Goal: Task Accomplishment & Management: Manage account settings

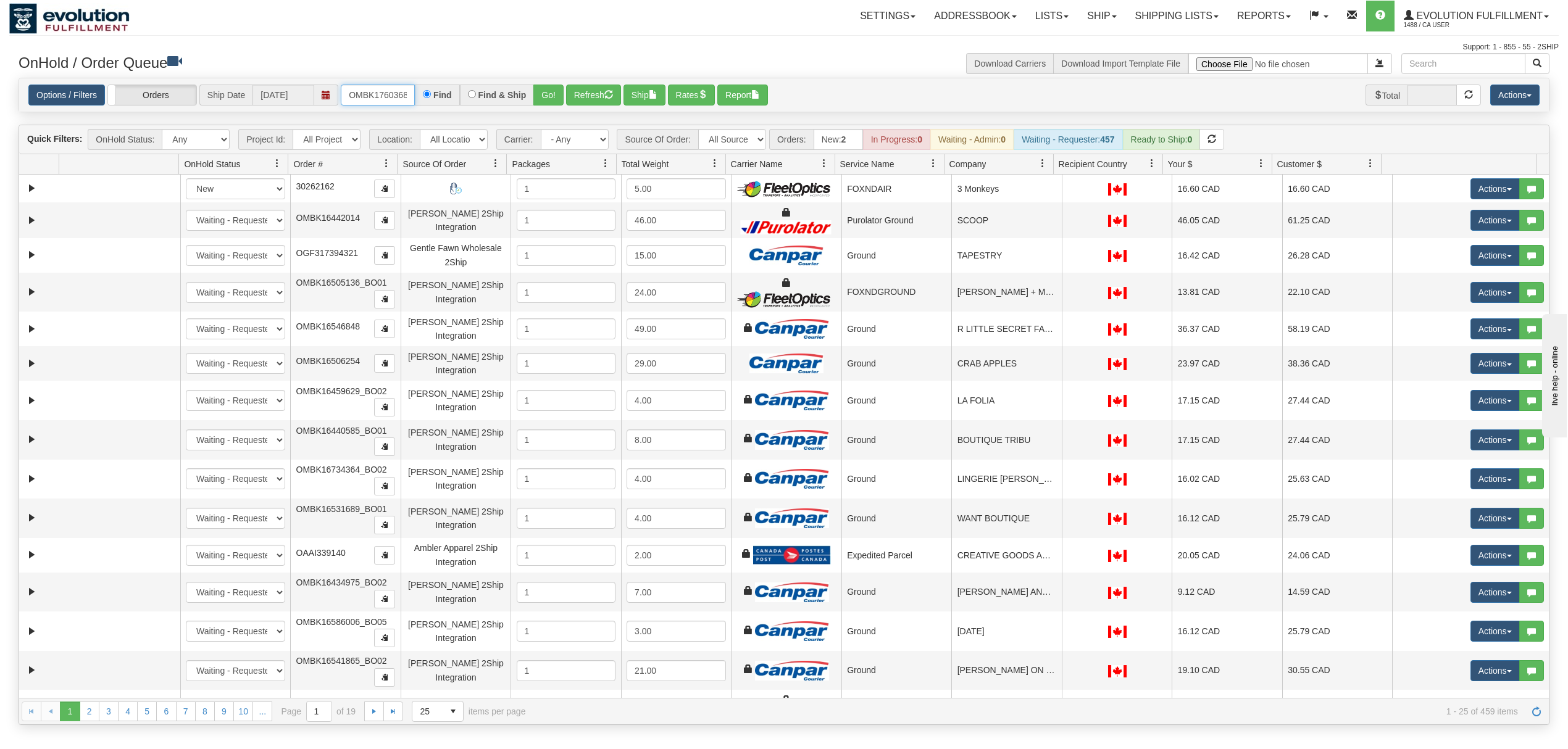
click at [396, 94] on input "OMBK17603681 BO01" at bounding box center [378, 94] width 74 height 21
type input "OMBK17603681_BO01"
click at [549, 94] on button "Go!" at bounding box center [549, 94] width 30 height 21
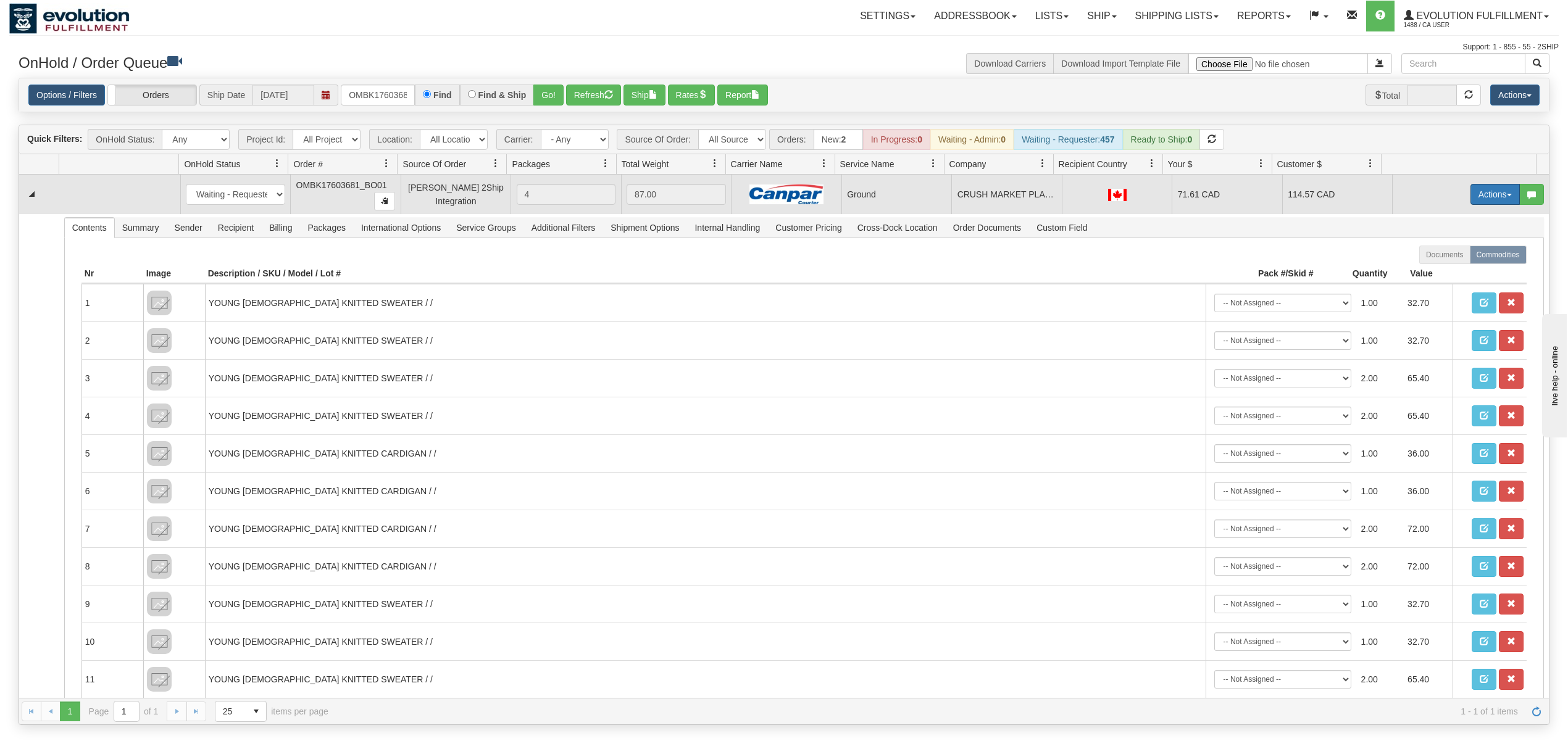
click at [1471, 194] on button "Actions" at bounding box center [1495, 194] width 49 height 21
click at [1433, 251] on span "Rate All Services" at bounding box center [1470, 250] width 74 height 10
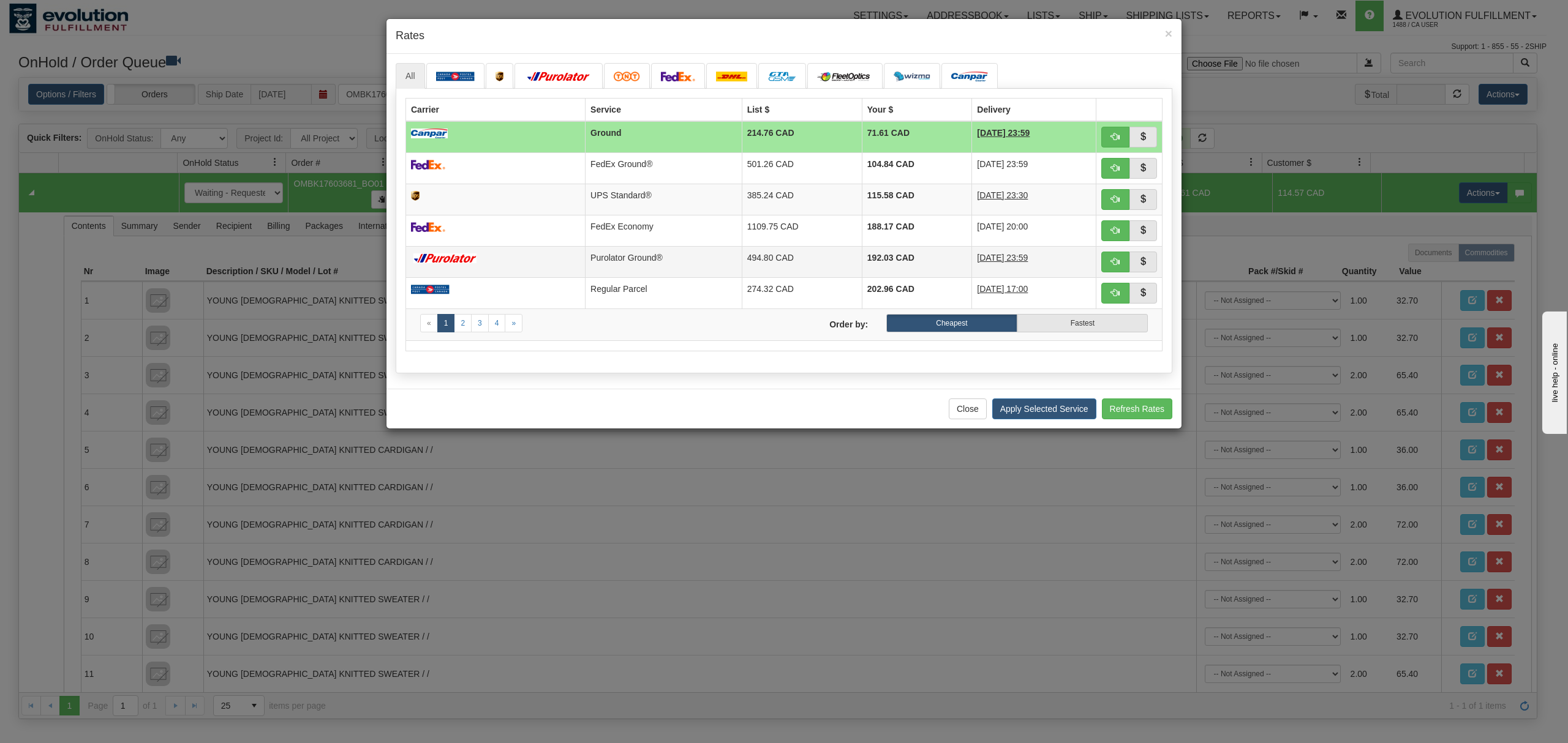
click at [625, 263] on td "Purolator Ground®" at bounding box center [664, 262] width 157 height 32
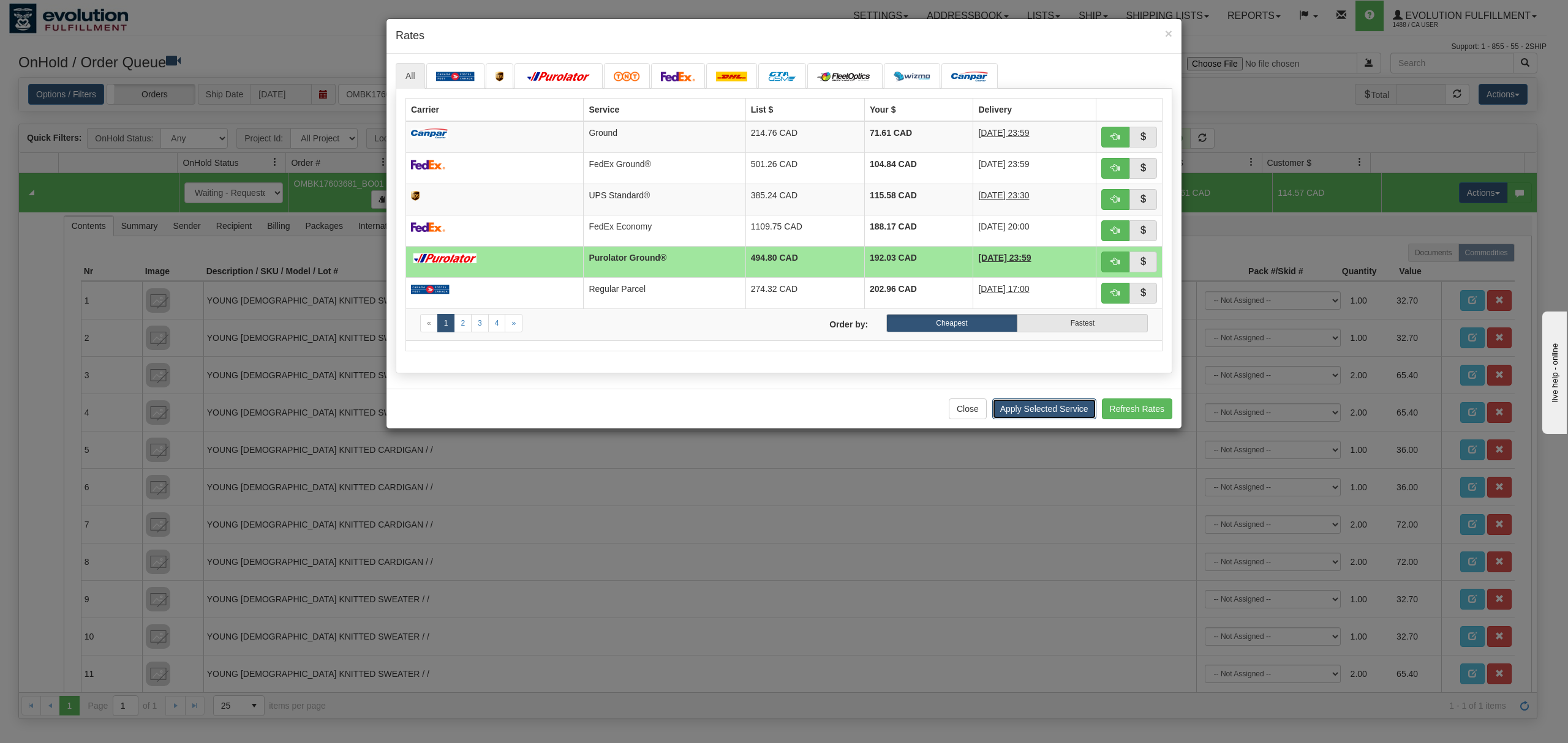
click at [1029, 405] on button "Apply Selected Service" at bounding box center [1045, 409] width 105 height 21
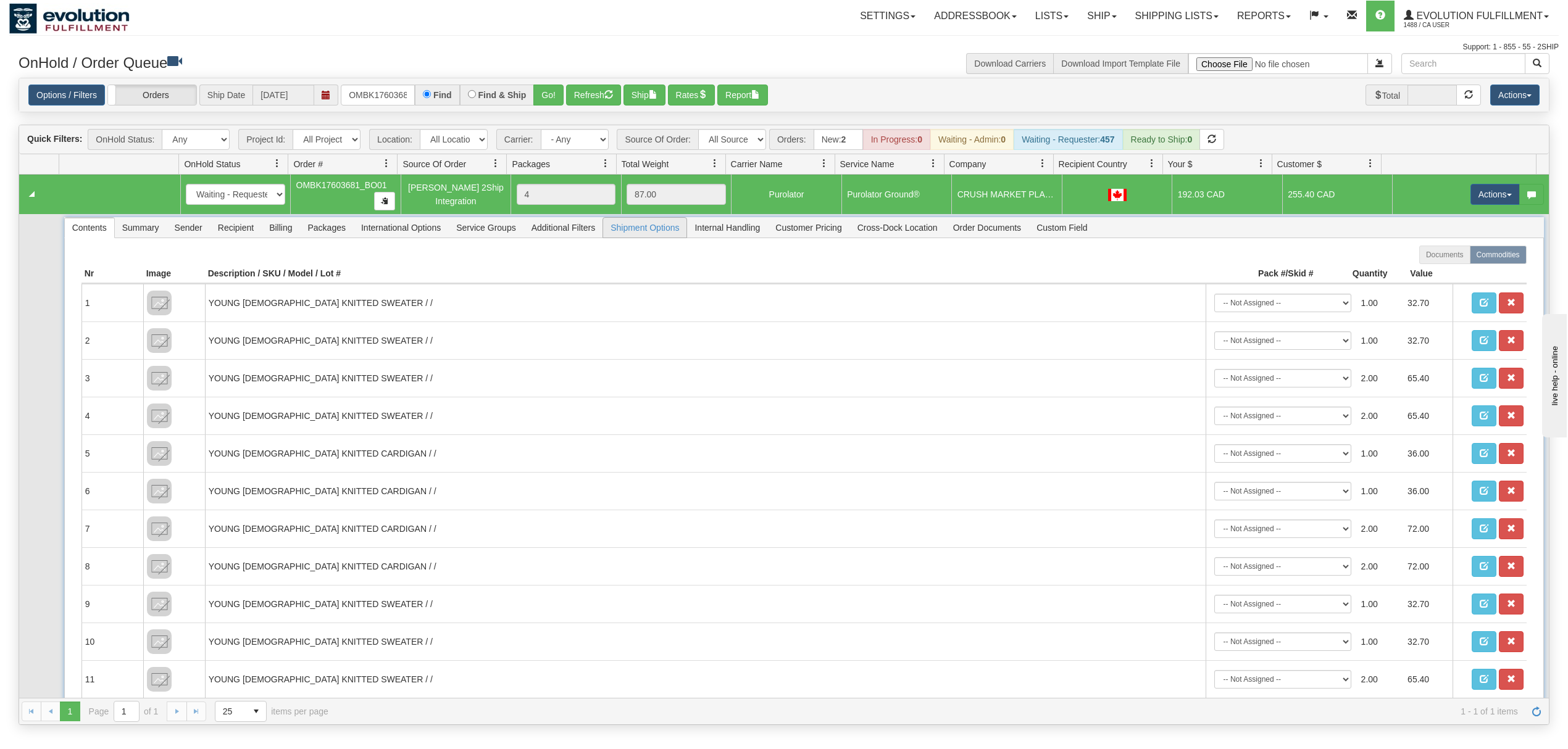
click at [651, 235] on span "Shipment Options" at bounding box center [645, 228] width 84 height 20
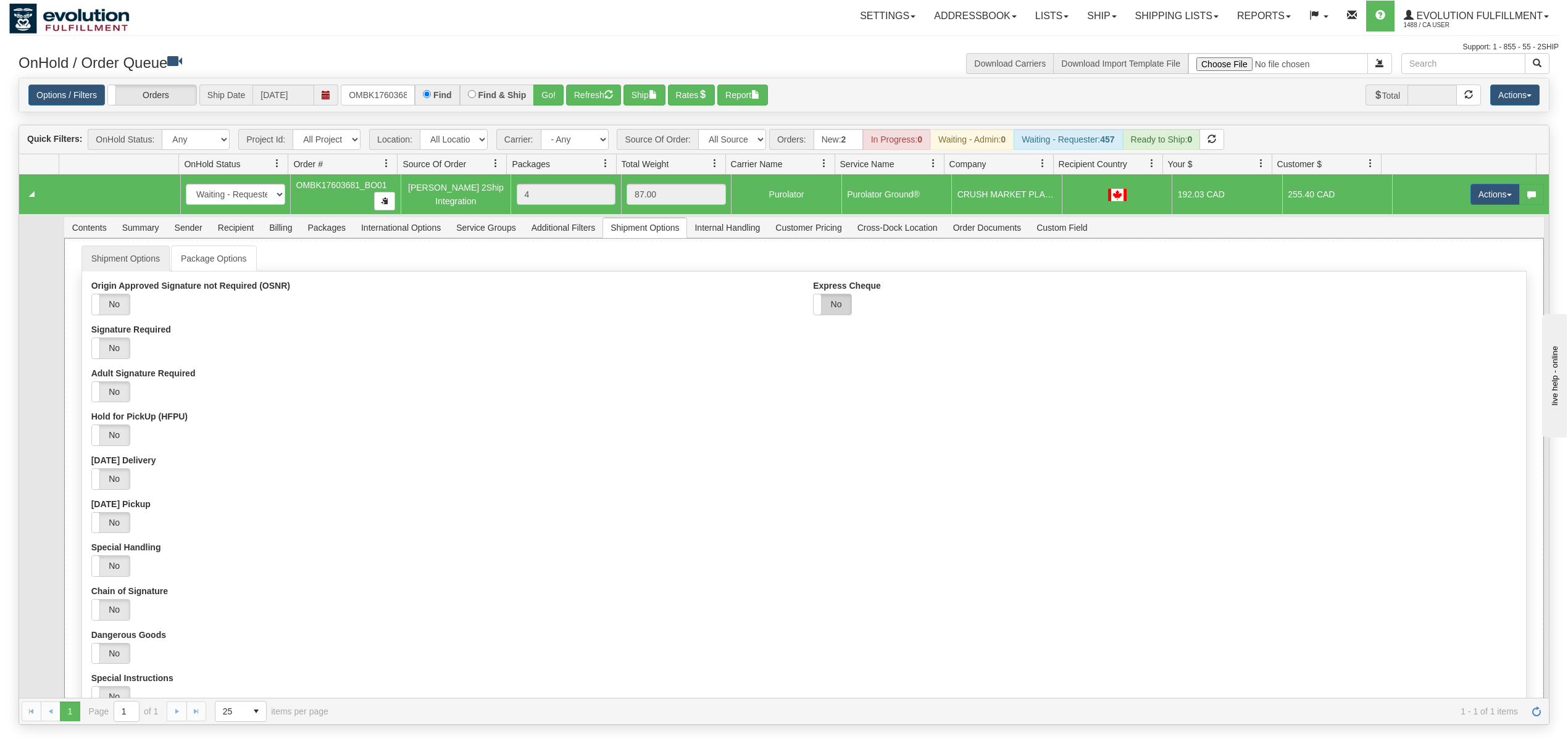
click at [838, 312] on label "No" at bounding box center [832, 304] width 38 height 20
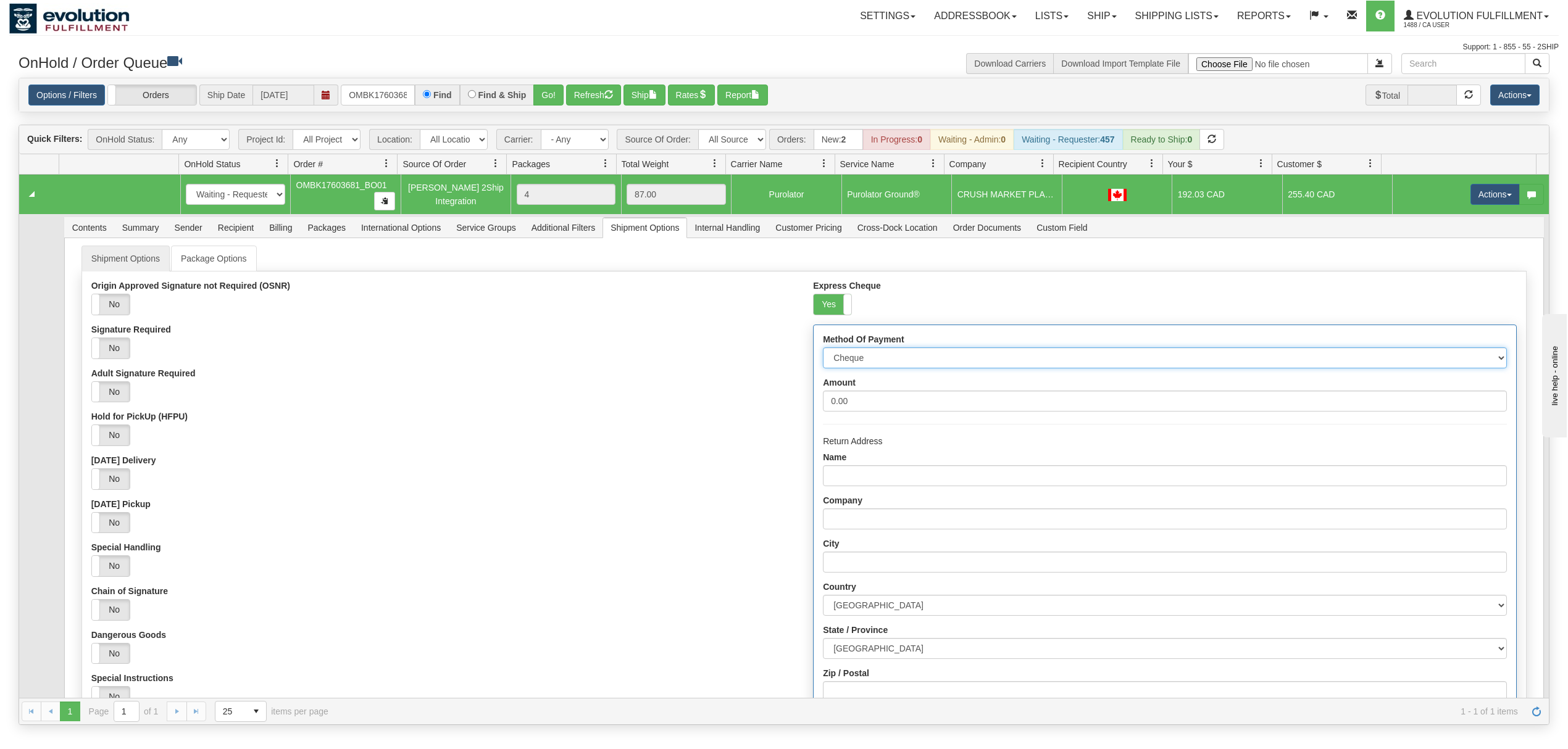
drag, startPoint x: 932, startPoint y: 362, endPoint x: 932, endPoint y: 371, distance: 9.0
click at [932, 362] on select "Cheque Post - dated Cheque Certified Cheque Money Order Bank Draft" at bounding box center [1164, 358] width 683 height 21
select select "2"
click at [823, 352] on select "Cheque Post - dated Cheque Certified Cheque Money Order Bank Draft" at bounding box center [1164, 358] width 683 height 21
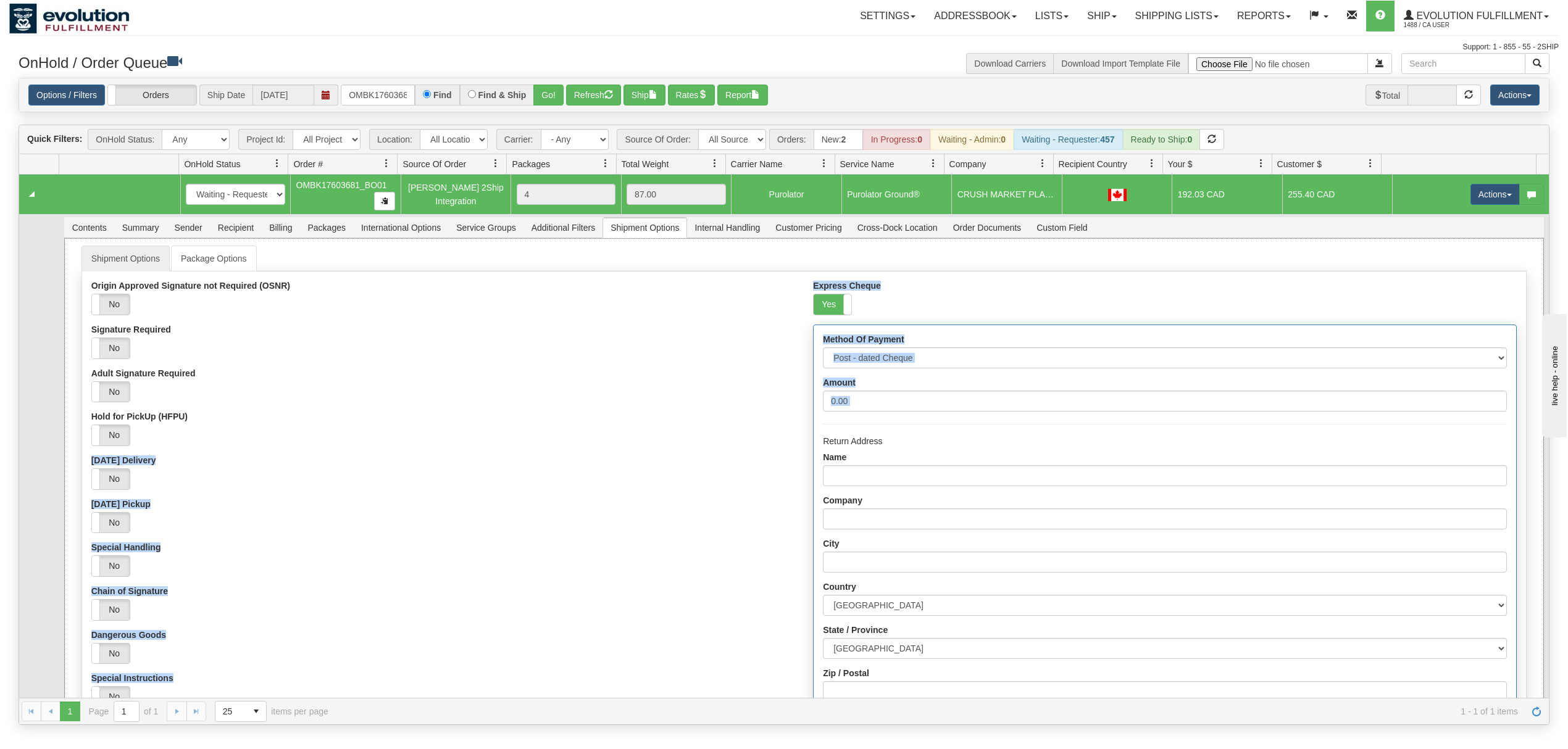
drag, startPoint x: 883, startPoint y: 420, endPoint x: 840, endPoint y: 408, distance: 44.6
click at [734, 420] on div "Origin Approved Signature not Required (OSNR) Yes No Signature Required Yes No …" at bounding box center [804, 569] width 1444 height 577
click at [877, 410] on input "0.00" at bounding box center [1164, 400] width 683 height 21
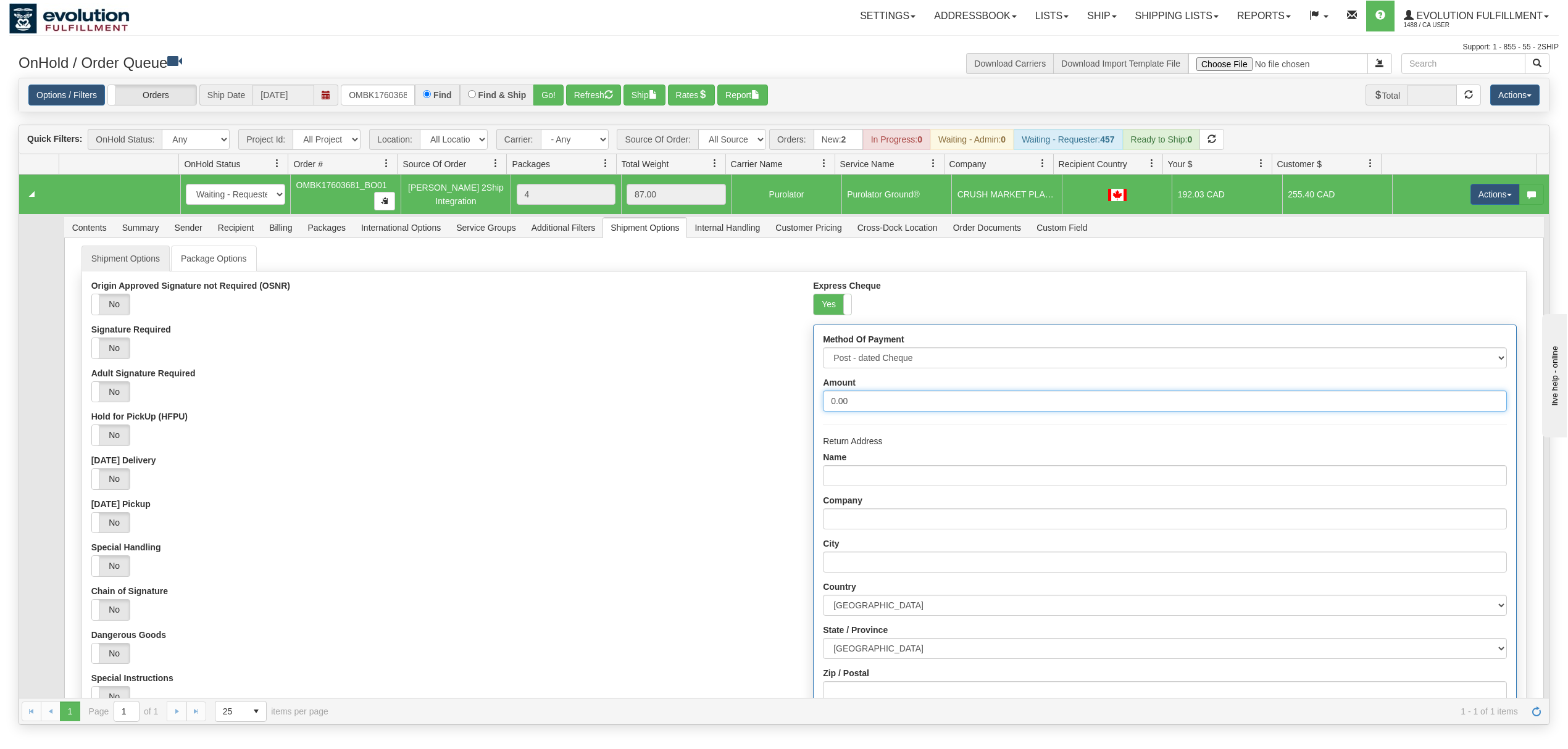
click at [877, 410] on input "0.00" at bounding box center [1164, 400] width 683 height 21
type input "1000"
click at [546, 455] on div "Origin Approved Signature not Required (OSNR) Yes No Signature Required Yes No …" at bounding box center [442, 521] width 722 height 480
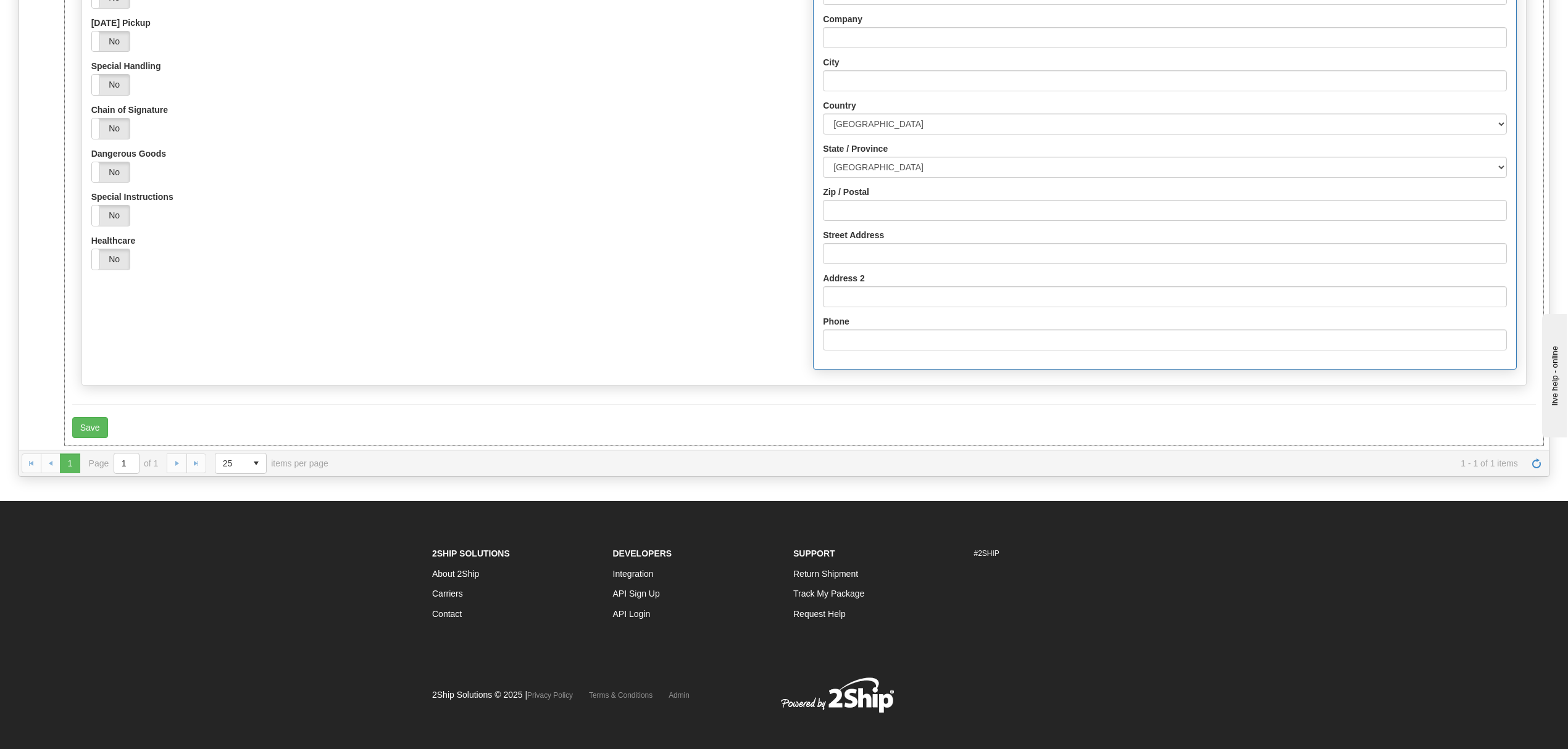
scroll to position [256, 0]
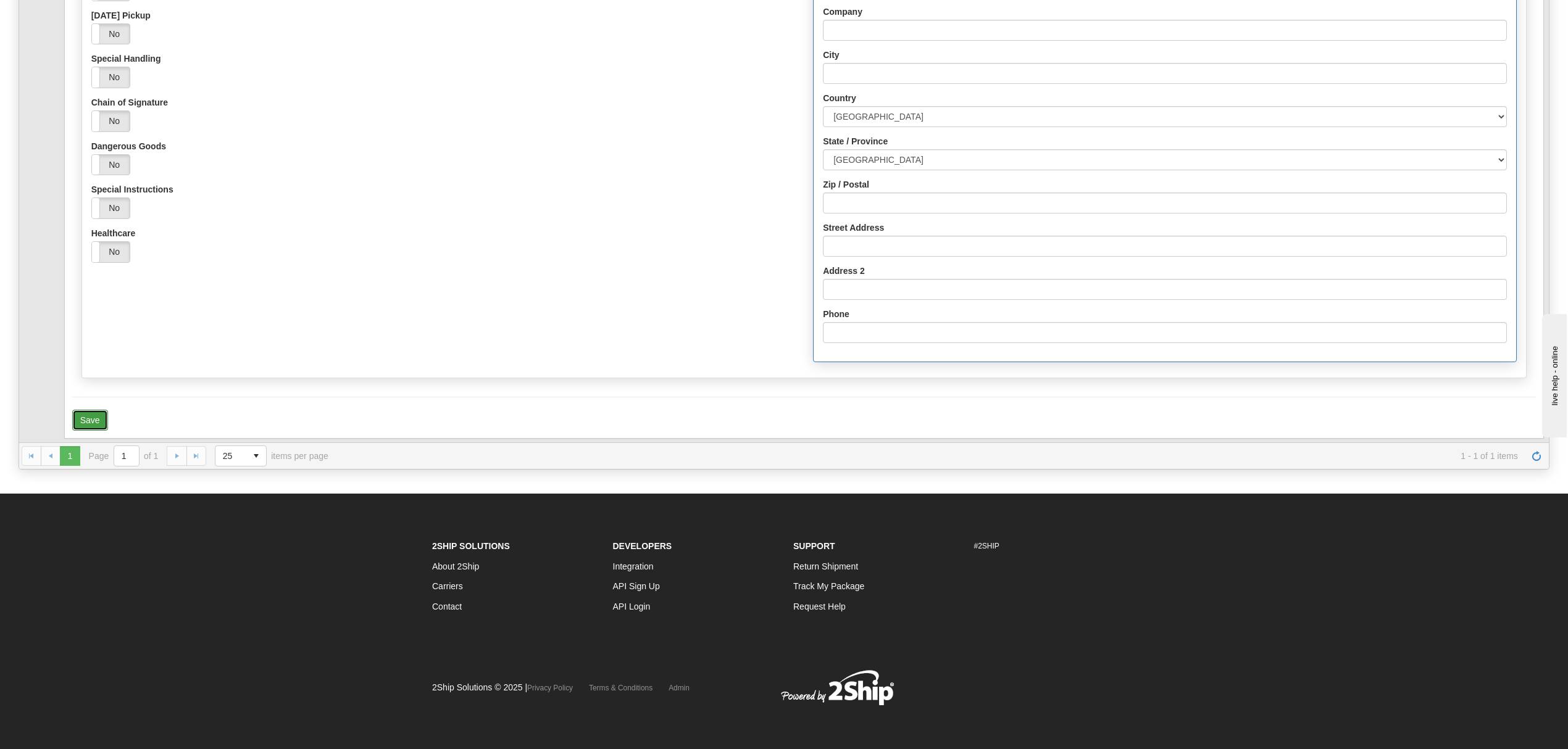
click at [97, 423] on button "Save" at bounding box center [89, 420] width 36 height 21
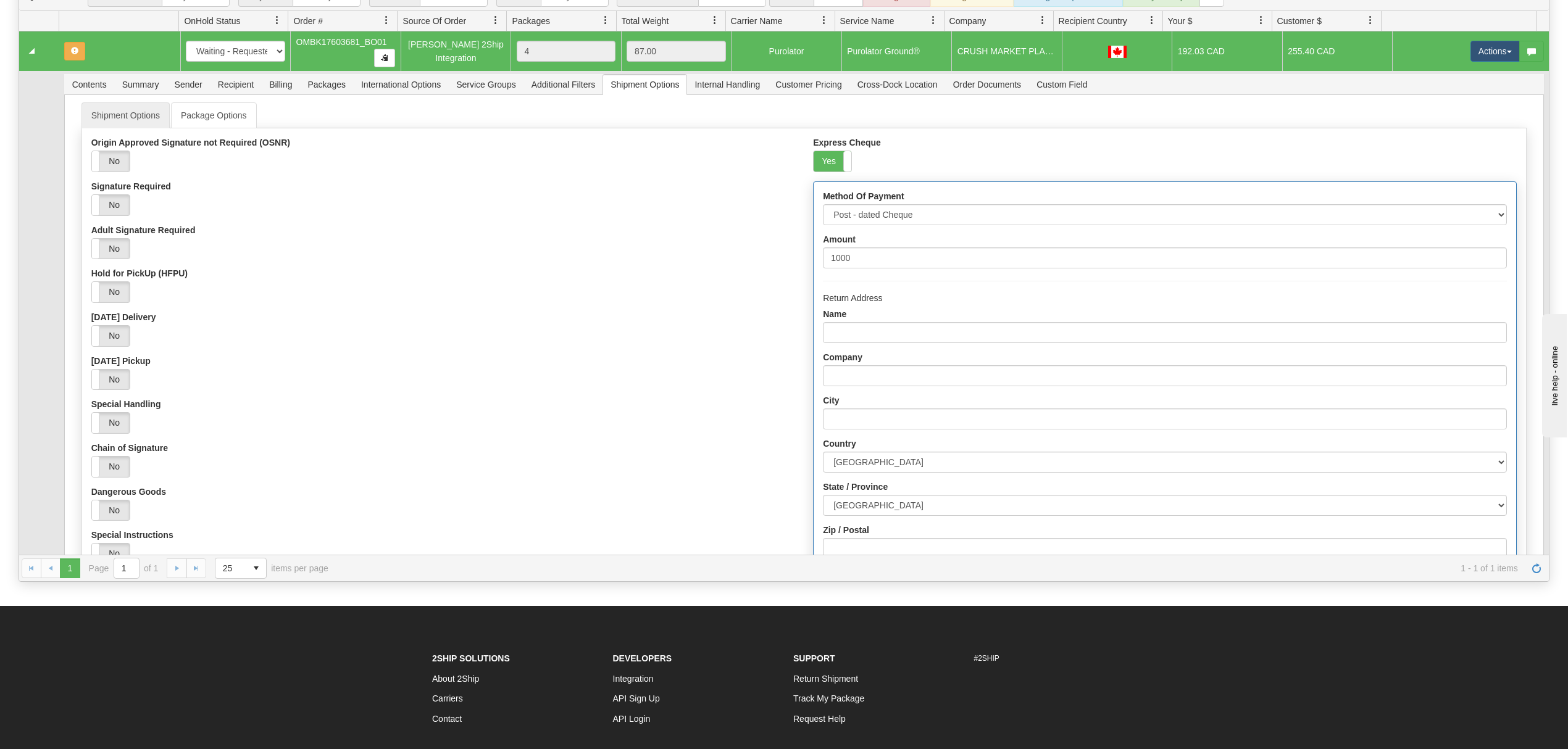
scroll to position [8, 0]
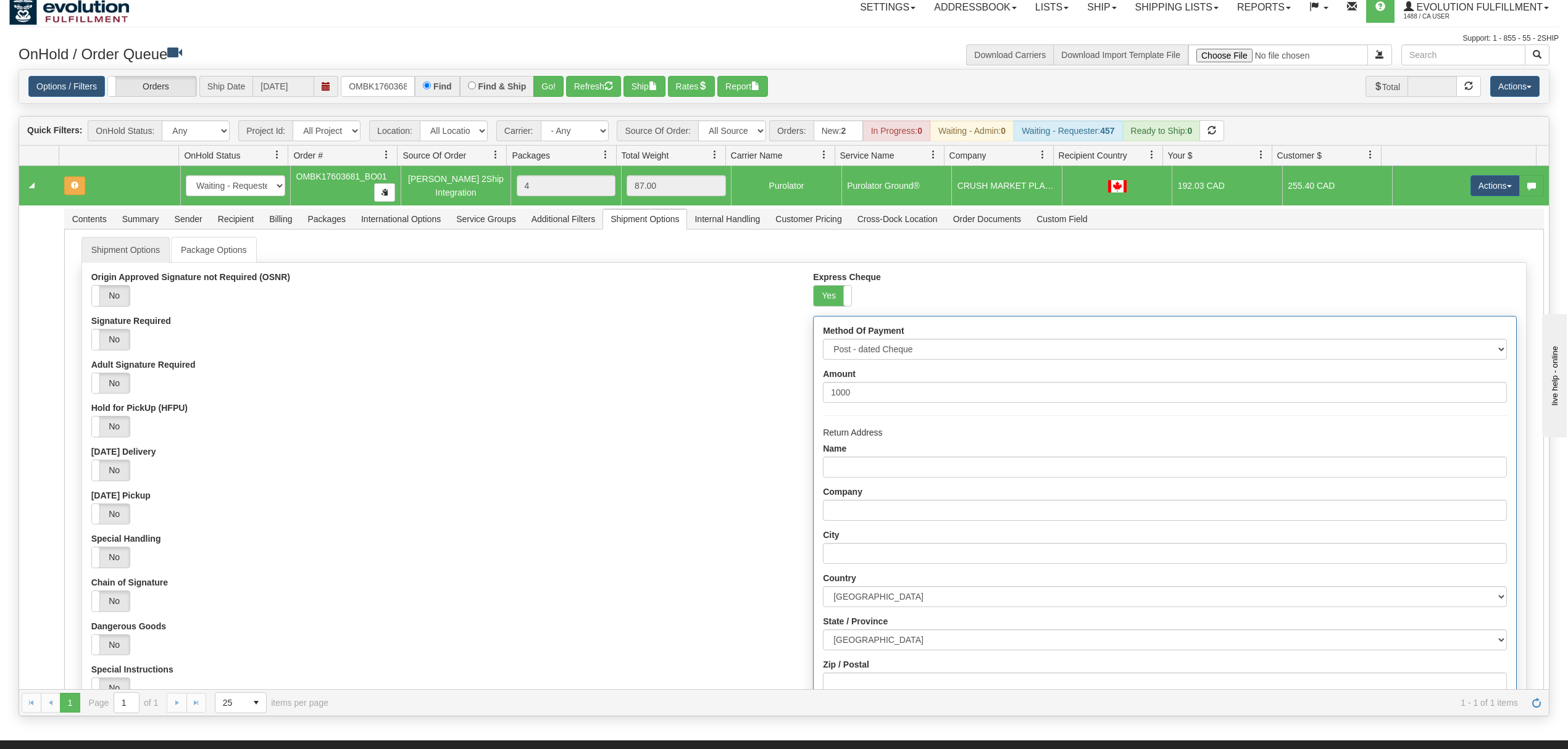
click at [1475, 174] on td "Actions Open Refresh Rates Rate All Services Ship Delete Edit Items" at bounding box center [1471, 186] width 157 height 39
click at [1475, 181] on button "Actions" at bounding box center [1495, 186] width 49 height 21
click at [1440, 226] on span "Refresh Rates" at bounding box center [1465, 226] width 64 height 10
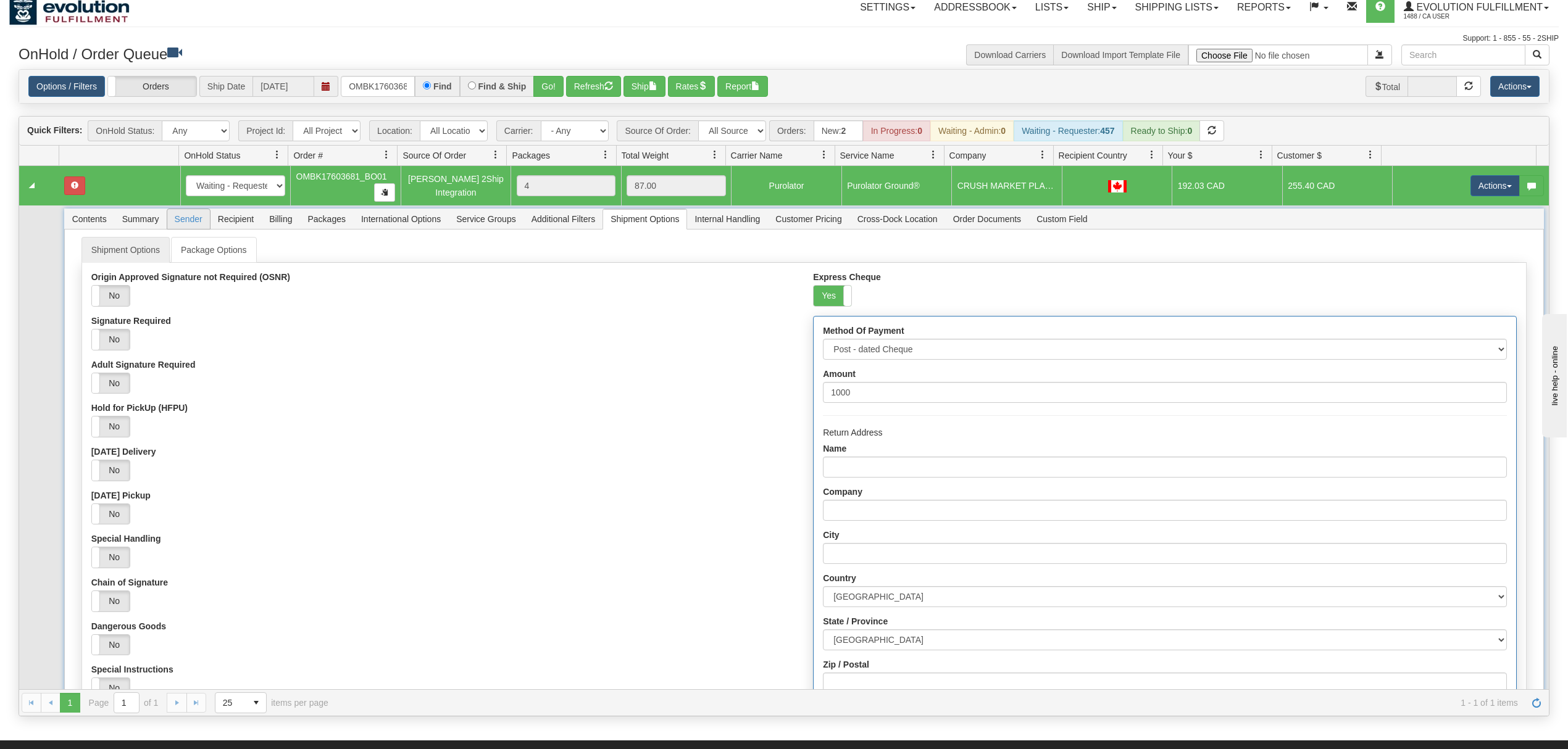
click at [181, 221] on span "Sender" at bounding box center [188, 219] width 43 height 20
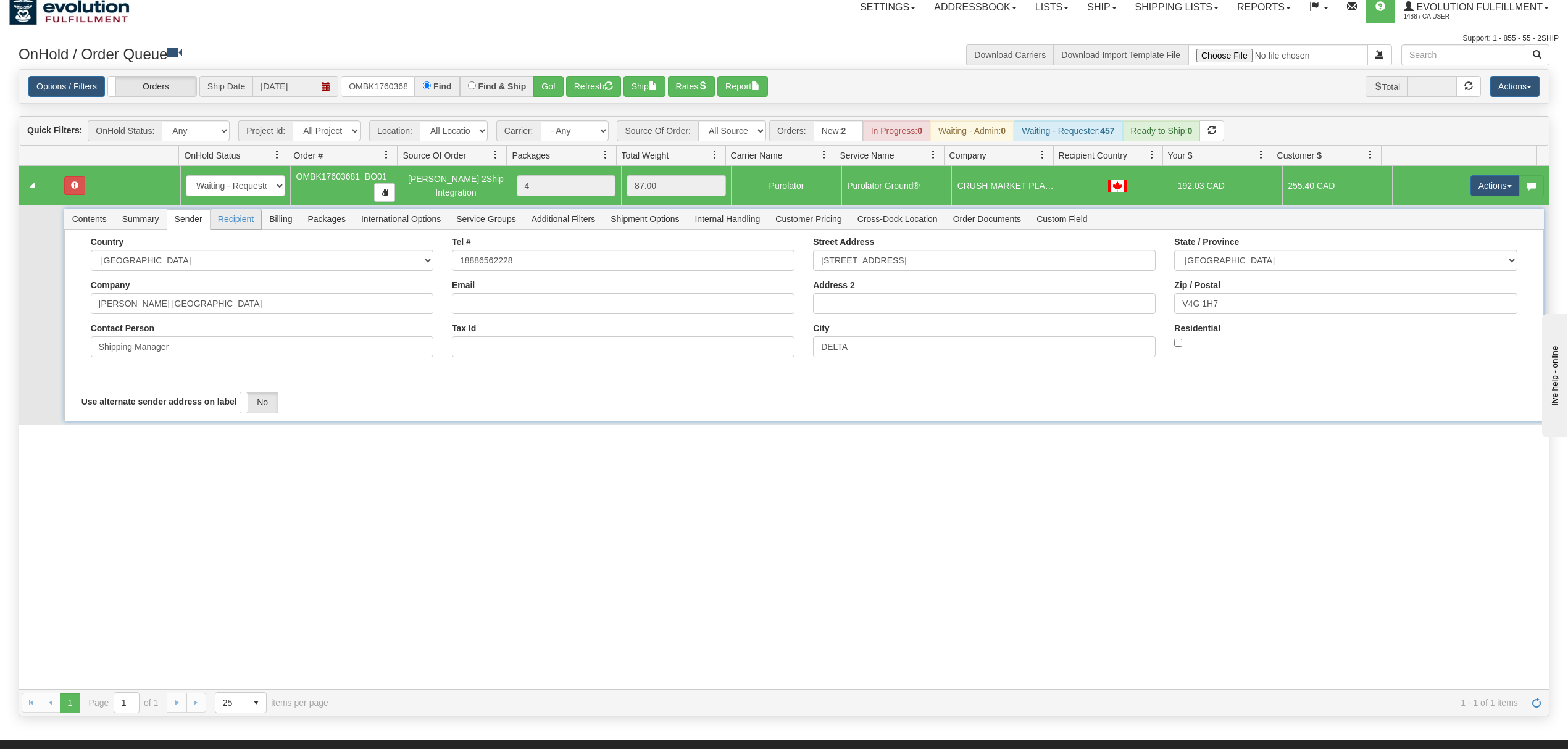
click at [230, 222] on span "Recipient" at bounding box center [236, 219] width 51 height 20
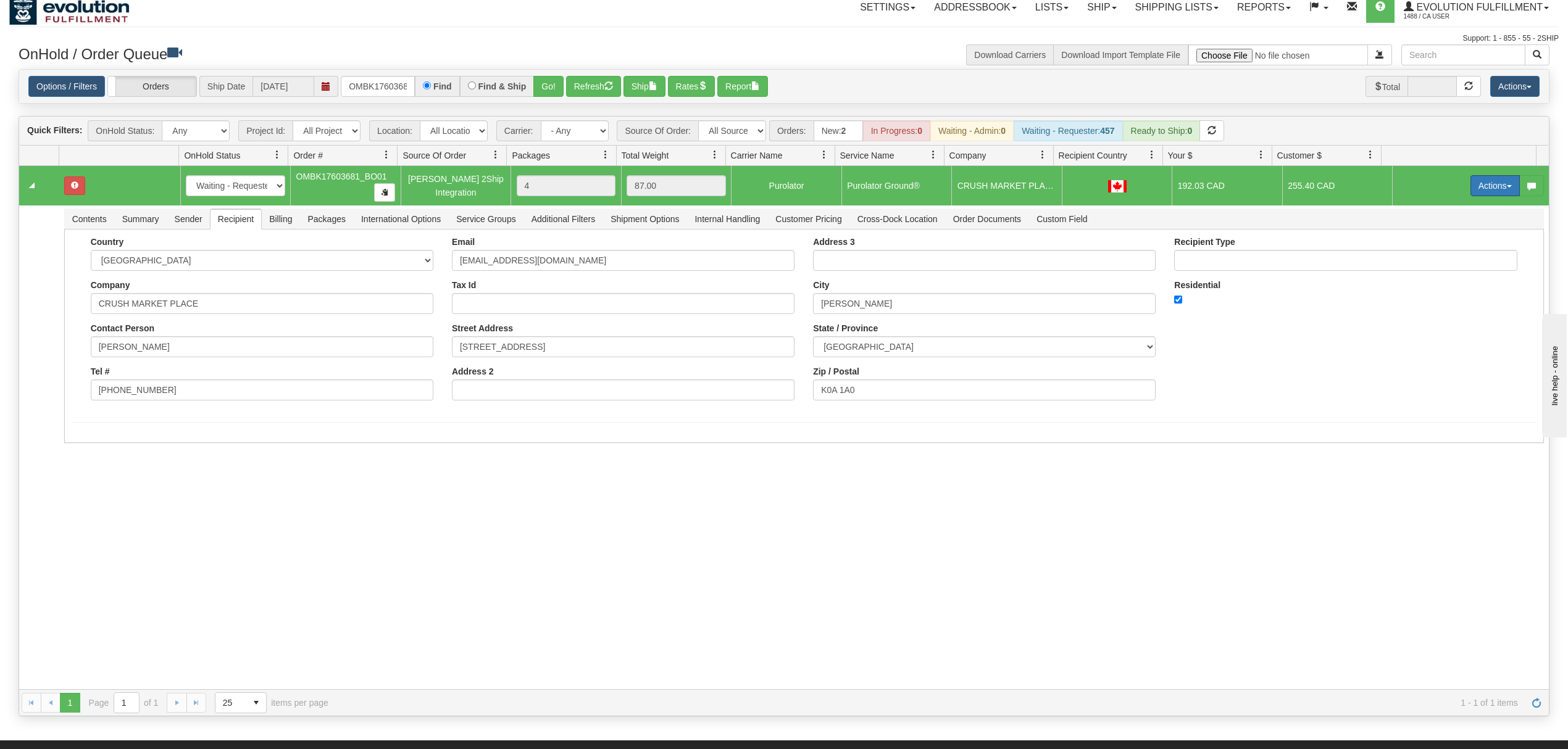
click at [1485, 191] on button "Actions" at bounding box center [1495, 186] width 49 height 21
click at [1443, 238] on span "Rate All Services" at bounding box center [1470, 242] width 74 height 10
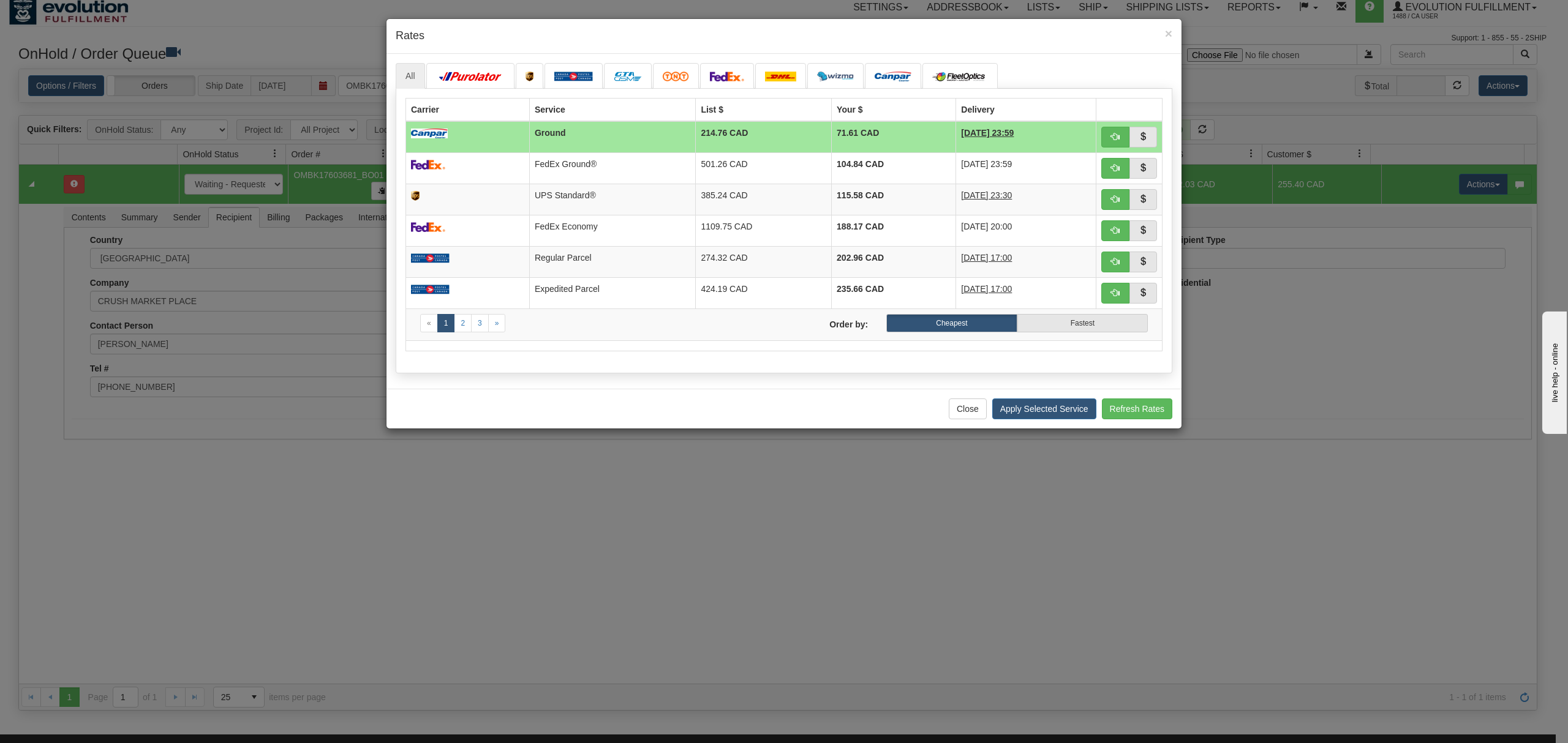
click at [1162, 36] on h4 "Rates" at bounding box center [784, 36] width 777 height 16
click at [1164, 36] on h4 "Rates" at bounding box center [784, 36] width 777 height 16
click at [1166, 33] on span "×" at bounding box center [1168, 33] width 7 height 14
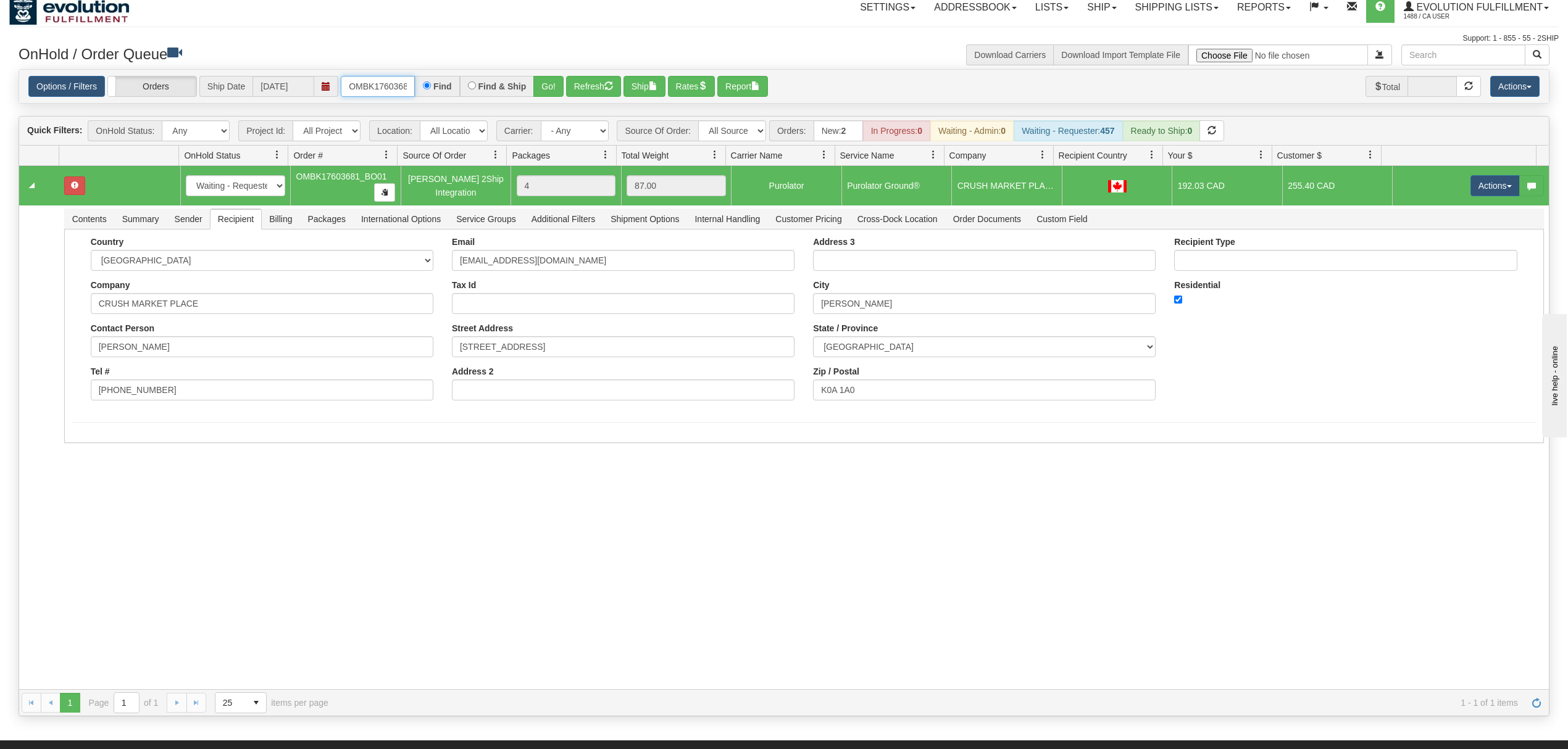
click at [363, 93] on input "OMBK17603681_BO01" at bounding box center [378, 86] width 74 height 21
click at [551, 99] on div "Options / Filters Group Shipments Orders Ship Date [DATE] OEMU0031497001 Find F…" at bounding box center [784, 86] width 1530 height 34
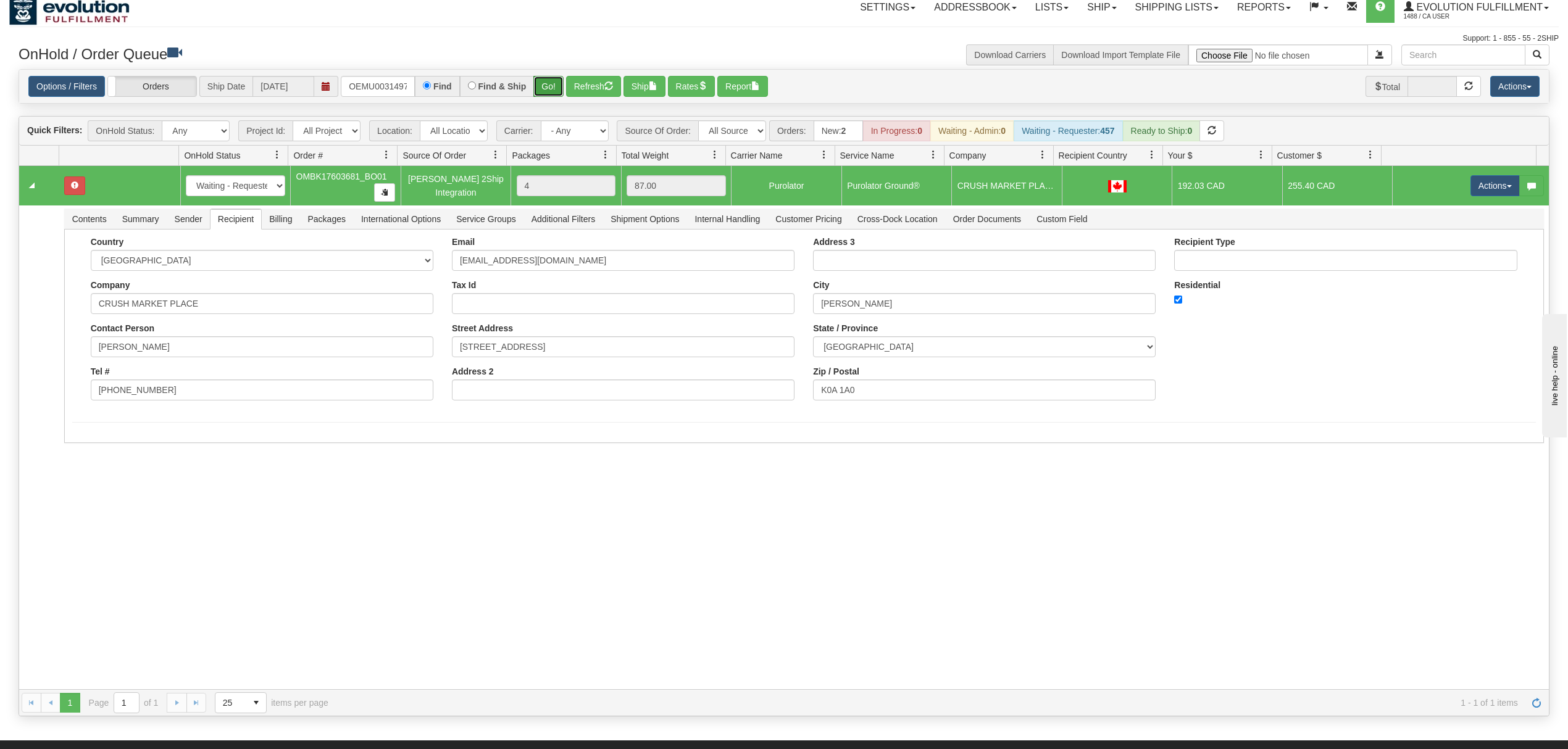
click at [549, 95] on button "Go!" at bounding box center [549, 86] width 30 height 21
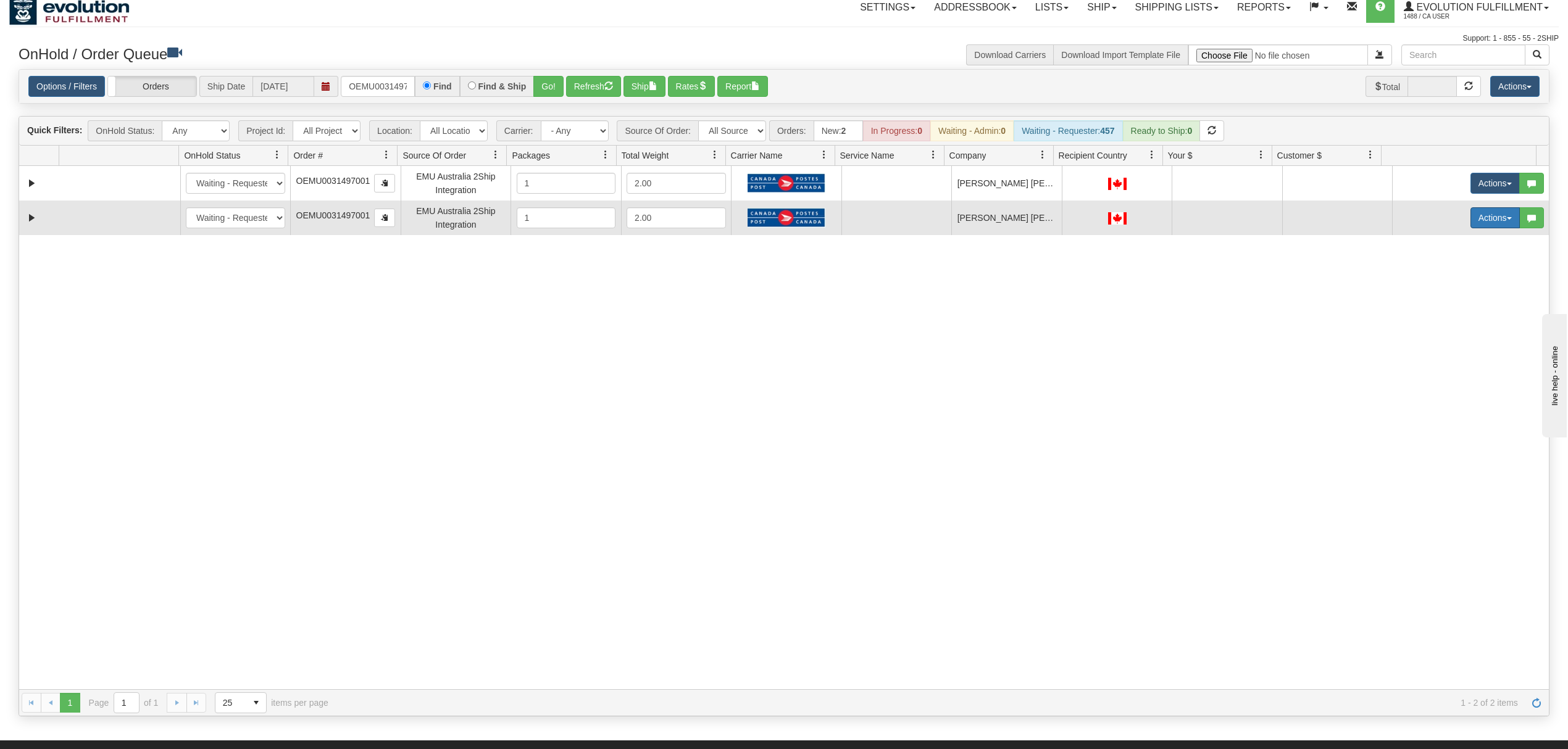
click at [1483, 228] on td "Actions Open Refresh Rates Rate All Services Ship Delete Edit Items" at bounding box center [1471, 217] width 157 height 34
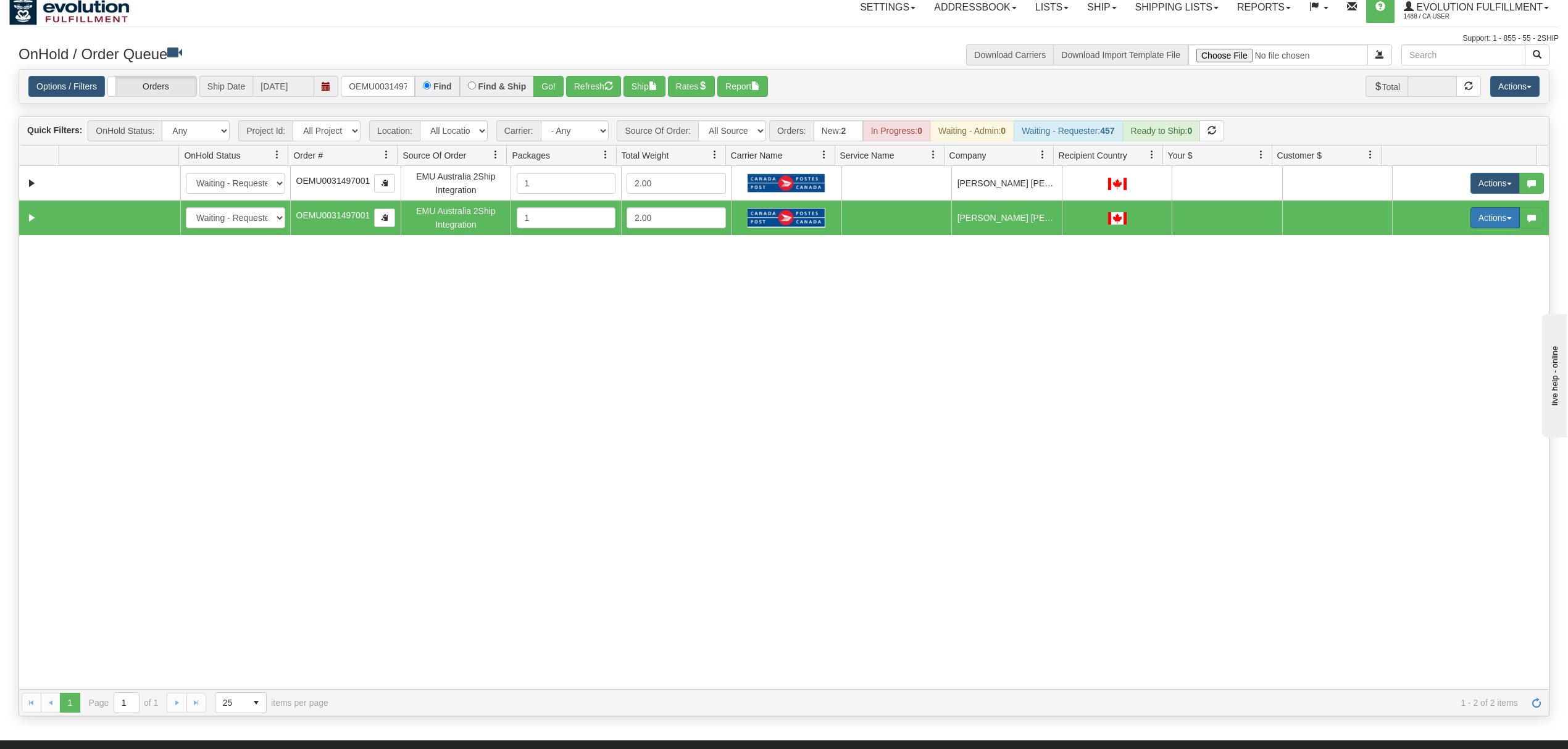
click at [1475, 228] on button "Actions" at bounding box center [1495, 217] width 49 height 21
click at [1433, 306] on span "Delete" at bounding box center [1450, 306] width 33 height 10
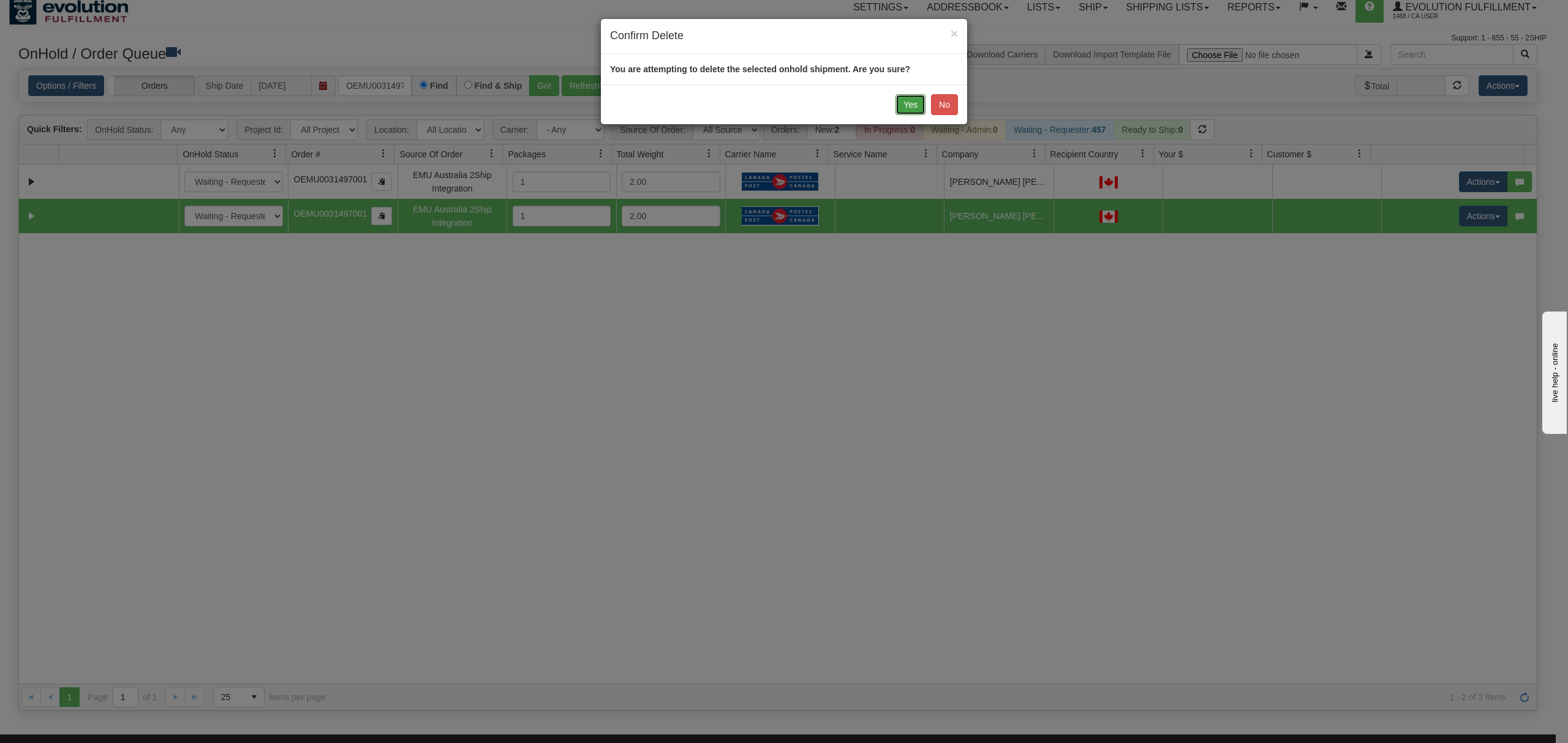
click at [918, 99] on button "Yes" at bounding box center [910, 104] width 30 height 21
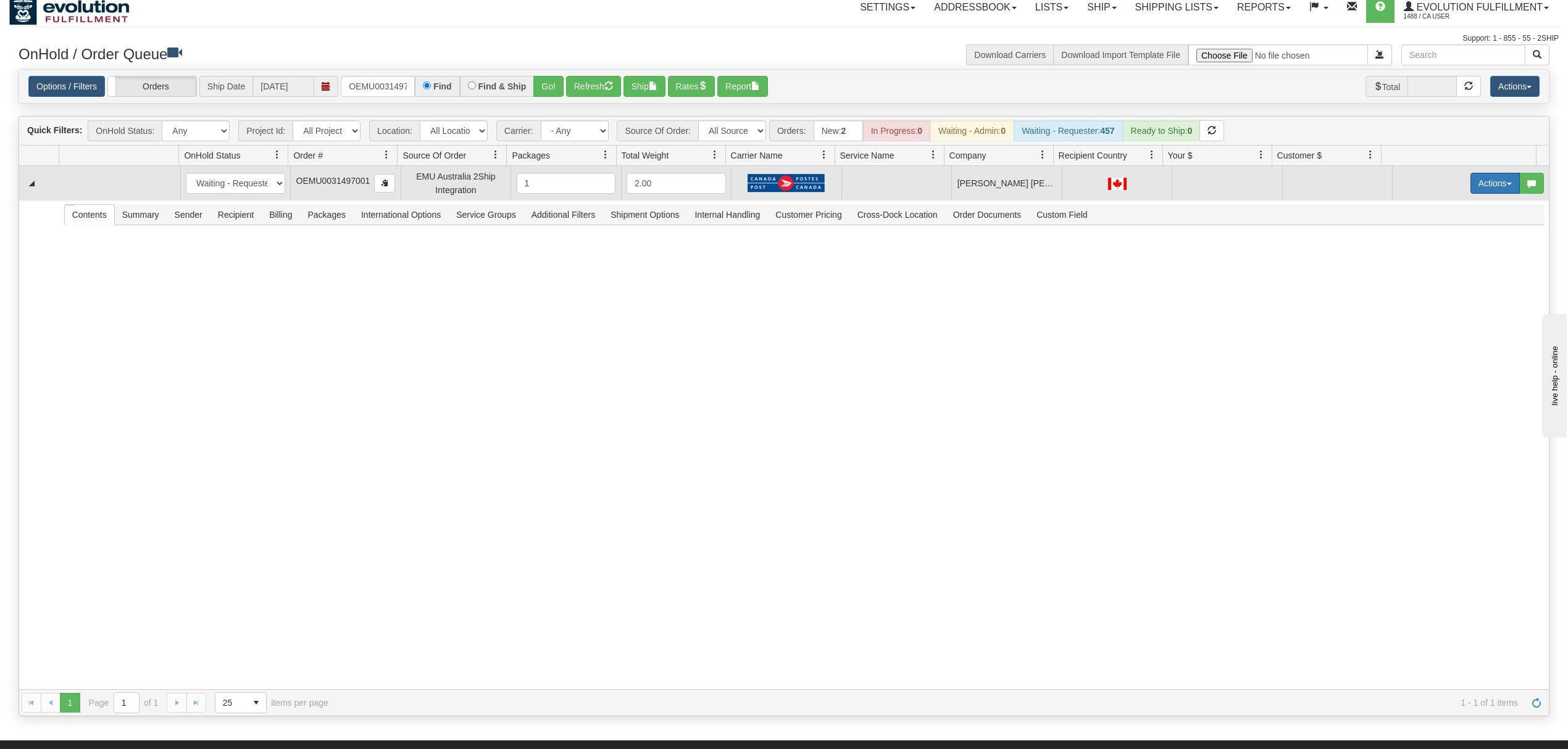
click at [1482, 179] on button "Actions" at bounding box center [1495, 183] width 49 height 21
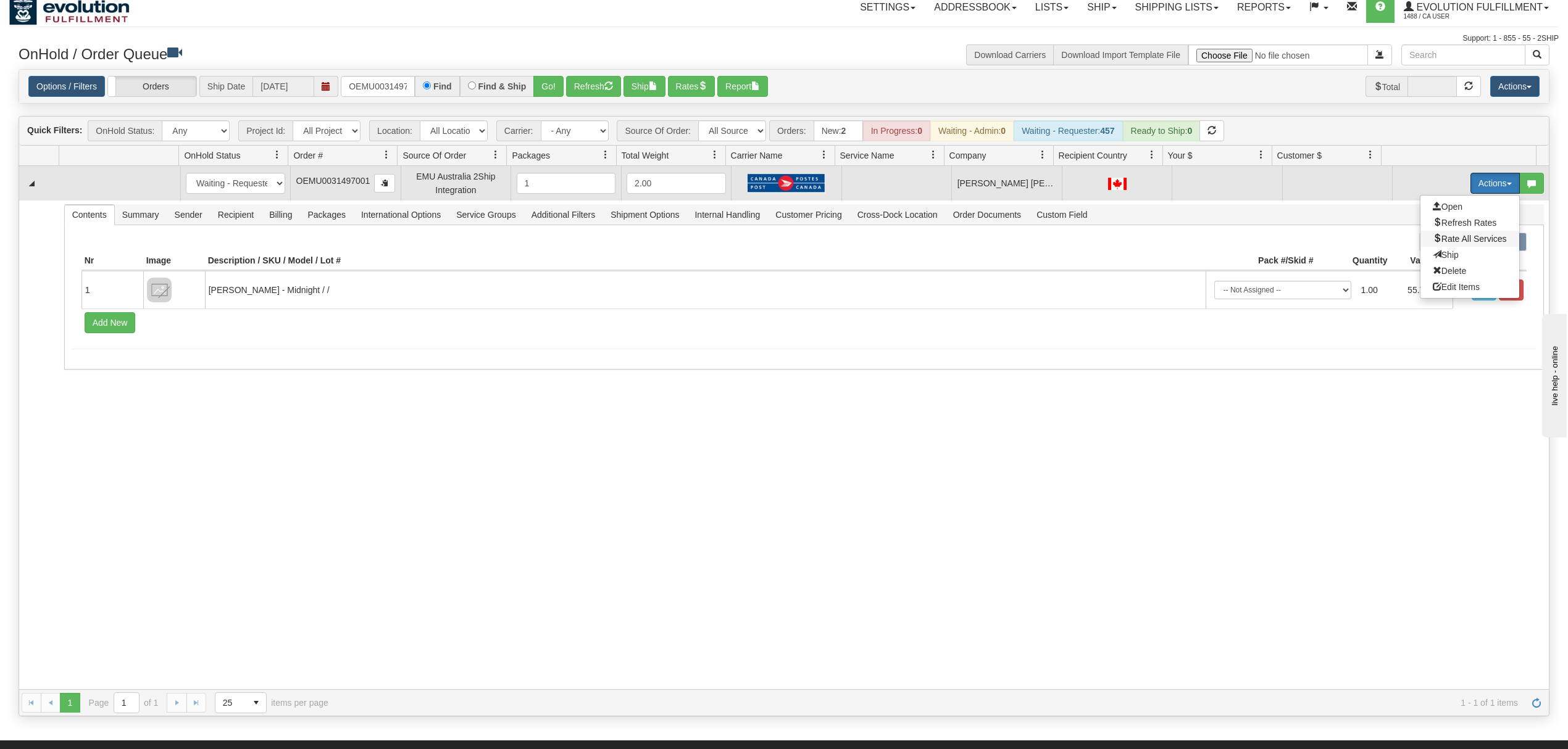
click at [1438, 240] on span "Rate All Services" at bounding box center [1470, 239] width 74 height 10
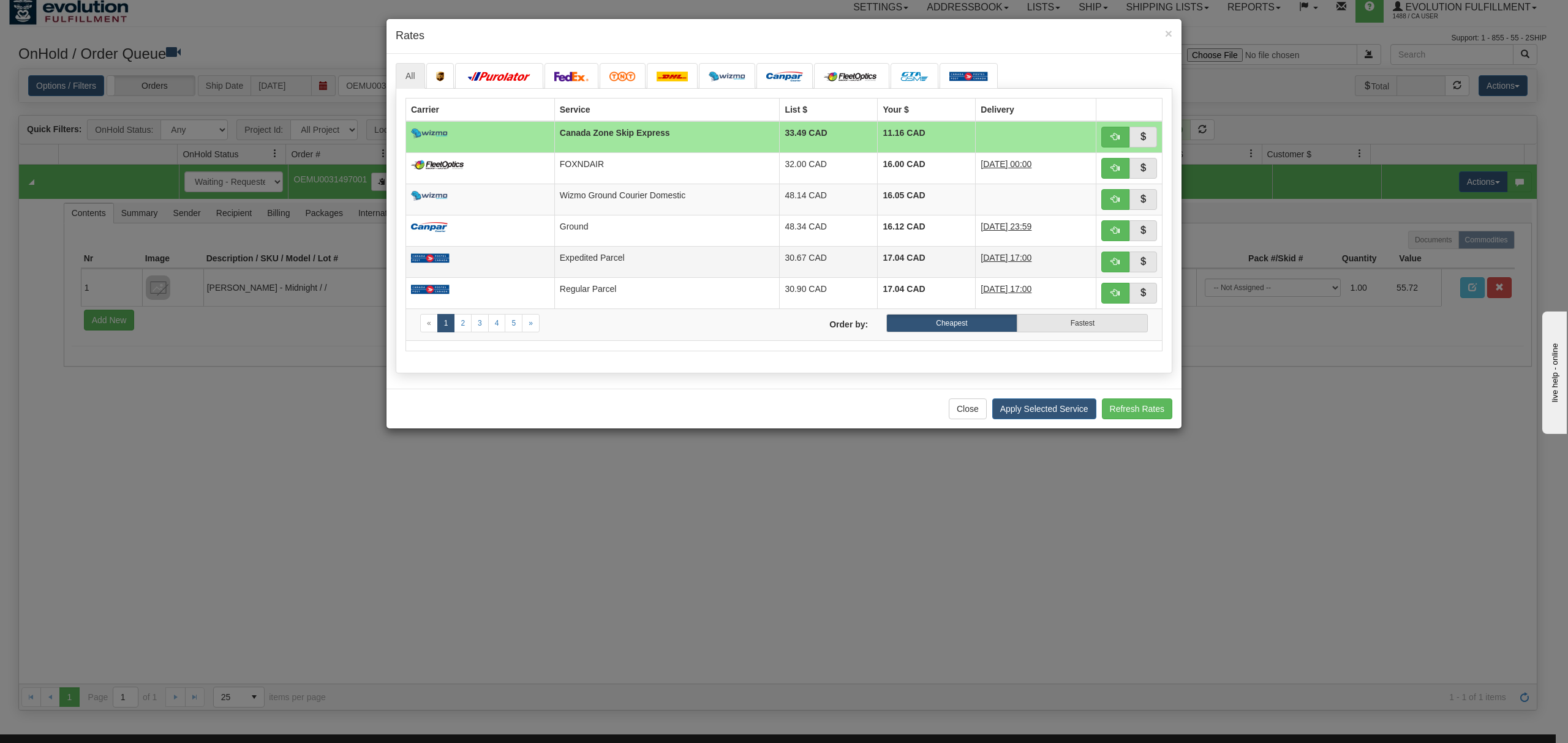
click at [604, 260] on td "Expedited Parcel" at bounding box center [667, 262] width 226 height 32
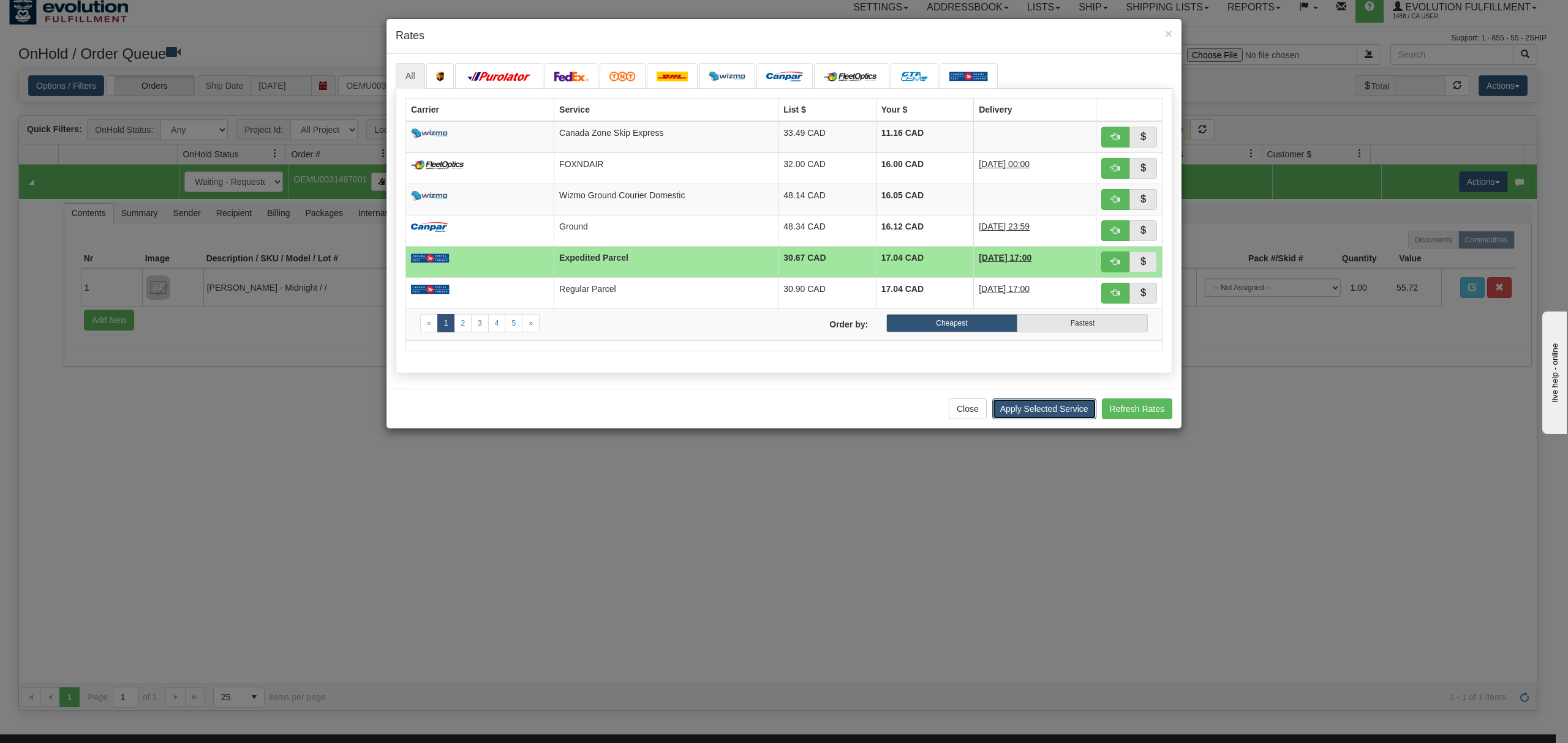
click at [1071, 419] on button "Apply Selected Service" at bounding box center [1045, 409] width 105 height 21
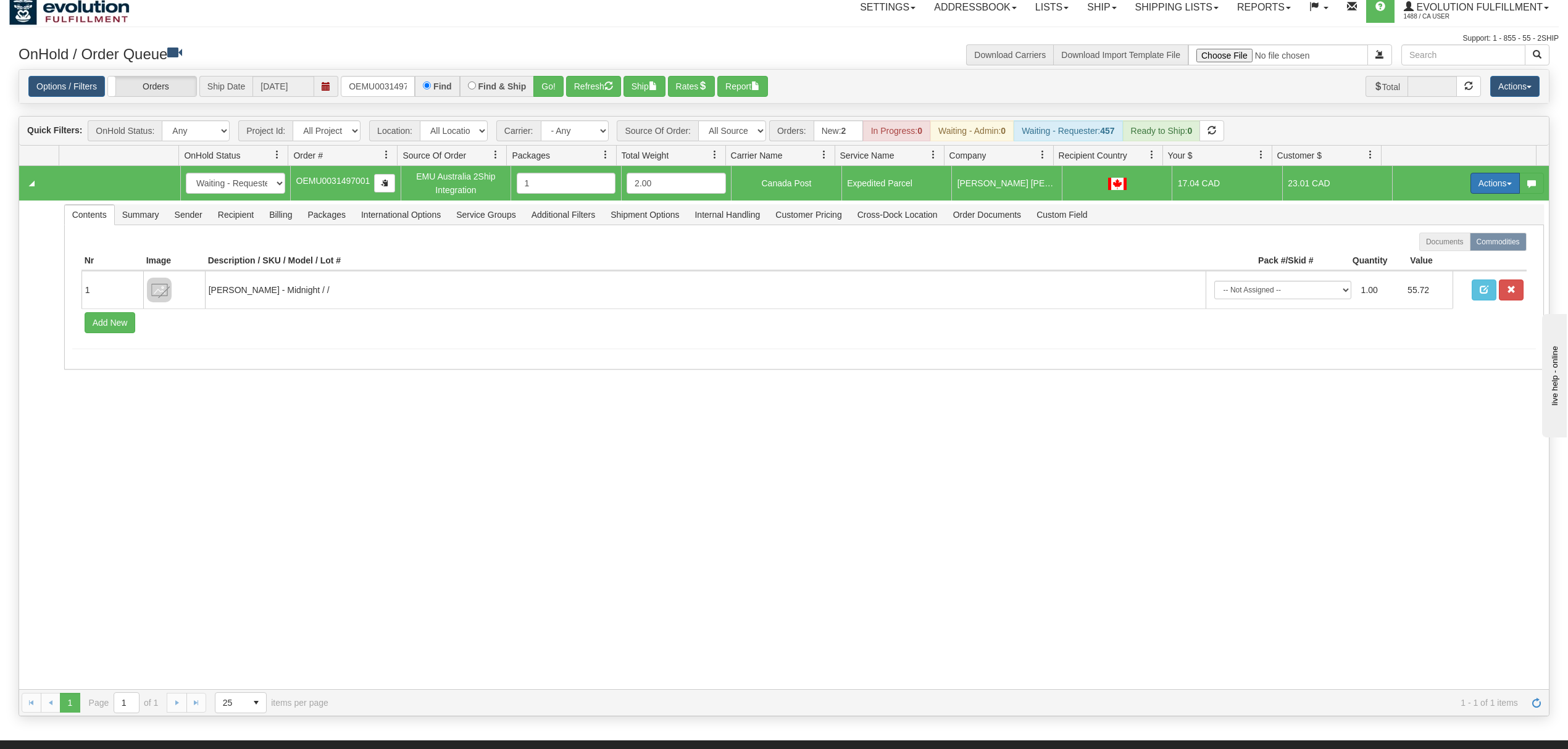
click at [1471, 179] on button "Actions" at bounding box center [1495, 183] width 49 height 21
click at [1433, 254] on span "Ship" at bounding box center [1446, 255] width 26 height 10
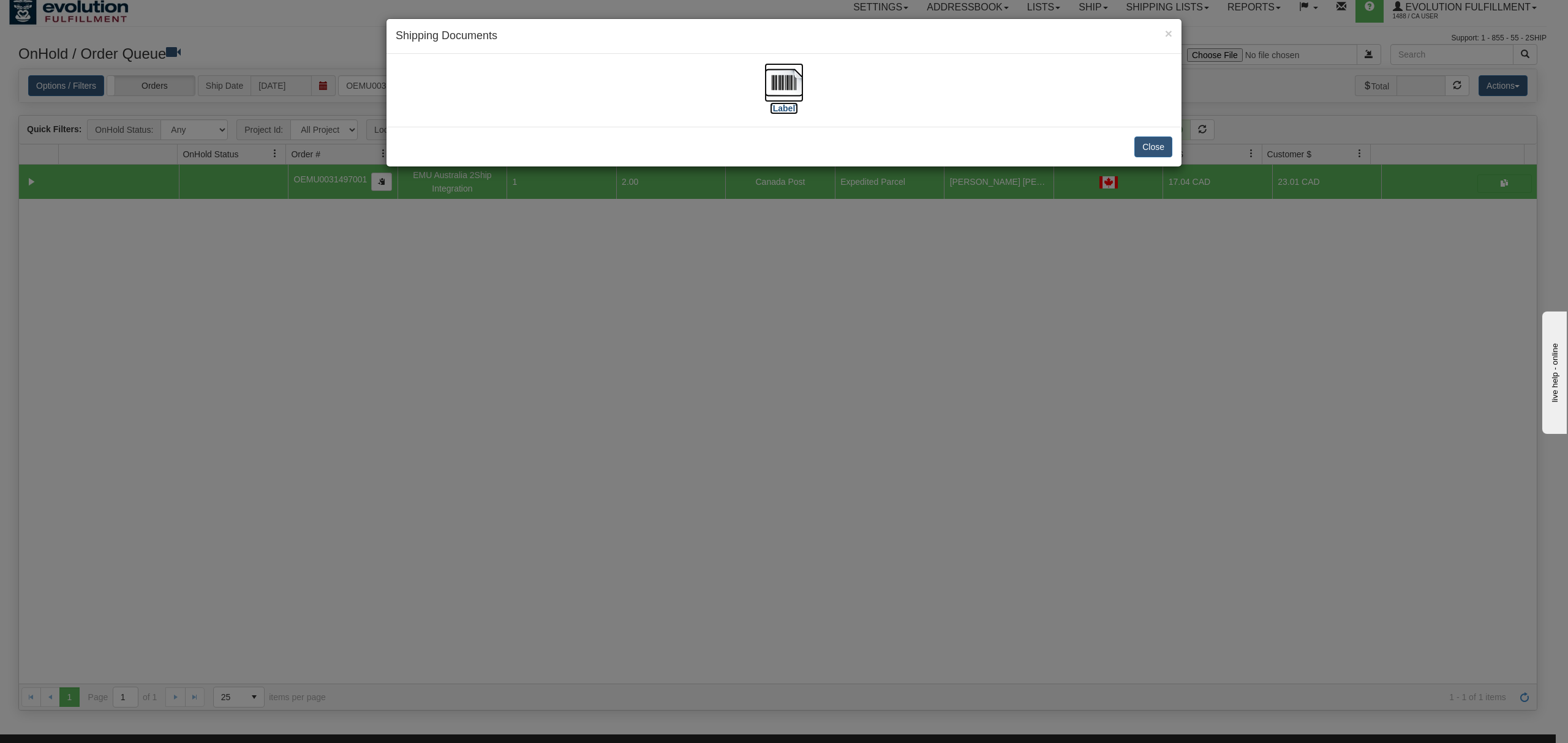
click at [781, 76] on img at bounding box center [783, 82] width 39 height 39
click at [1171, 32] on span "×" at bounding box center [1168, 33] width 7 height 14
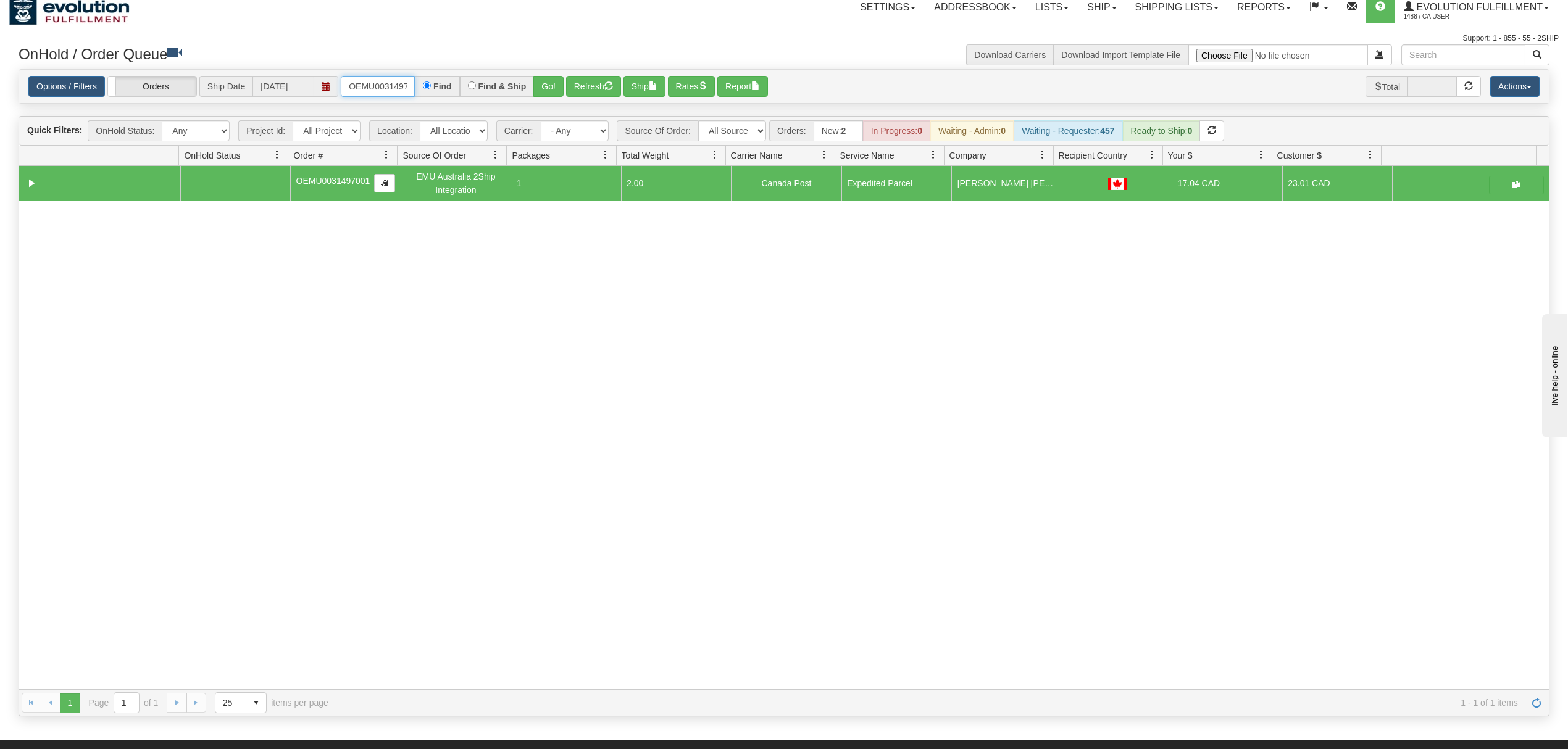
click at [366, 84] on input "OEMU0031497001" at bounding box center [378, 86] width 74 height 21
click at [539, 81] on button "Go!" at bounding box center [549, 86] width 30 height 21
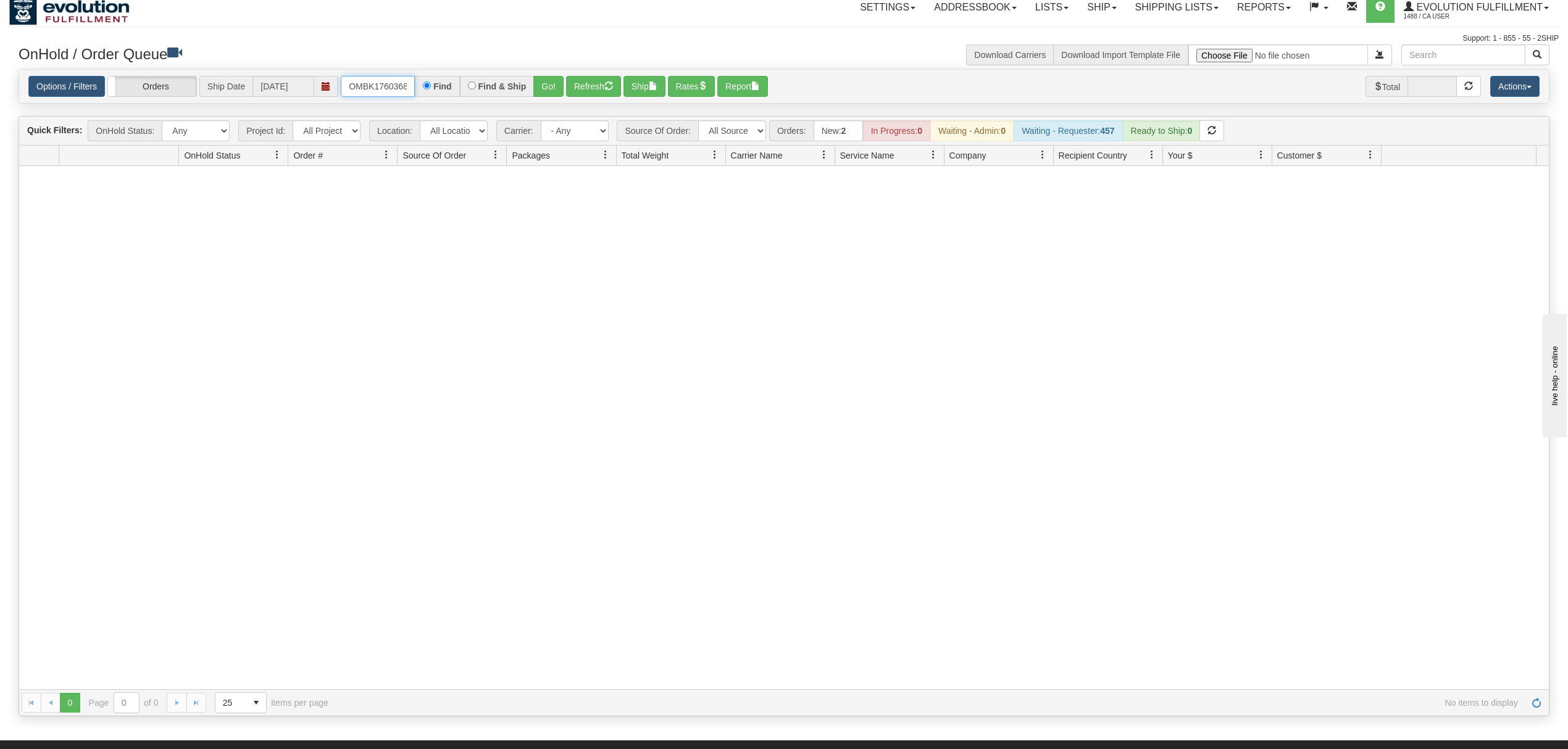
click at [379, 79] on input "OMBK17603681 BO01" at bounding box center [378, 86] width 74 height 21
click at [549, 84] on button "Go!" at bounding box center [549, 86] width 30 height 21
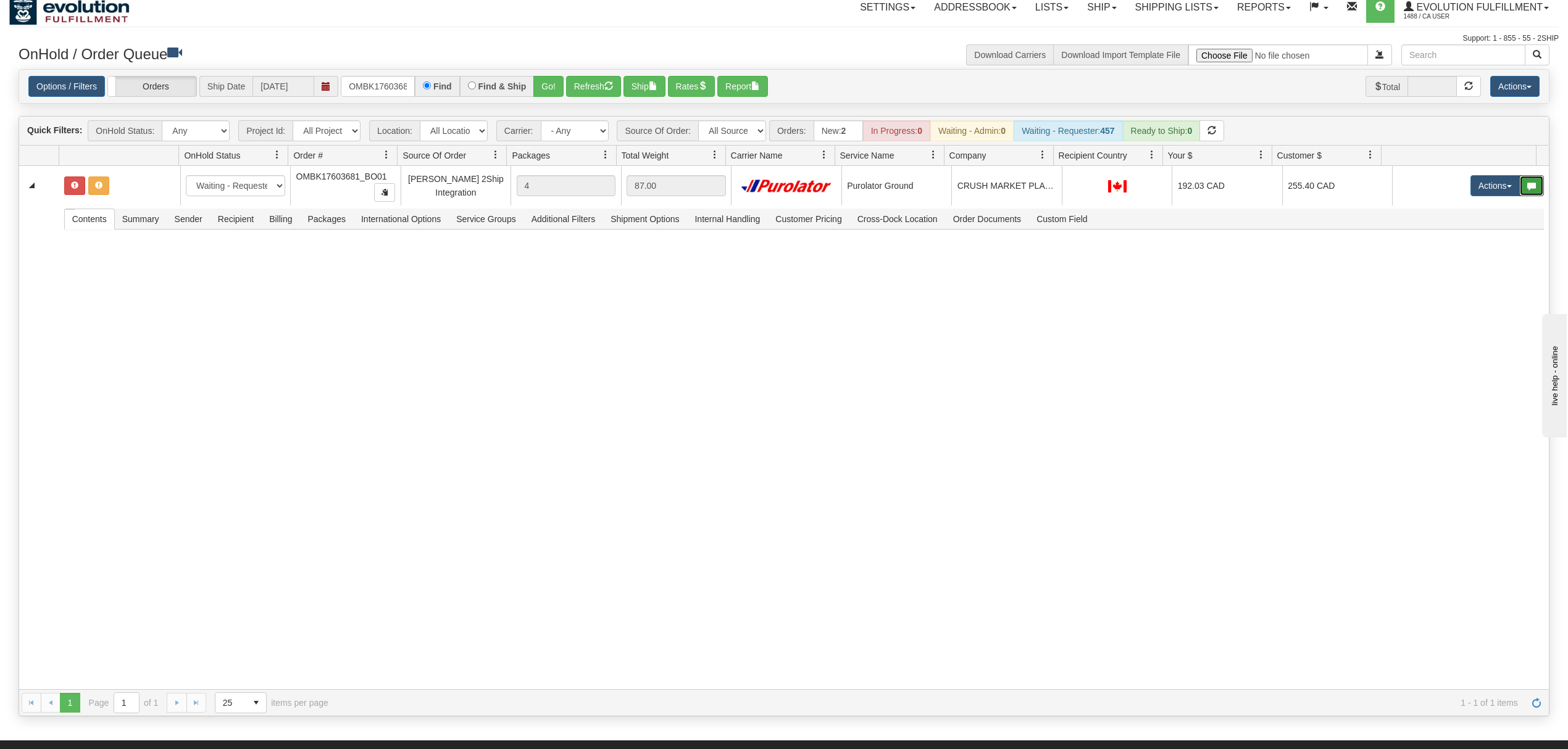
click at [1519, 187] on button "button" at bounding box center [1532, 186] width 25 height 21
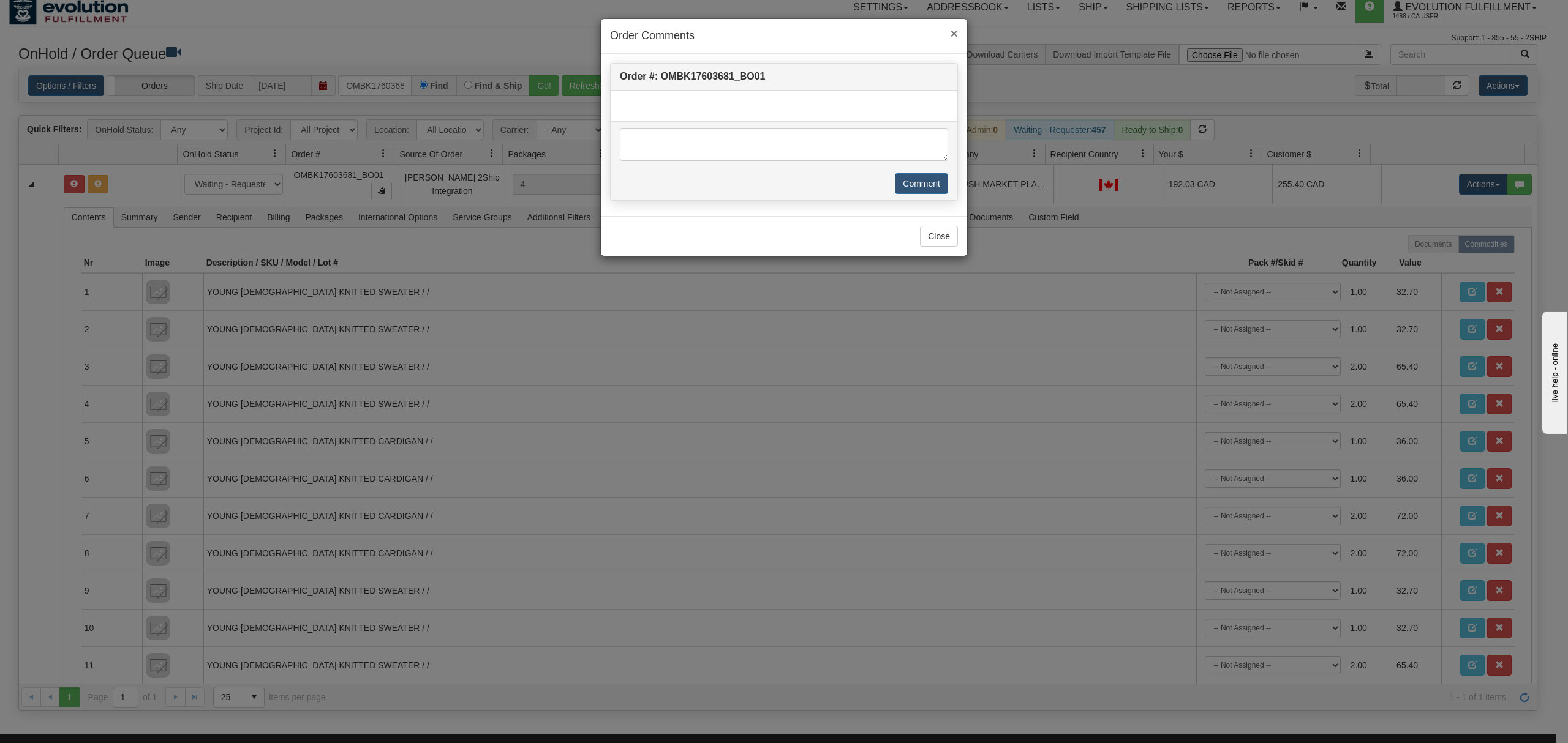
click at [951, 35] on span "×" at bounding box center [954, 33] width 7 height 14
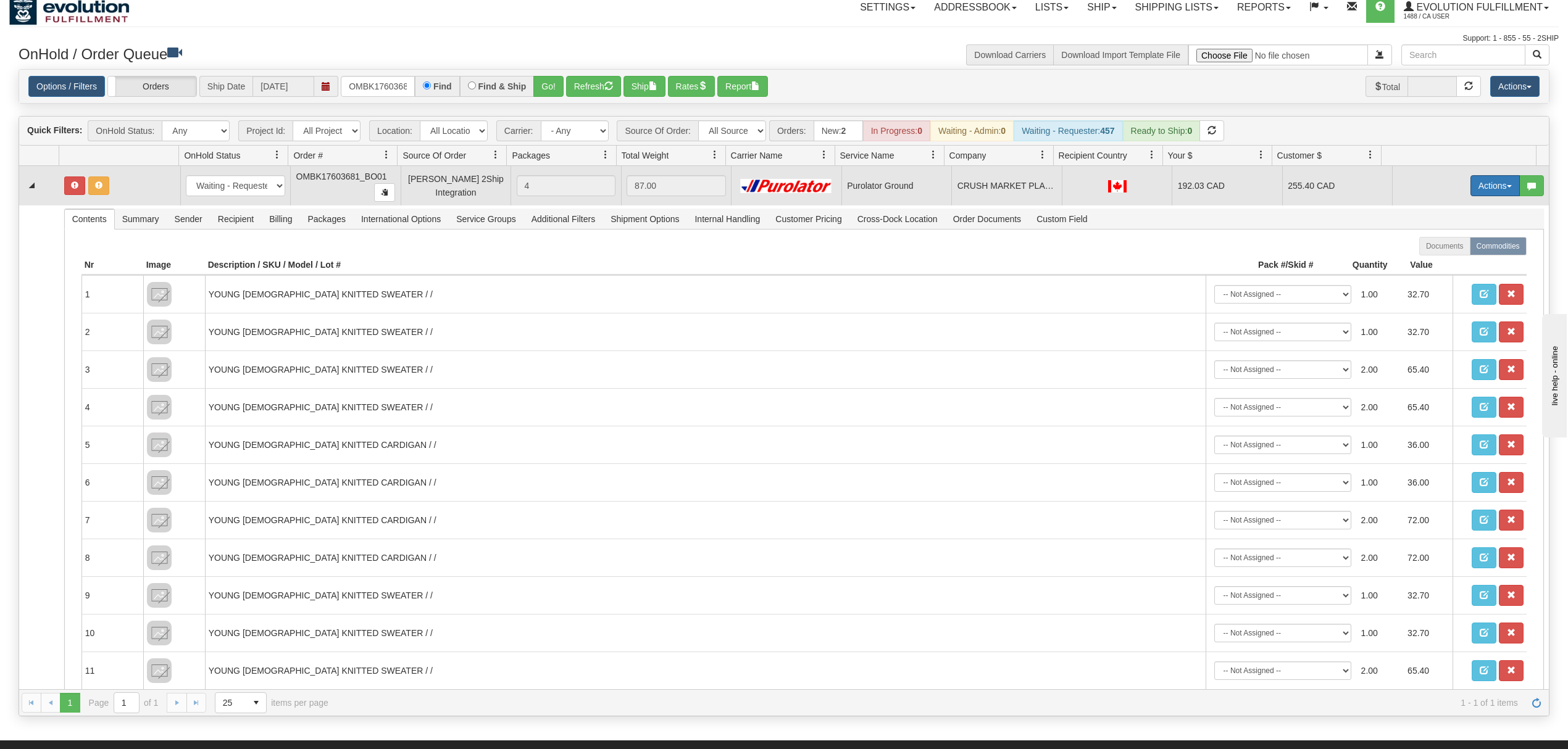
click at [1477, 190] on button "Actions" at bounding box center [1495, 186] width 49 height 21
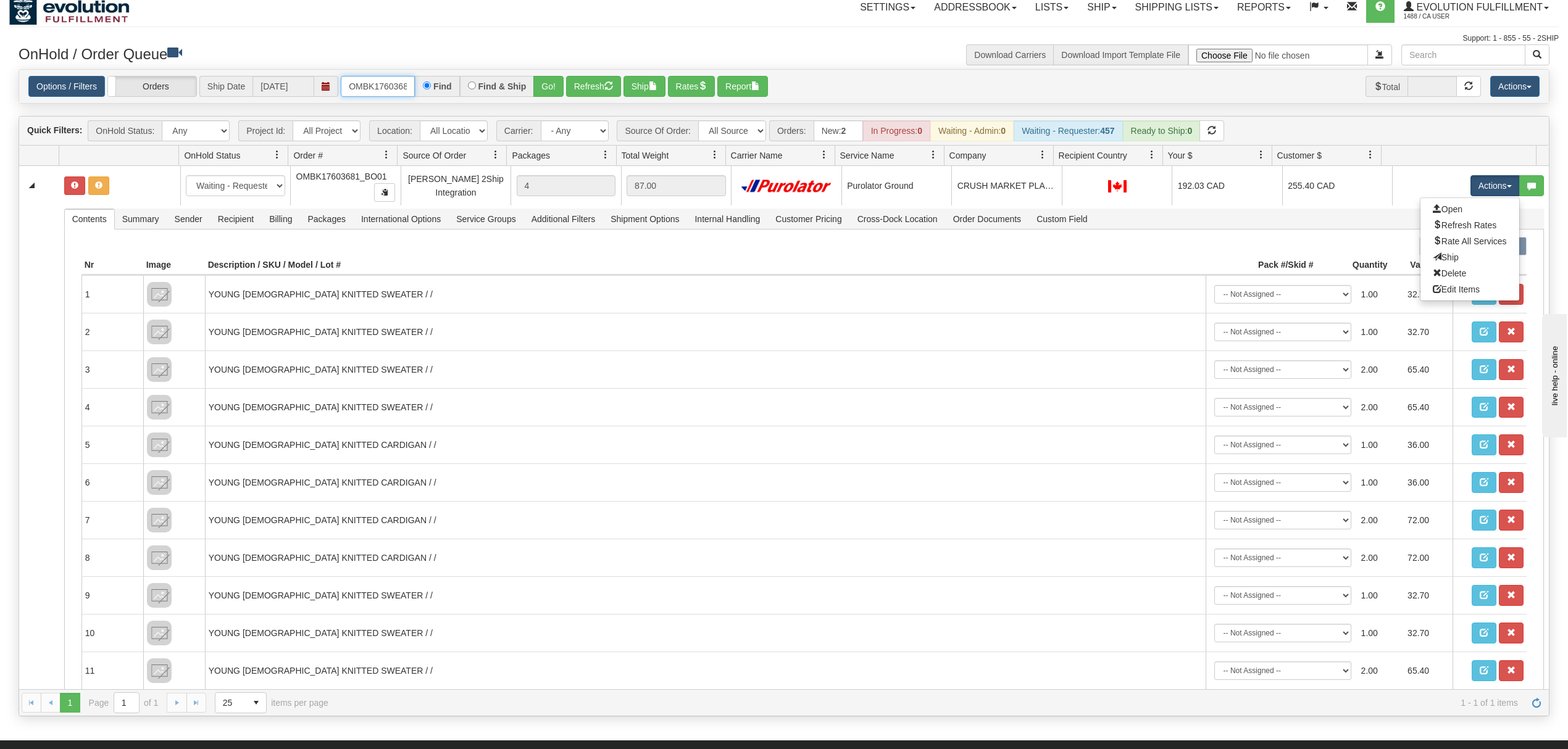
click at [364, 85] on input "OMBK17603681_BO01" at bounding box center [378, 86] width 74 height 21
click at [556, 84] on button "Go!" at bounding box center [549, 86] width 30 height 21
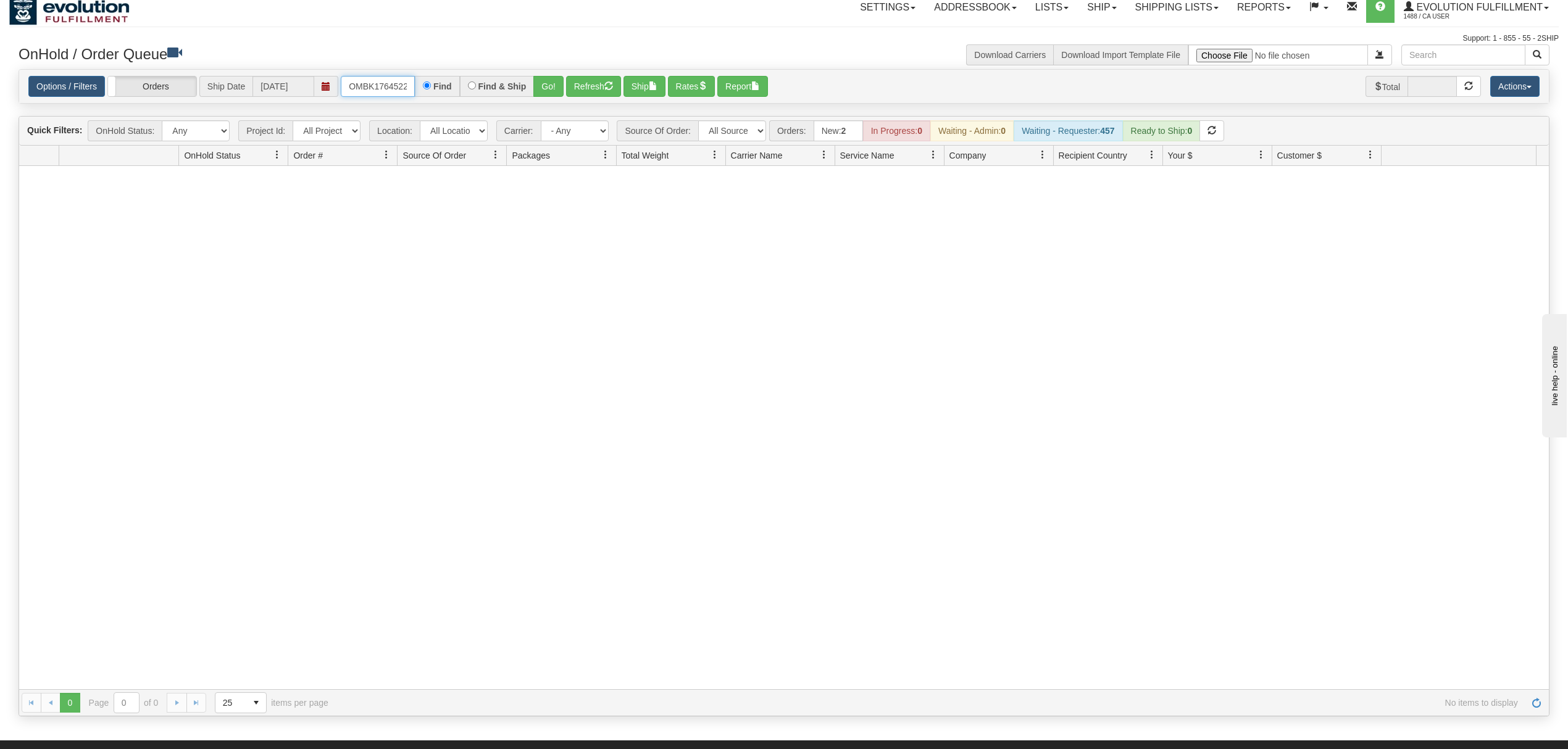
click at [394, 91] on input "OMBK17645226 BO01" at bounding box center [378, 86] width 74 height 21
type input "OMBK17645226_BO01"
click at [534, 83] on div "Find & Ship" at bounding box center [497, 86] width 74 height 21
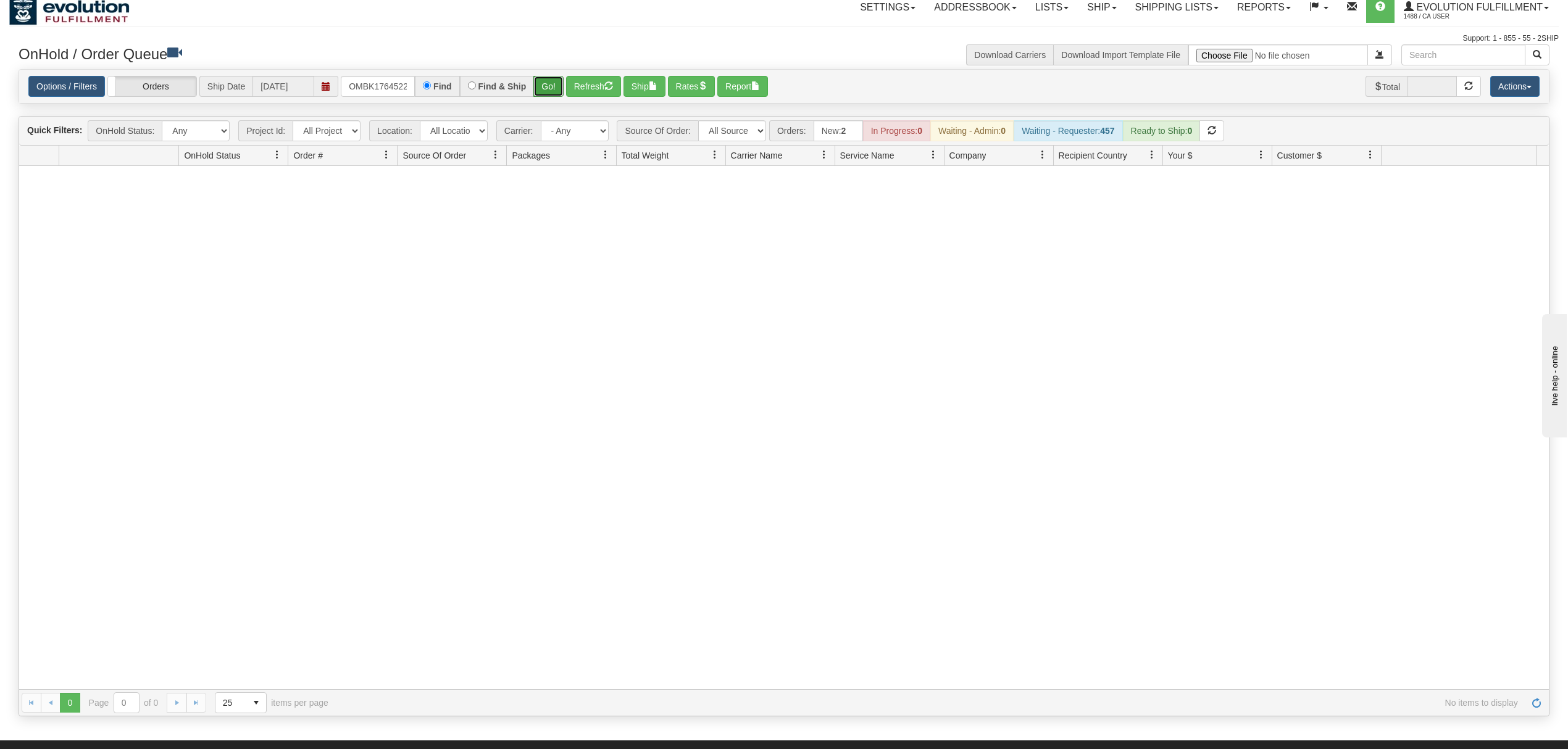
click at [541, 82] on button "Go!" at bounding box center [549, 86] width 30 height 21
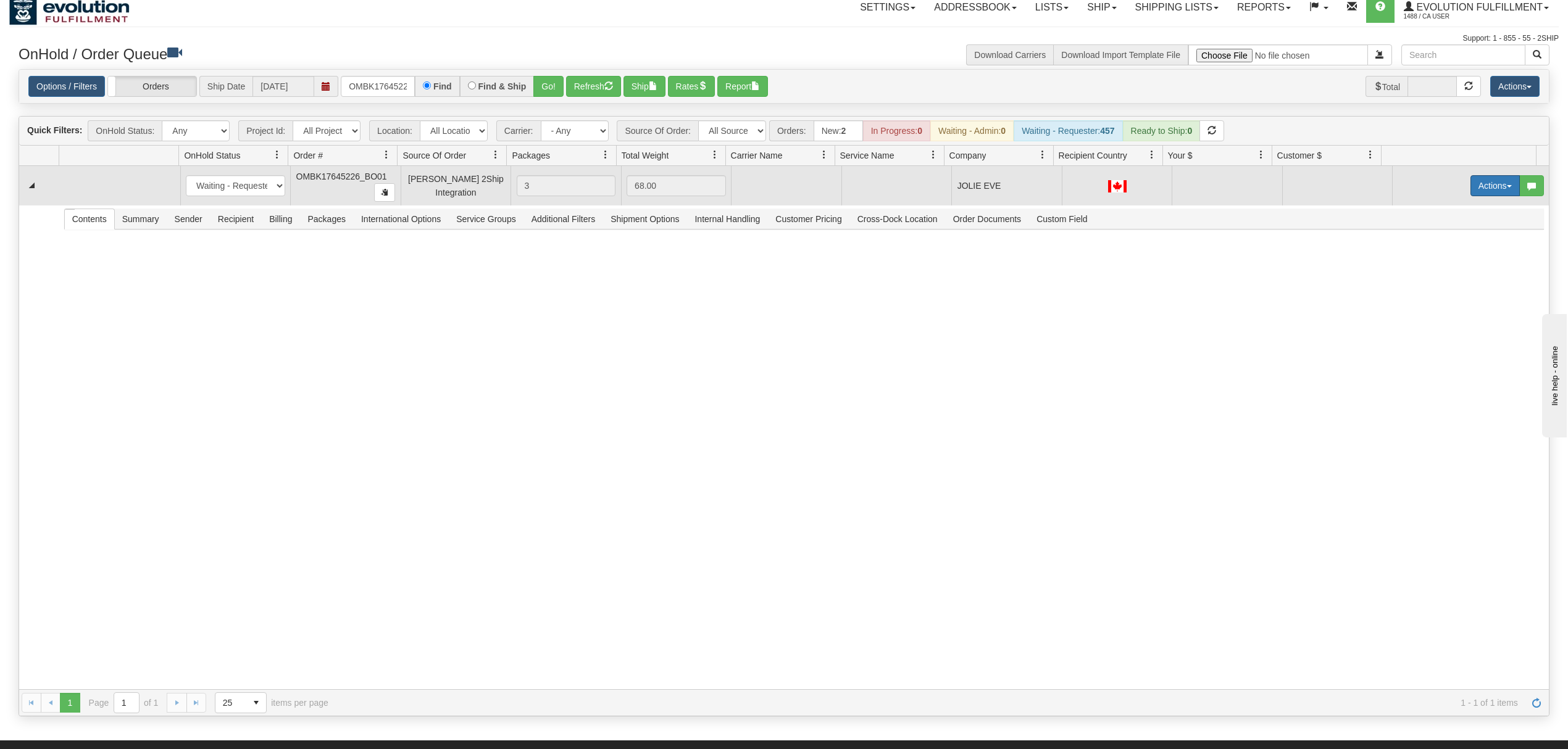
click at [1471, 184] on button "Actions" at bounding box center [1495, 186] width 49 height 21
click at [1433, 247] on span "Rate All Services" at bounding box center [1470, 242] width 74 height 10
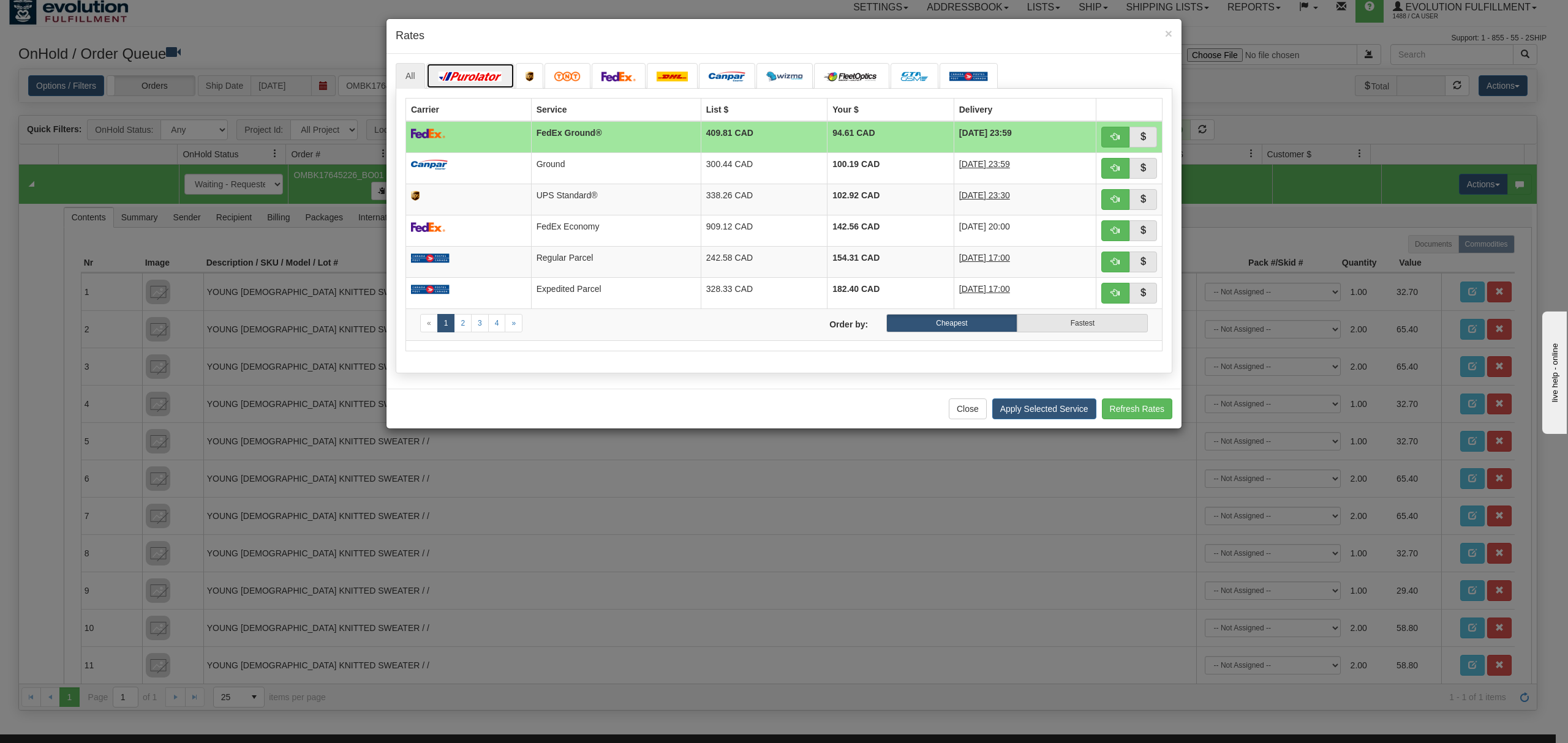
click at [496, 74] on img at bounding box center [470, 76] width 69 height 10
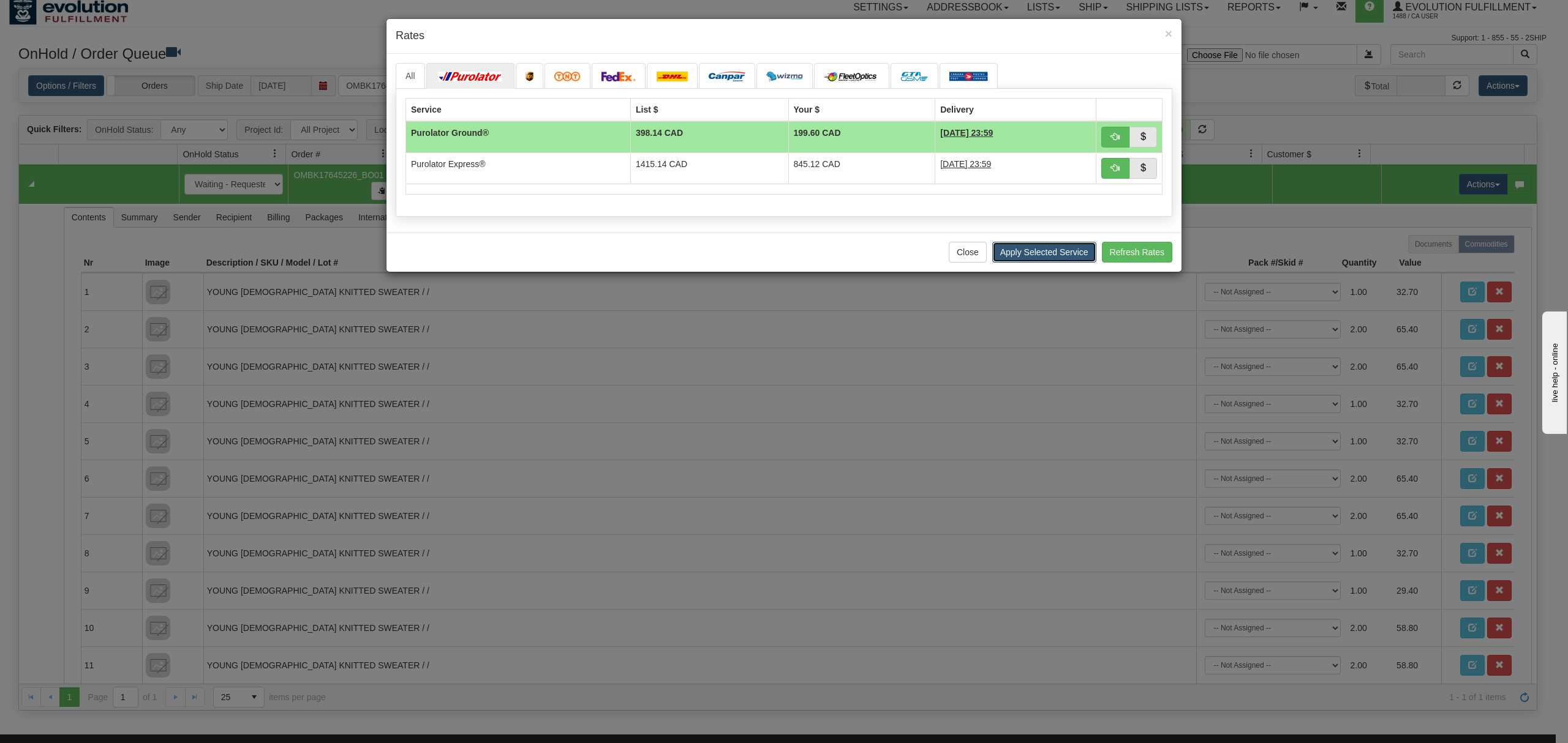
click at [1059, 250] on button "Apply Selected Service" at bounding box center [1045, 252] width 105 height 21
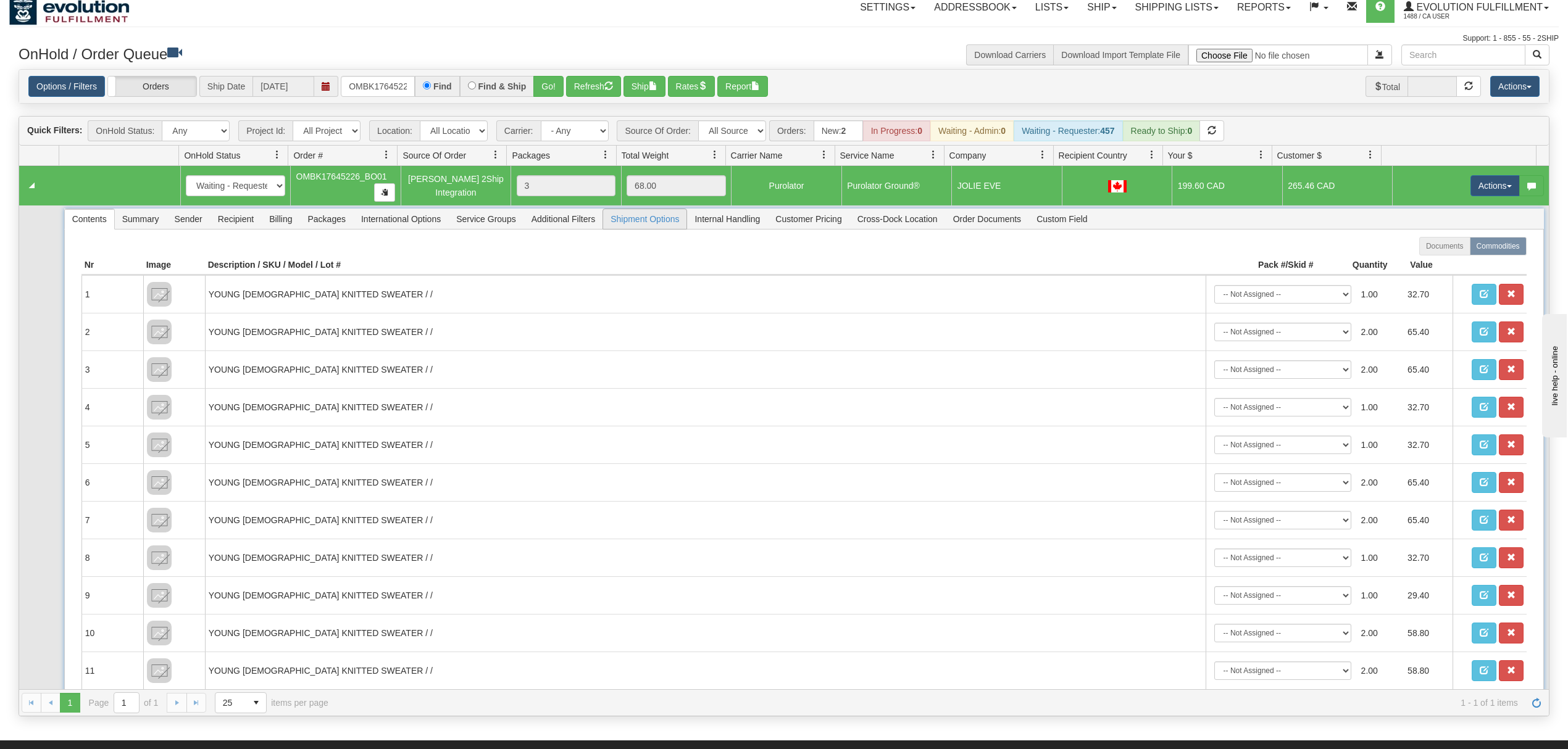
click at [635, 228] on span "Shipment Options" at bounding box center [645, 219] width 84 height 20
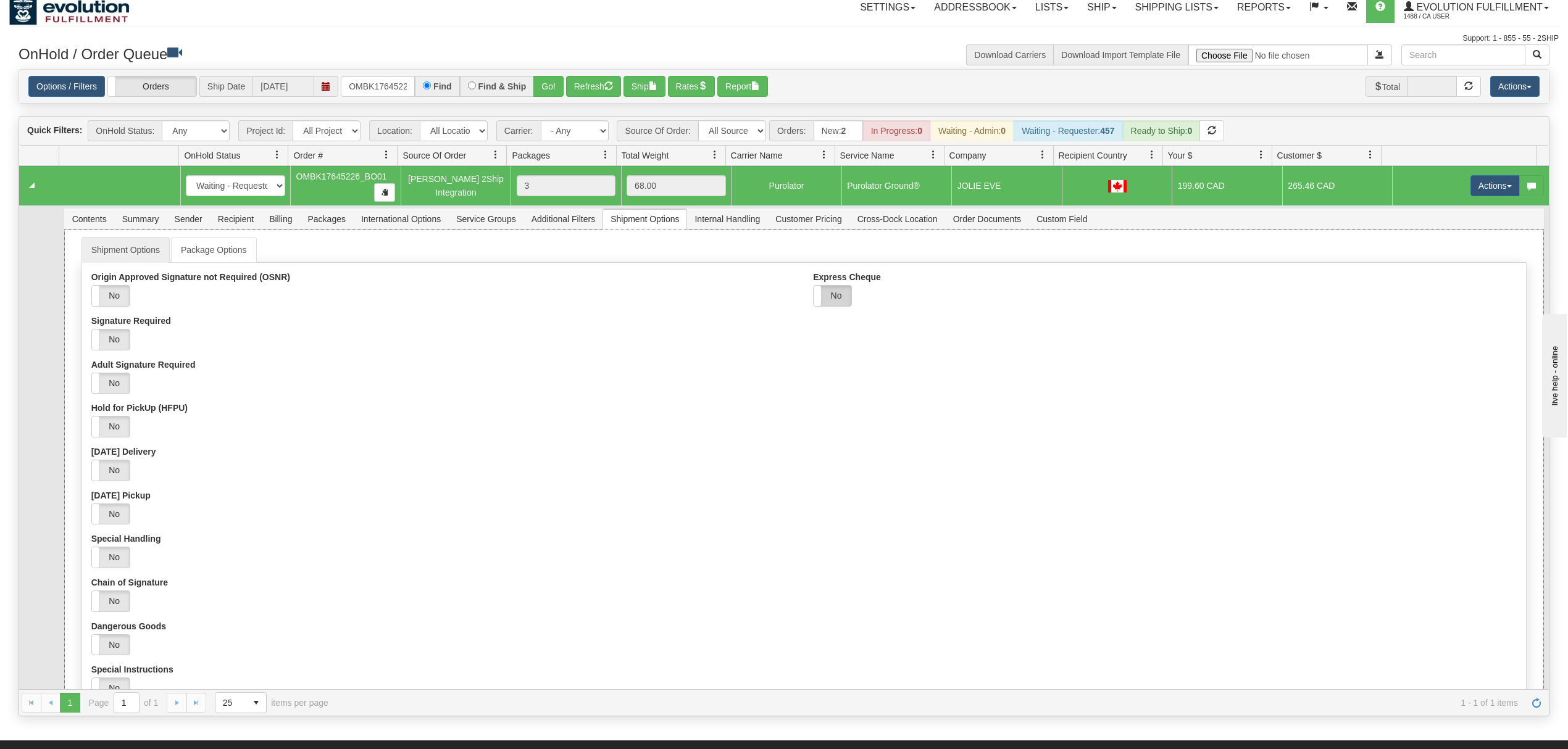
click at [830, 297] on label "No" at bounding box center [832, 296] width 38 height 20
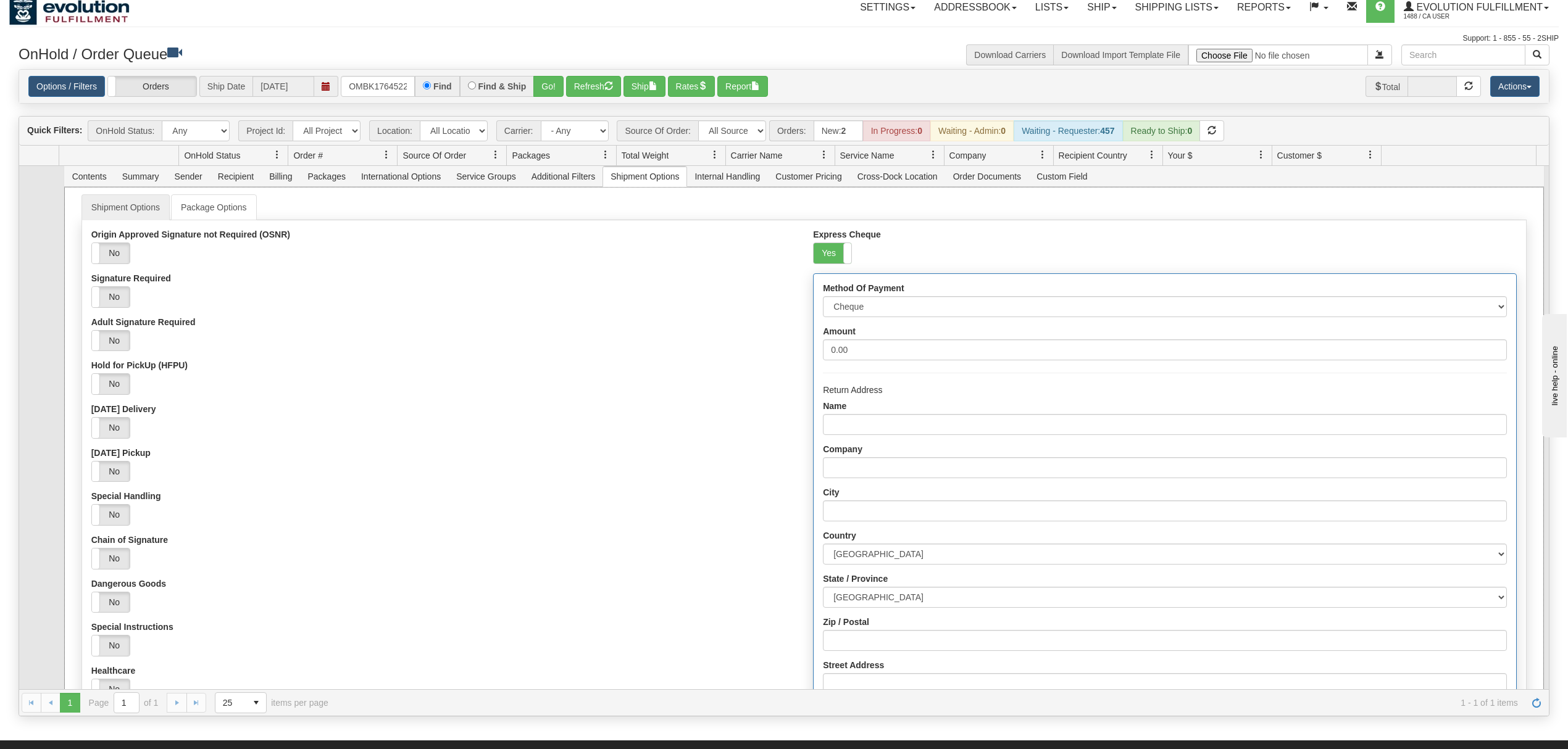
scroll to position [82, 0]
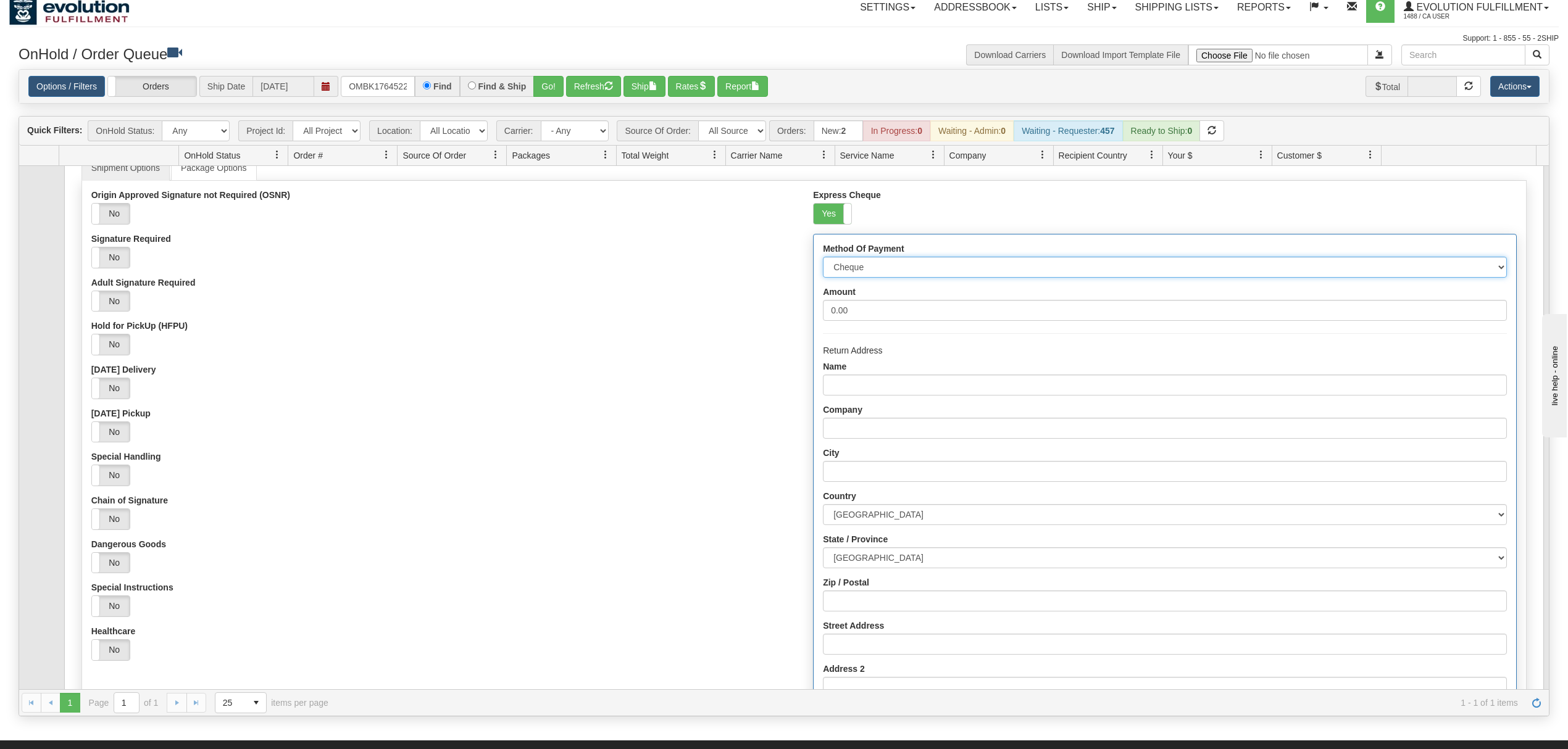
click at [850, 278] on select "Cheque Post - dated Cheque Certified Cheque Money Order Bank Draft" at bounding box center [1164, 267] width 683 height 21
select select "2"
click at [823, 261] on select "Cheque Post - dated Cheque Certified Cheque Money Order Bank Draft" at bounding box center [1164, 267] width 683 height 21
drag, startPoint x: 860, startPoint y: 317, endPoint x: 810, endPoint y: 316, distance: 50.0
click at [814, 316] on div "Method Of Payment Cheque Post - dated Cheque Certified Cheque Money Order Bank …" at bounding box center [1164, 497] width 702 height 525
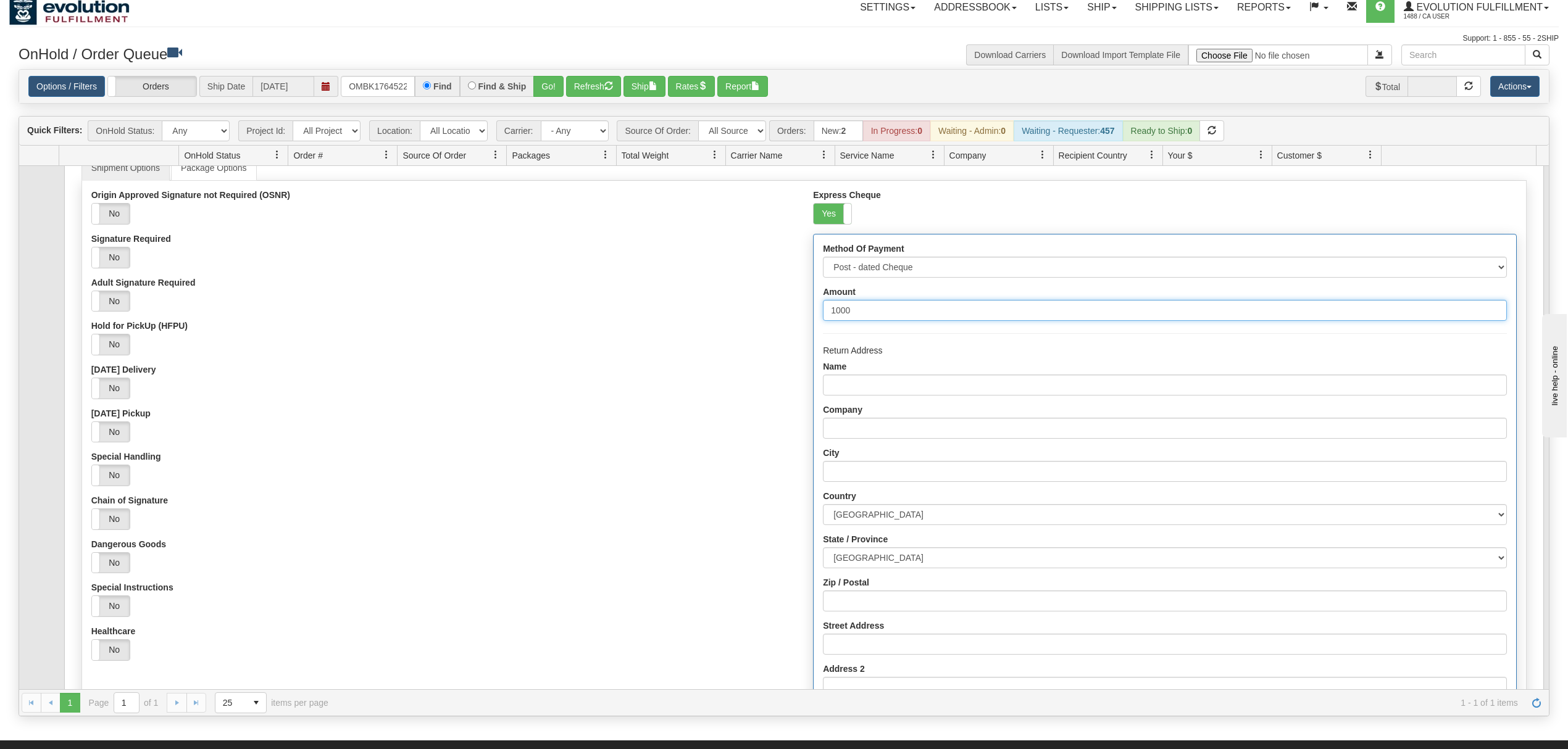
type input "1000"
click at [889, 389] on input "Name" at bounding box center [1164, 385] width 683 height 21
type input "EVOLUTION FULFILLMENT"
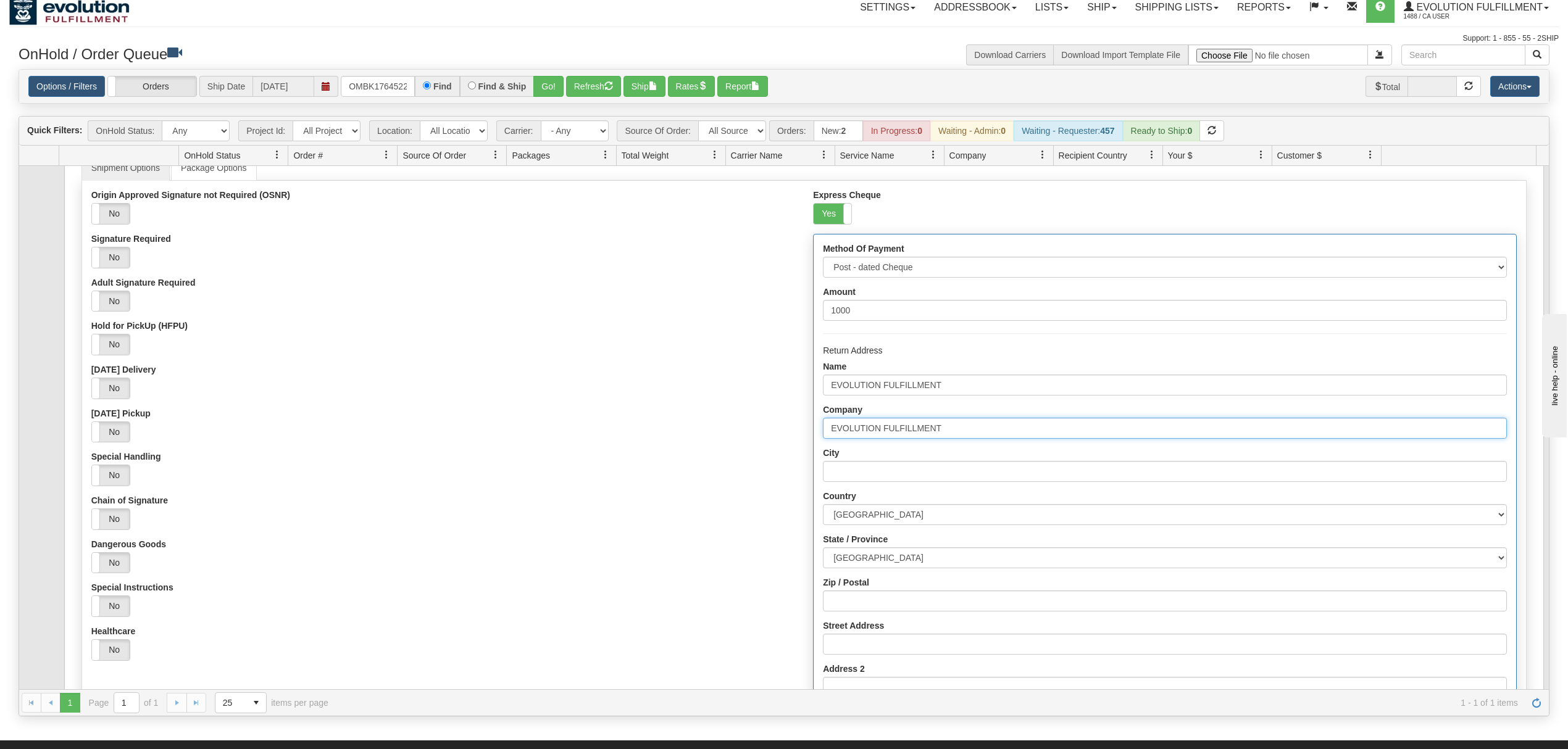
type input "DELTA"
select select "BC"
type input "V4G0A2"
type input "[STREET_ADDRESS]"
type input "6049402228"
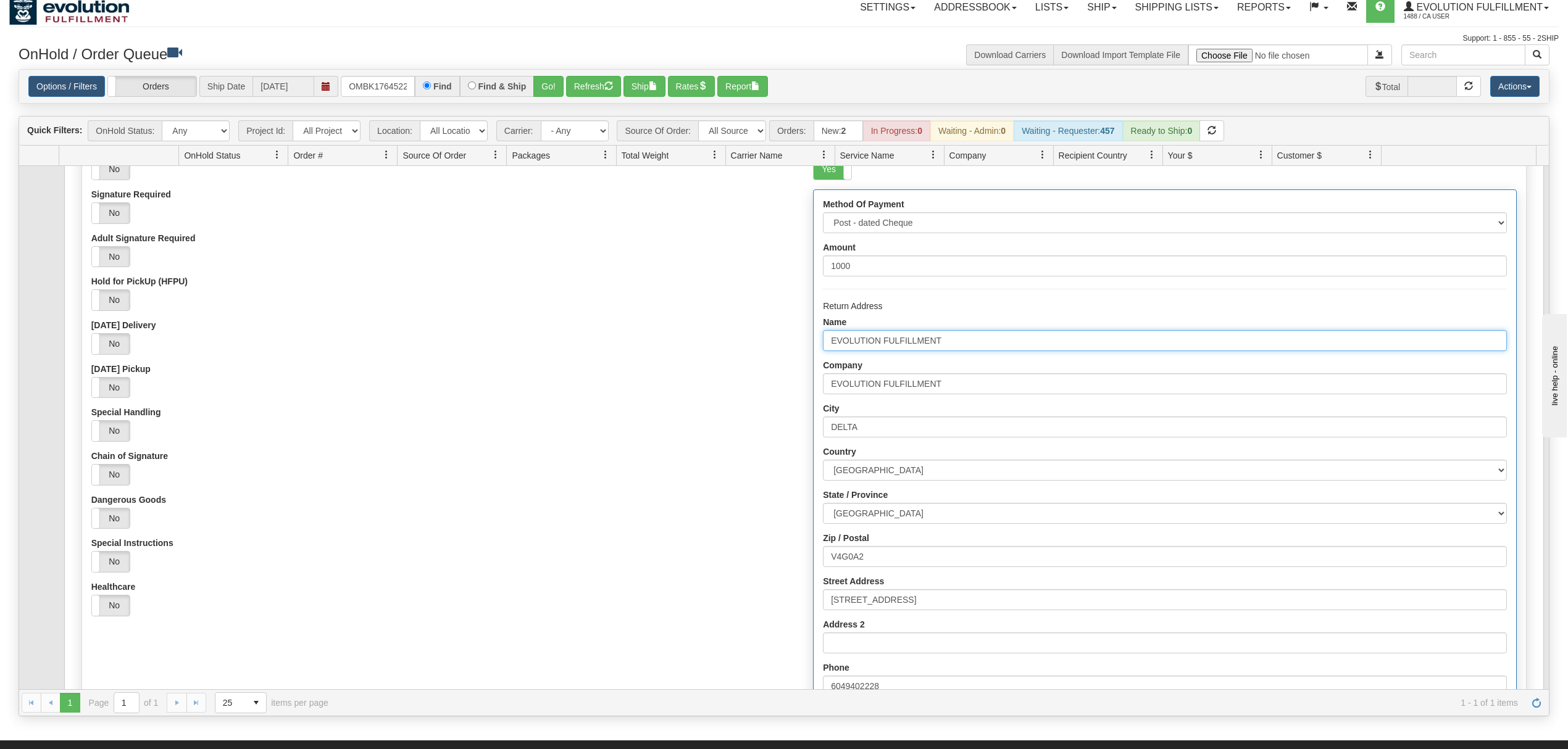
scroll to position [164, 0]
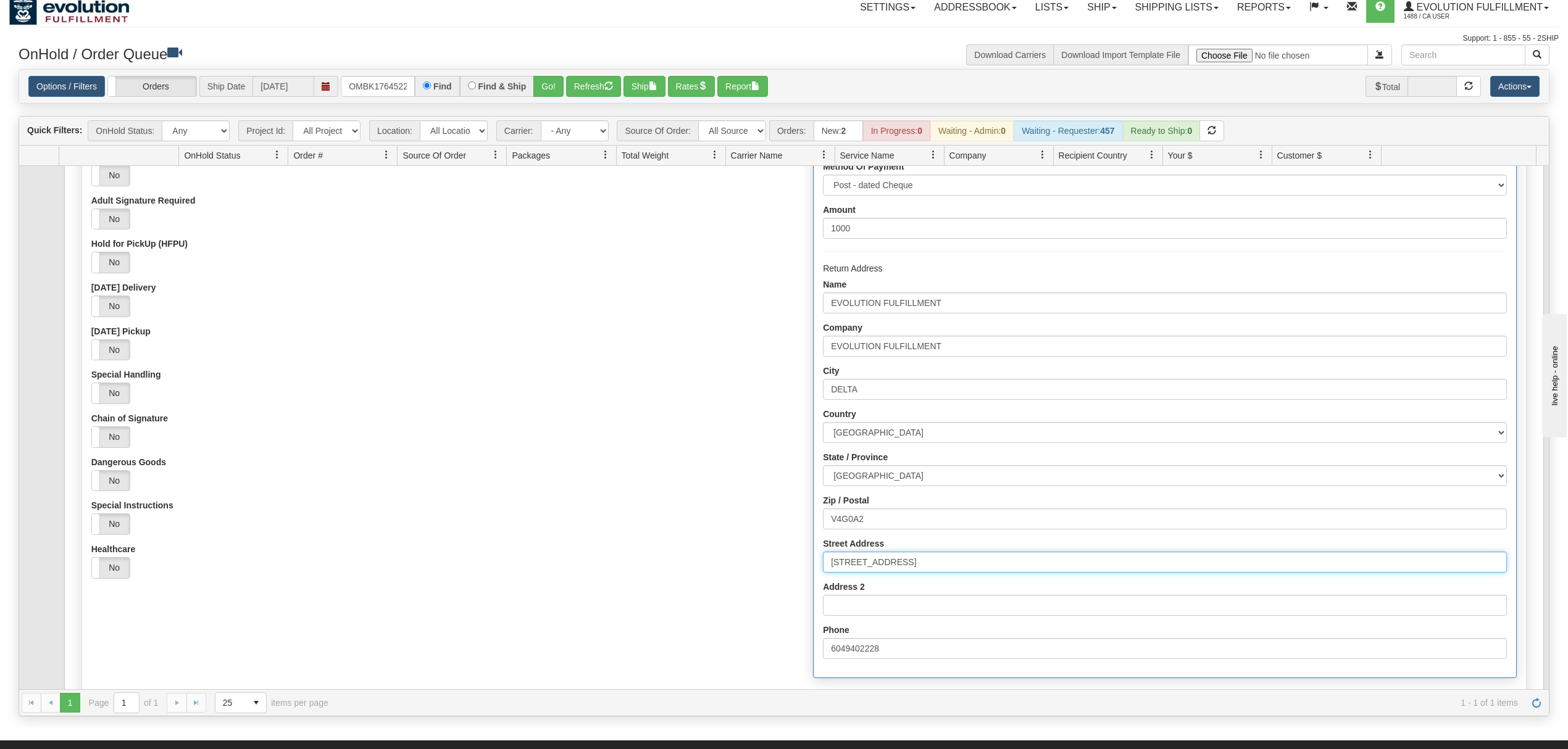
drag, startPoint x: 943, startPoint y: 568, endPoint x: 747, endPoint y: 573, distance: 196.1
click at [747, 573] on div "Origin Approved Signature not Required (OSNR) Yes No Signature Required Yes No …" at bounding box center [804, 396] width 1444 height 577
type input "[STREET_ADDRESS]"
drag, startPoint x: 886, startPoint y: 527, endPoint x: 742, endPoint y: 522, distance: 144.1
click at [742, 522] on div "Origin Approved Signature not Required (OSNR) Yes No Signature Required Yes No …" at bounding box center [804, 396] width 1444 height 577
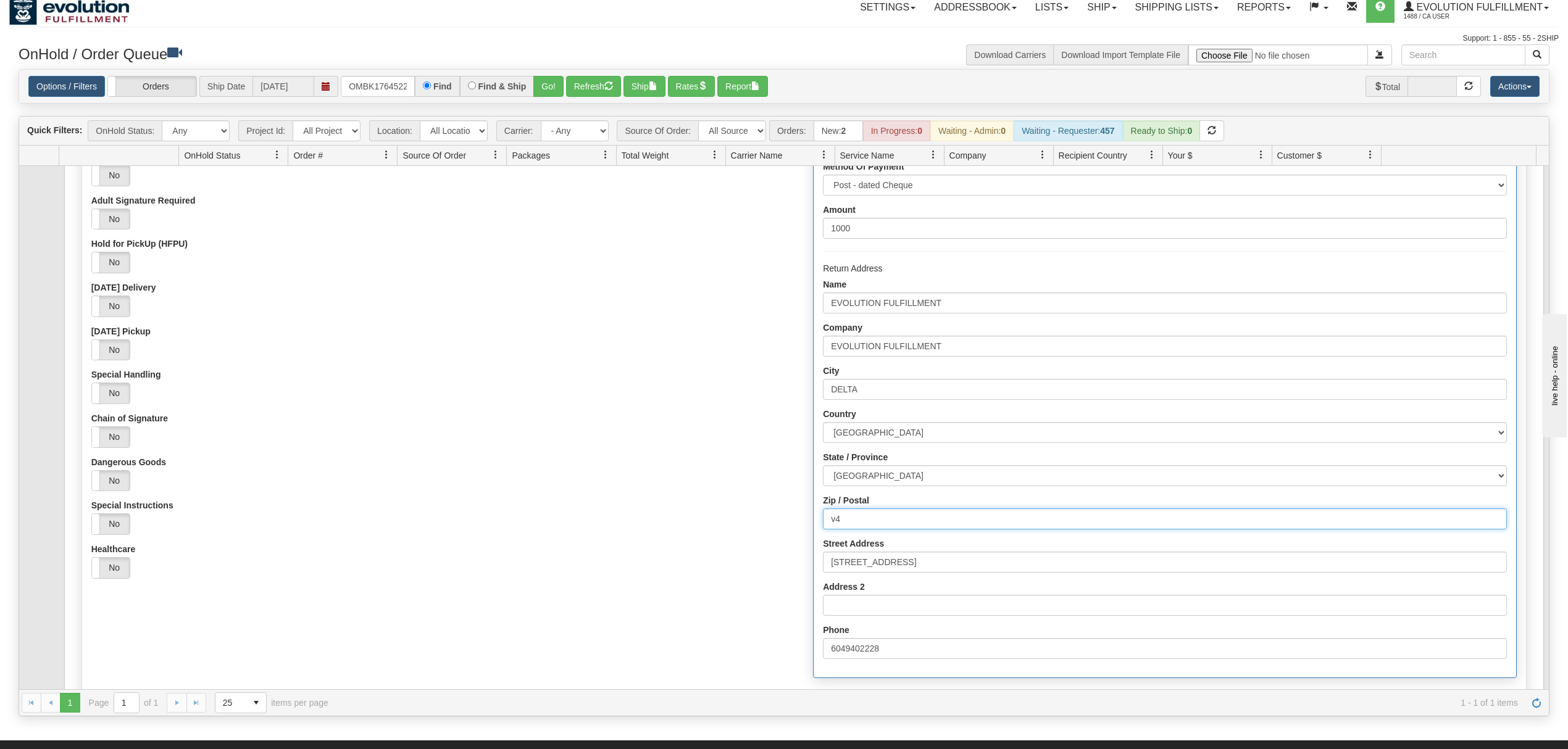
type input "v"
type input "V4G1K3"
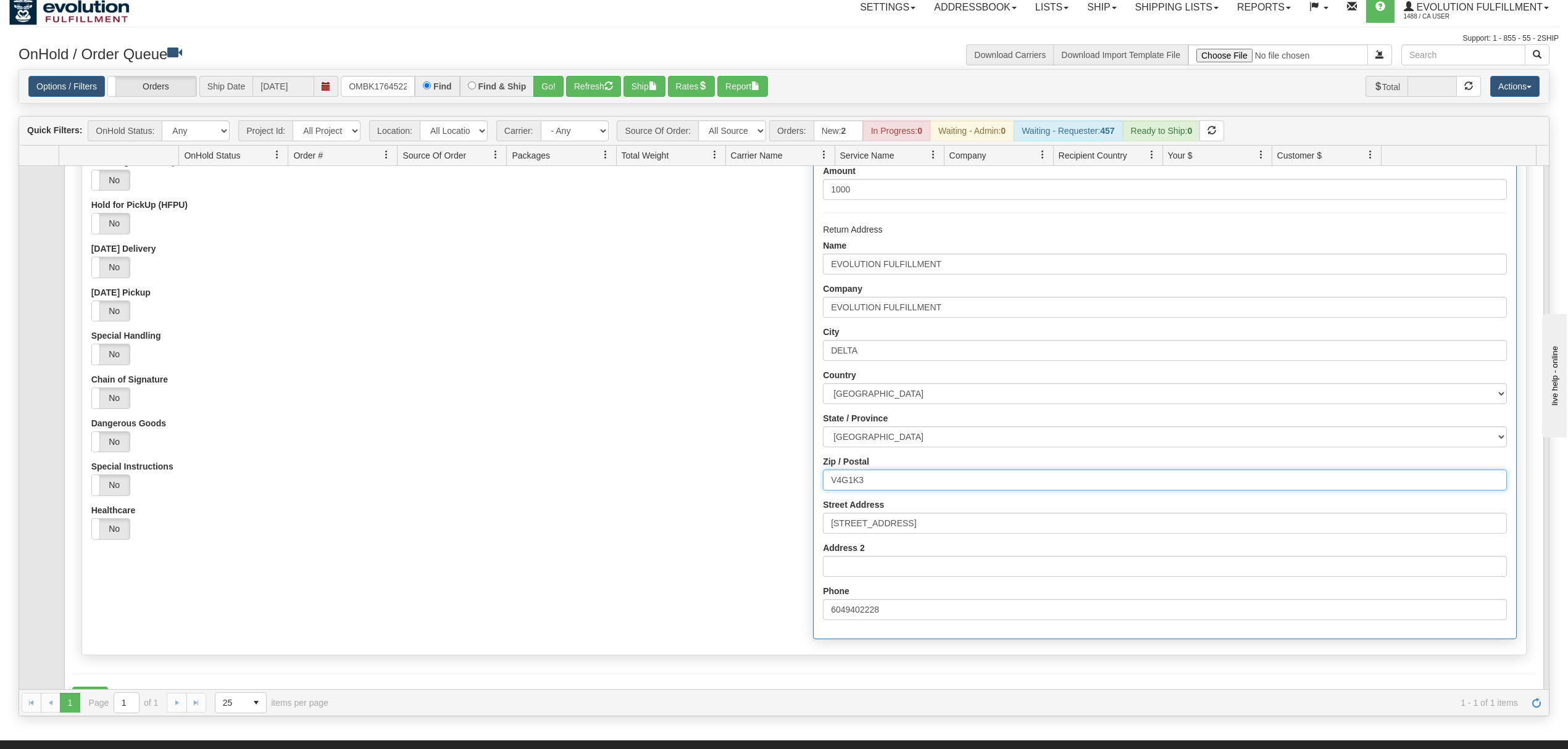
scroll to position [236, 0]
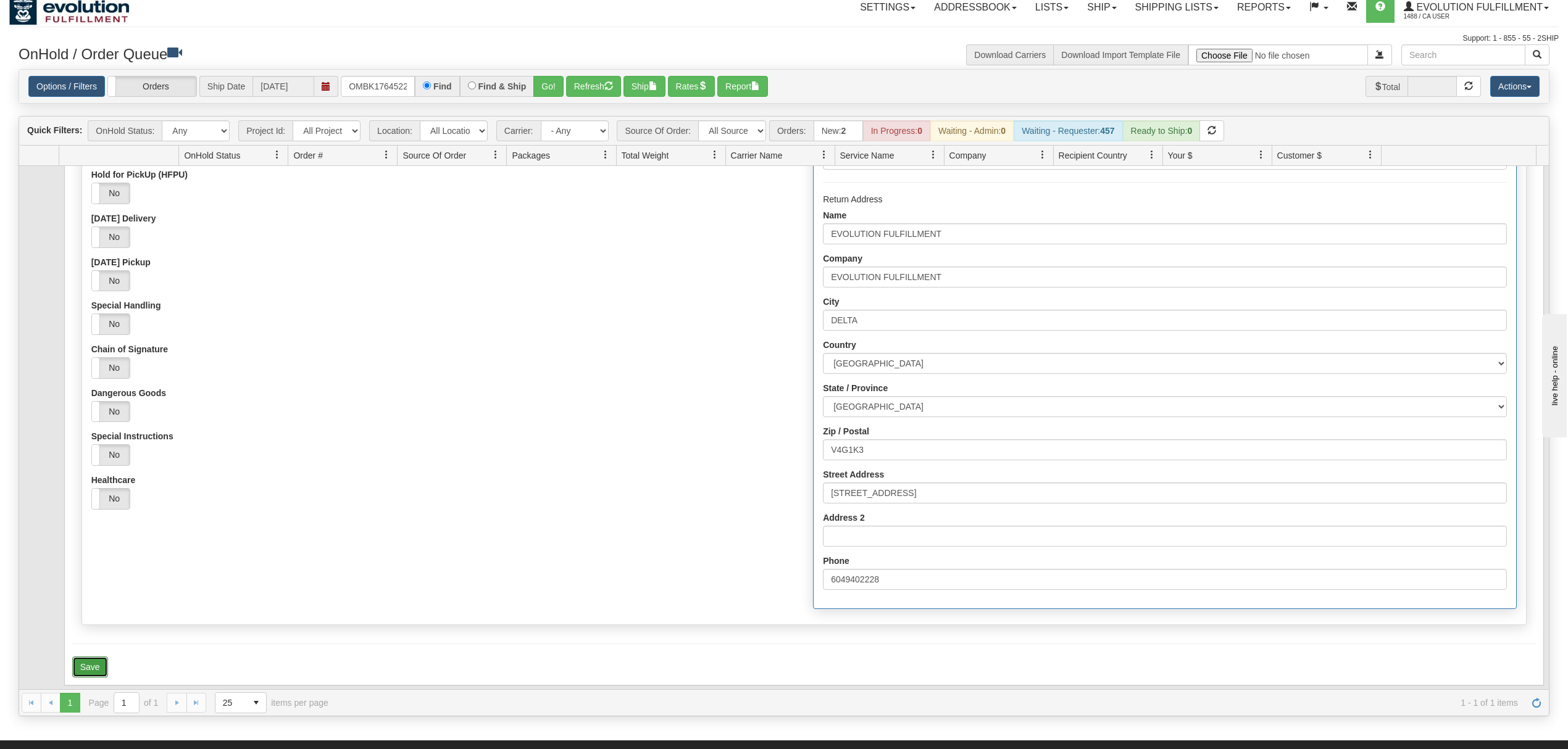
click at [101, 661] on button "Save" at bounding box center [89, 667] width 36 height 21
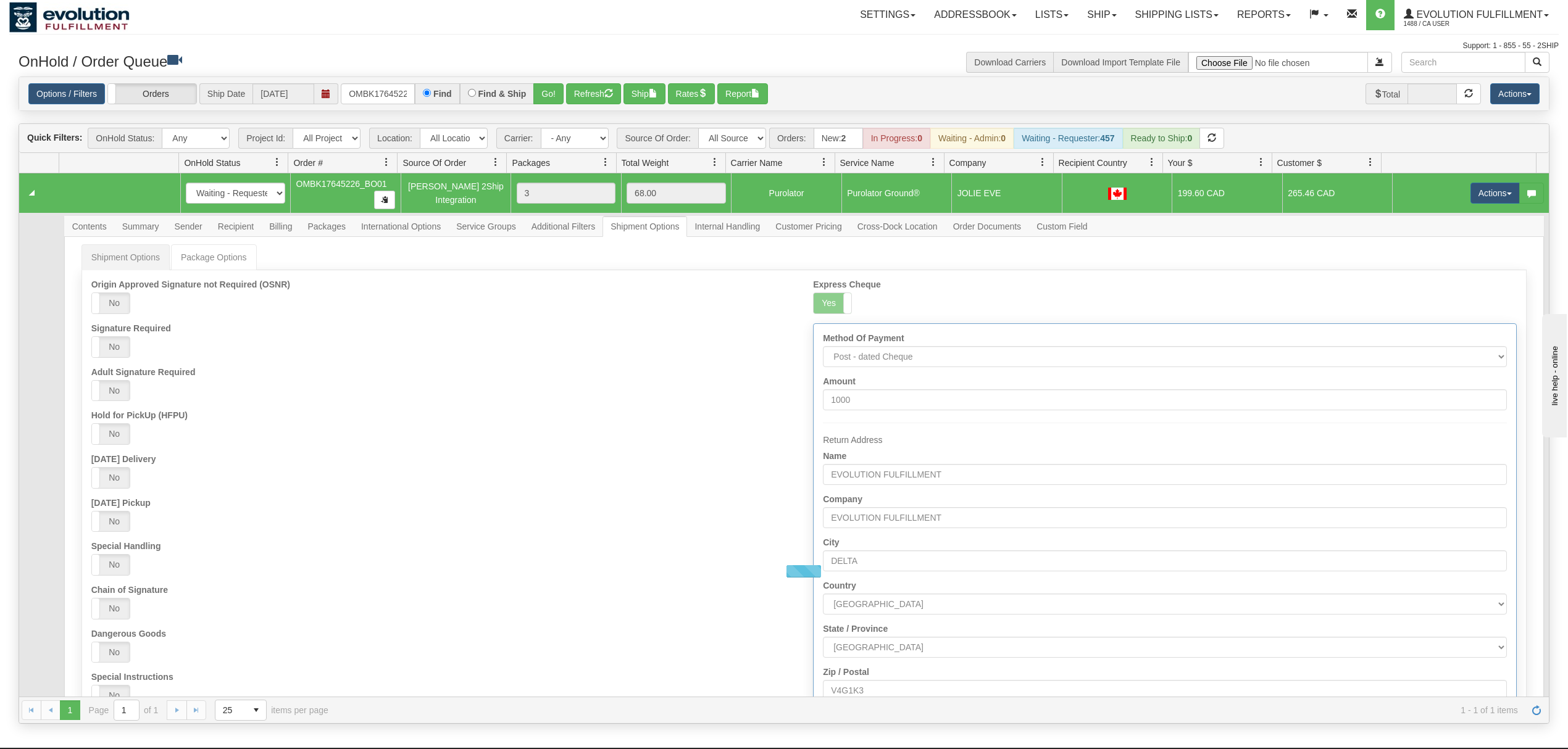
scroll to position [0, 0]
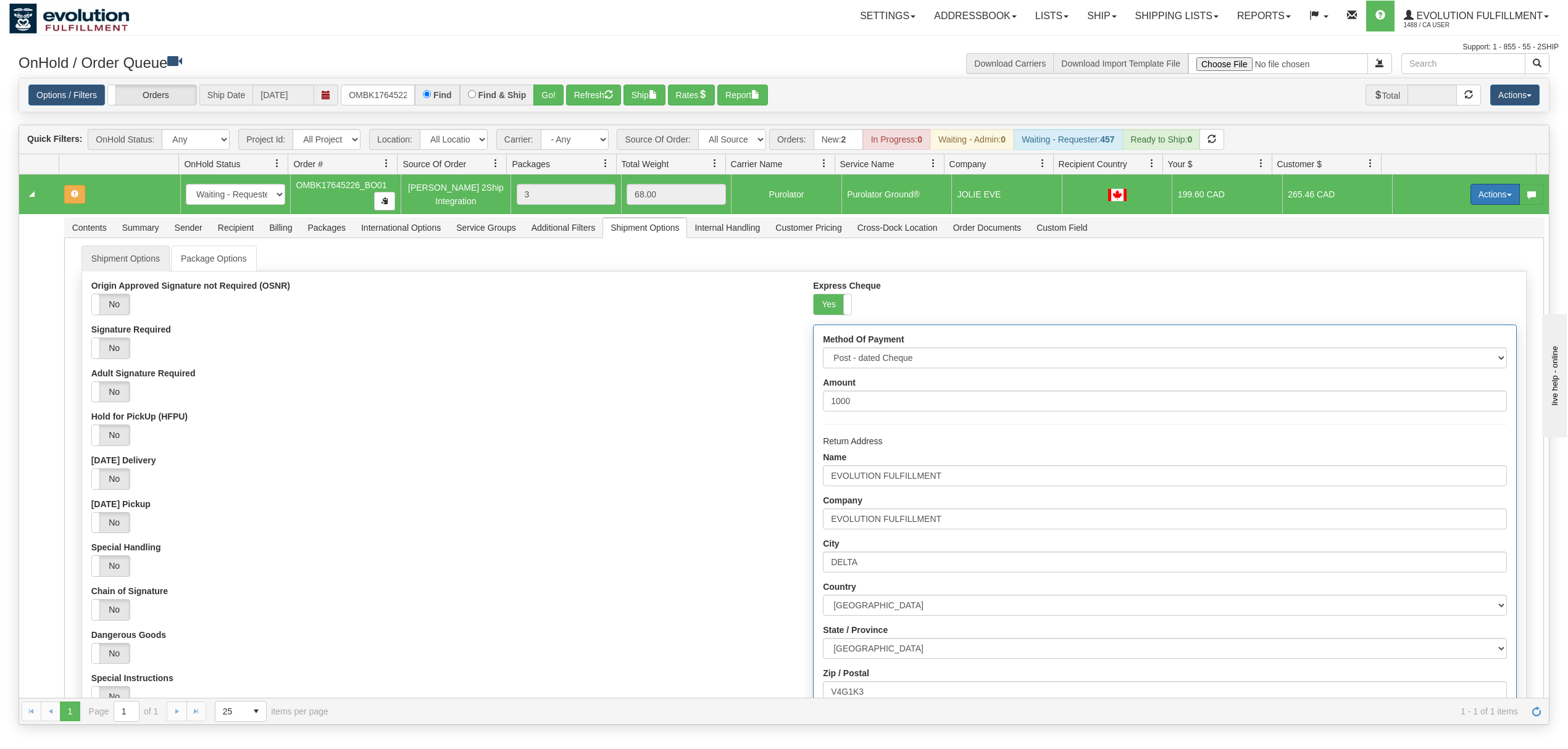
click at [1472, 205] on button "Actions" at bounding box center [1495, 194] width 49 height 21
click at [1445, 239] on span "Refresh Rates" at bounding box center [1465, 234] width 64 height 10
click at [386, 89] on input "OMBK17645226_BO01" at bounding box center [378, 94] width 74 height 21
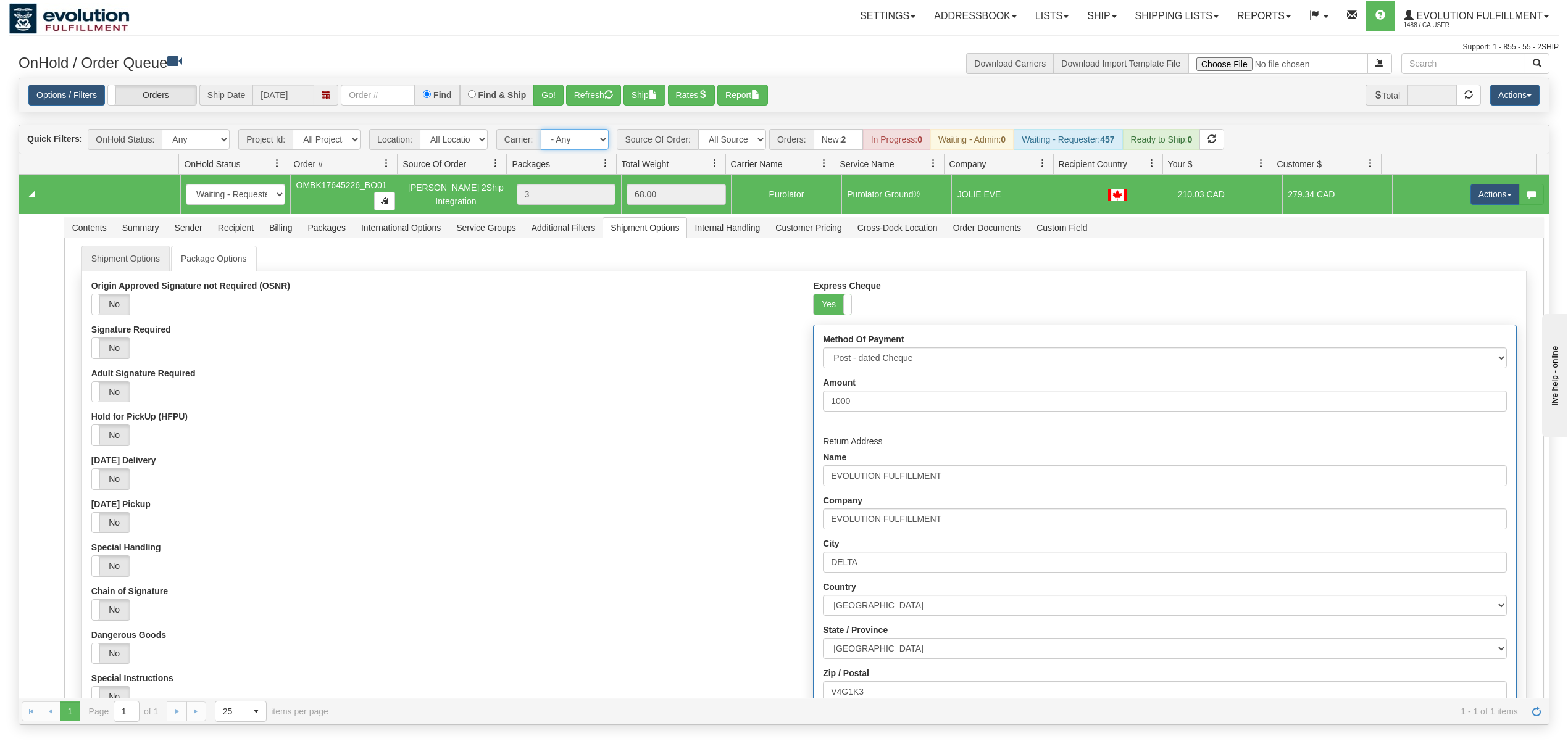
click at [581, 138] on select "- Any - Has NO carrier assigned - Has a carrier assigned FleetOptics Inc. My Ca…" at bounding box center [575, 139] width 68 height 21
select select "-1"
click at [541, 130] on select "- Any - Has NO carrier assigned - Has a carrier assigned FleetOptics Inc. My Ca…" at bounding box center [575, 139] width 68 height 21
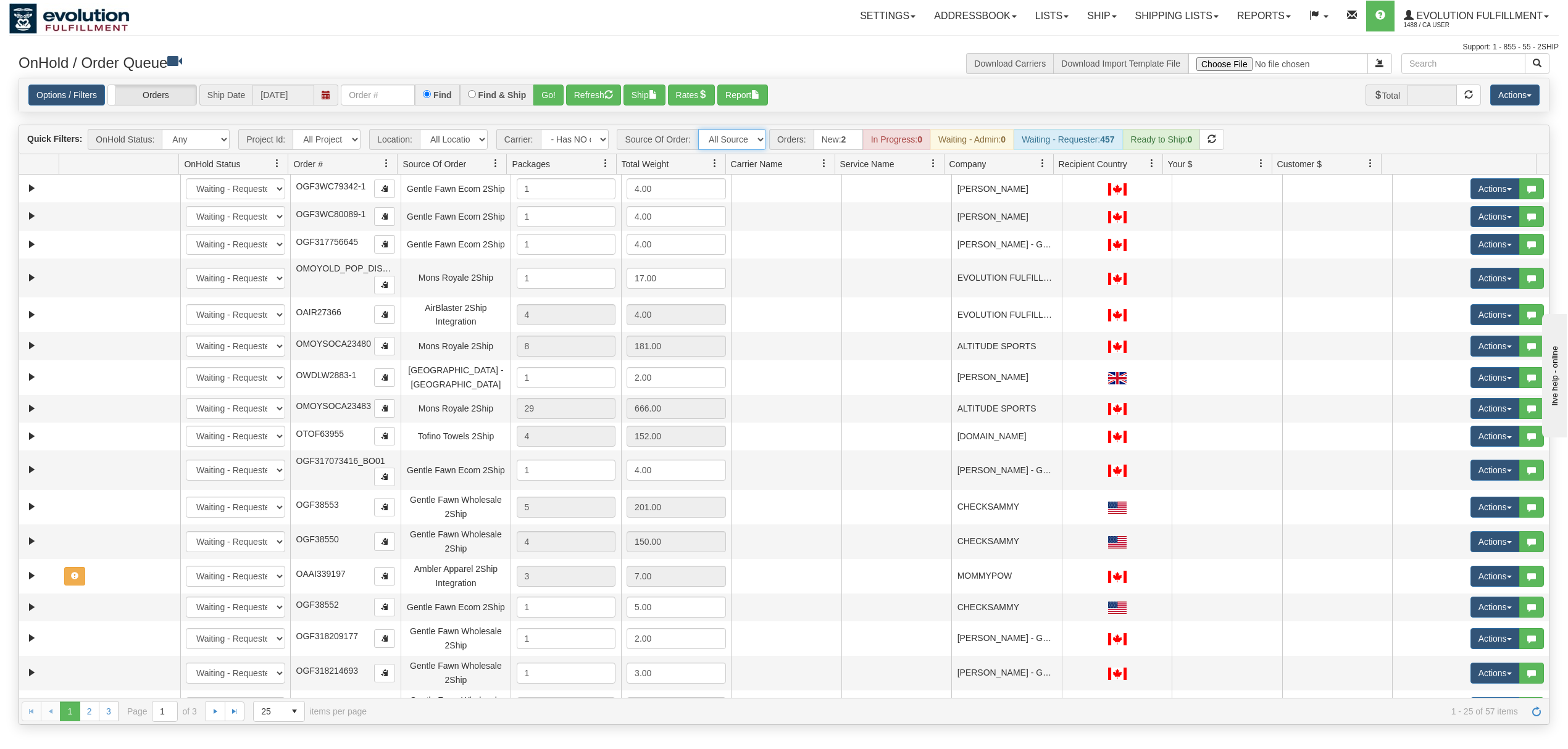
drag, startPoint x: 736, startPoint y: 135, endPoint x: 739, endPoint y: 140, distance: 5.8
click at [736, 135] on select "All Sources AirBlaster 2Ship Integration Ambler Apparel 2Ship Integration BC [M…" at bounding box center [732, 139] width 68 height 21
select select "Gentle Fawn Wholesale 2Ship"
click at [699, 130] on select "All Sources AirBlaster 2Ship Integration Ambler Apparel 2Ship Integration BC [M…" at bounding box center [732, 139] width 68 height 21
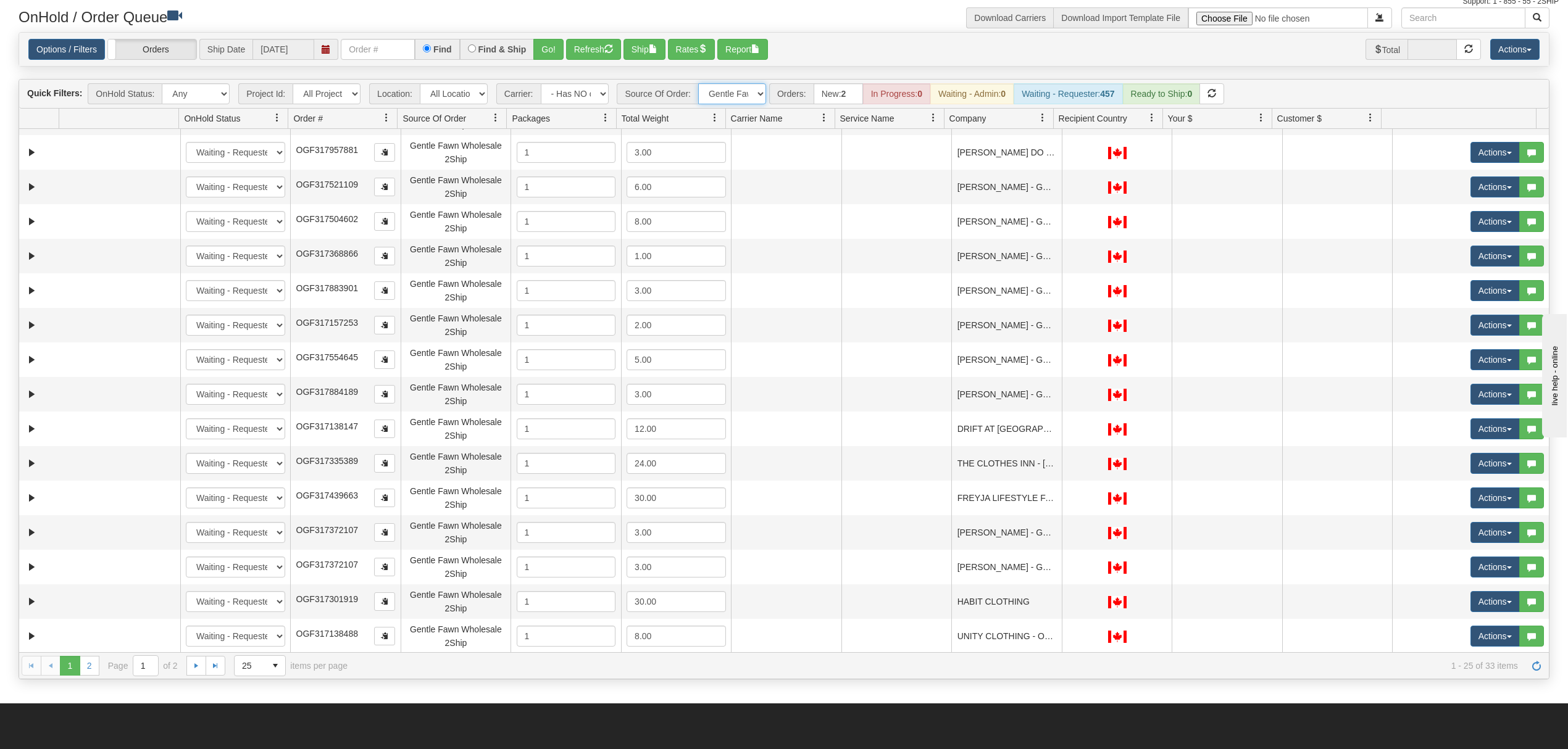
scroll to position [8, 0]
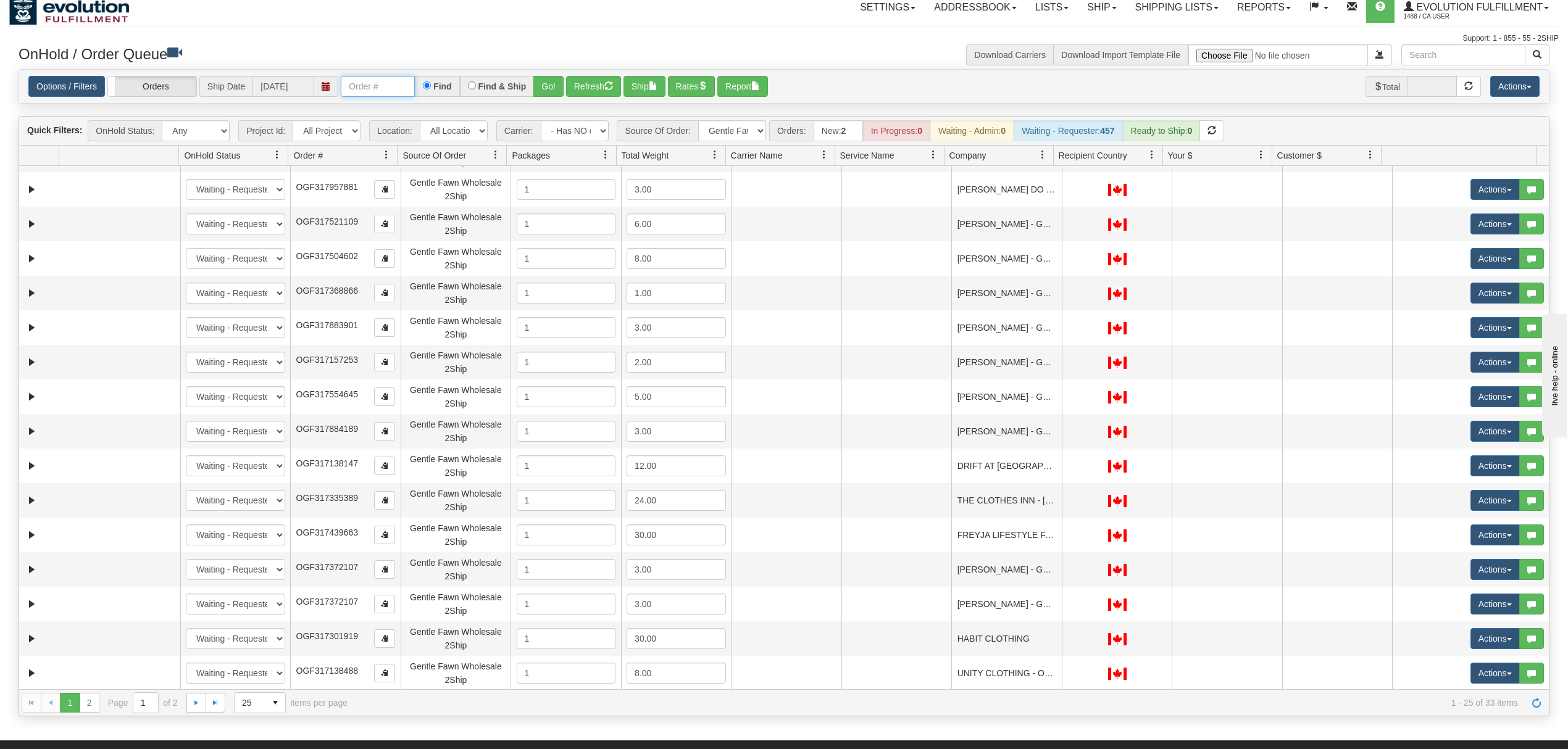
click at [365, 82] on input "text" at bounding box center [378, 86] width 74 height 21
type input "OGF317301919"
click at [544, 80] on button "Go!" at bounding box center [549, 86] width 30 height 21
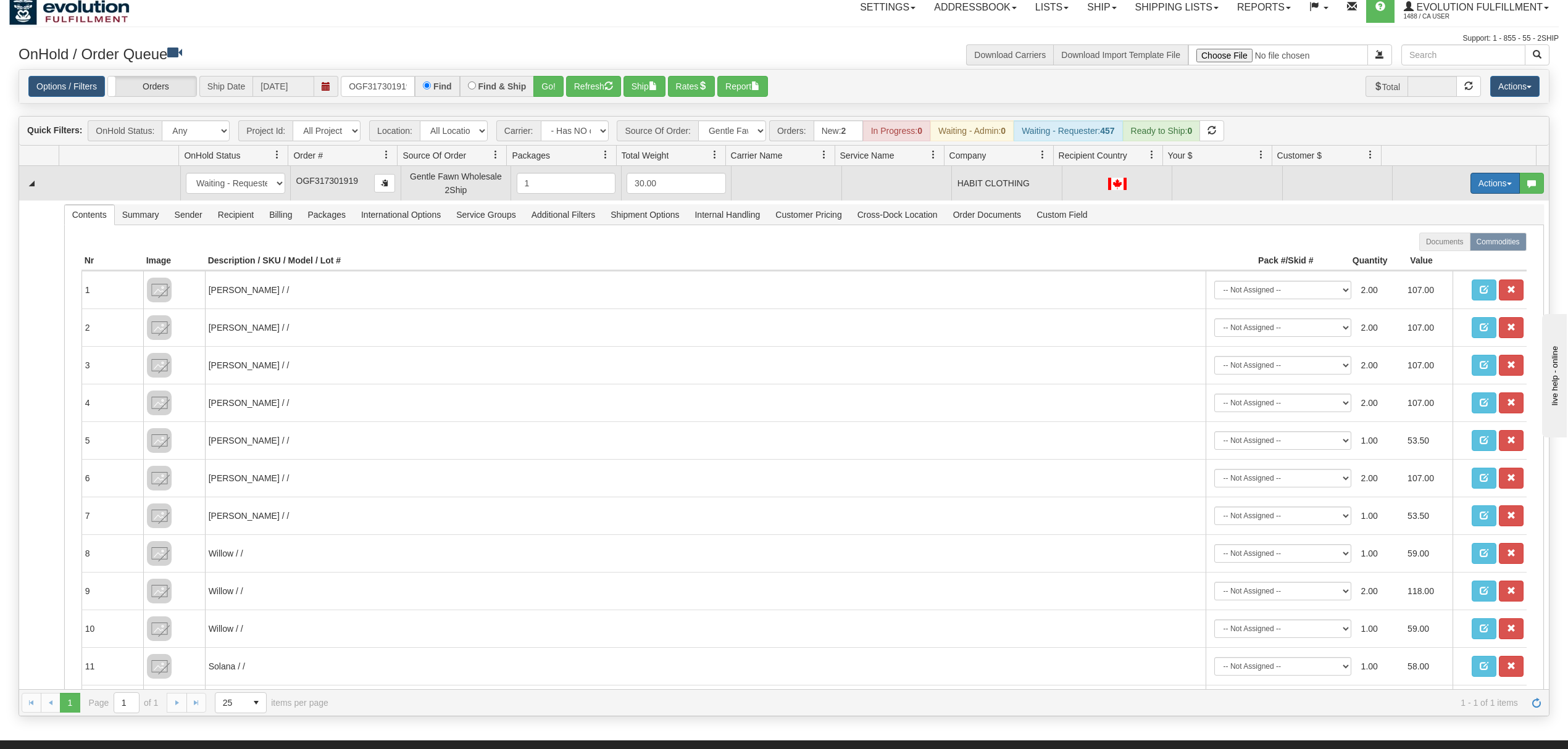
click at [1478, 189] on button "Actions" at bounding box center [1495, 183] width 49 height 21
click at [1440, 246] on link "Rate All Services" at bounding box center [1470, 238] width 99 height 16
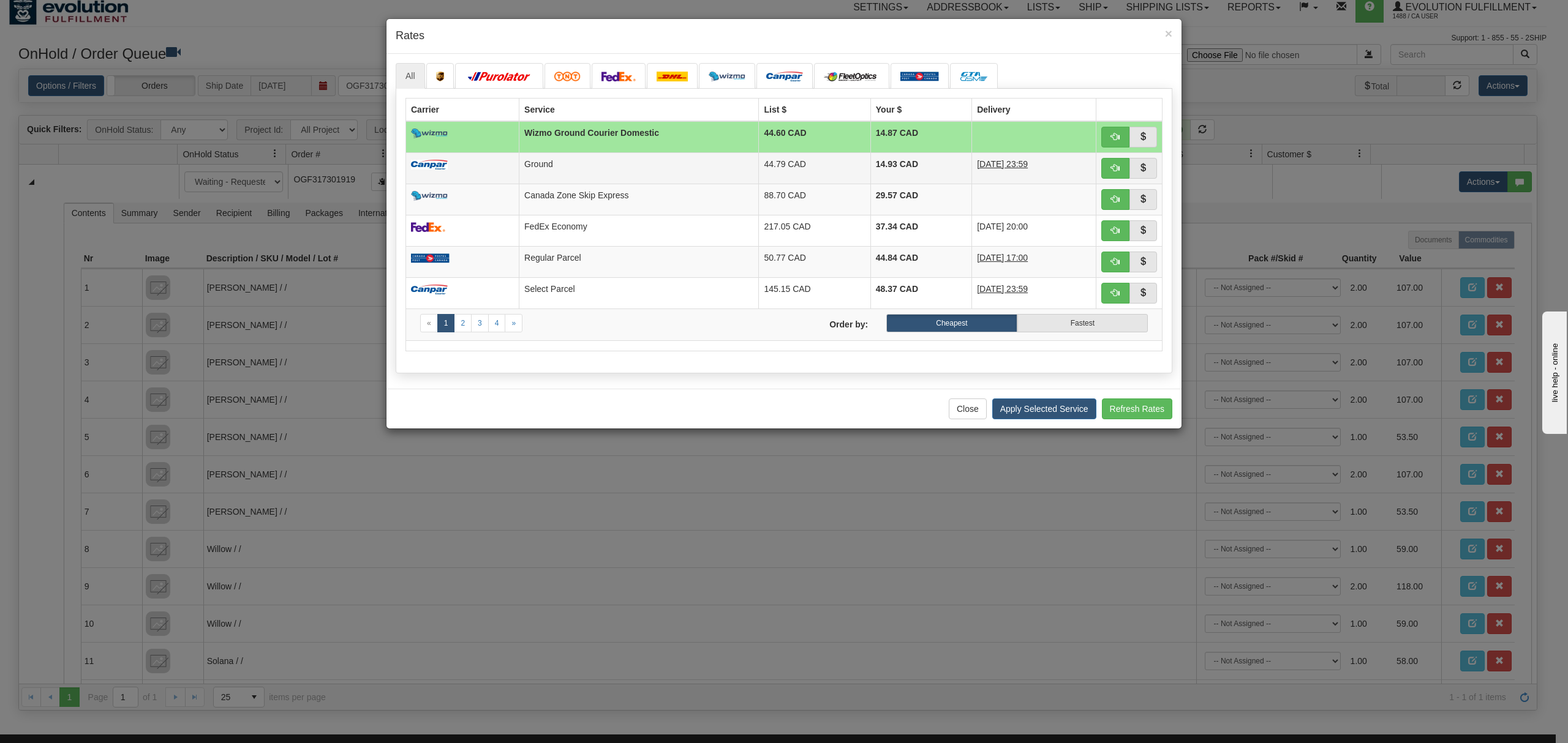
click at [577, 169] on td "Ground" at bounding box center [639, 168] width 240 height 32
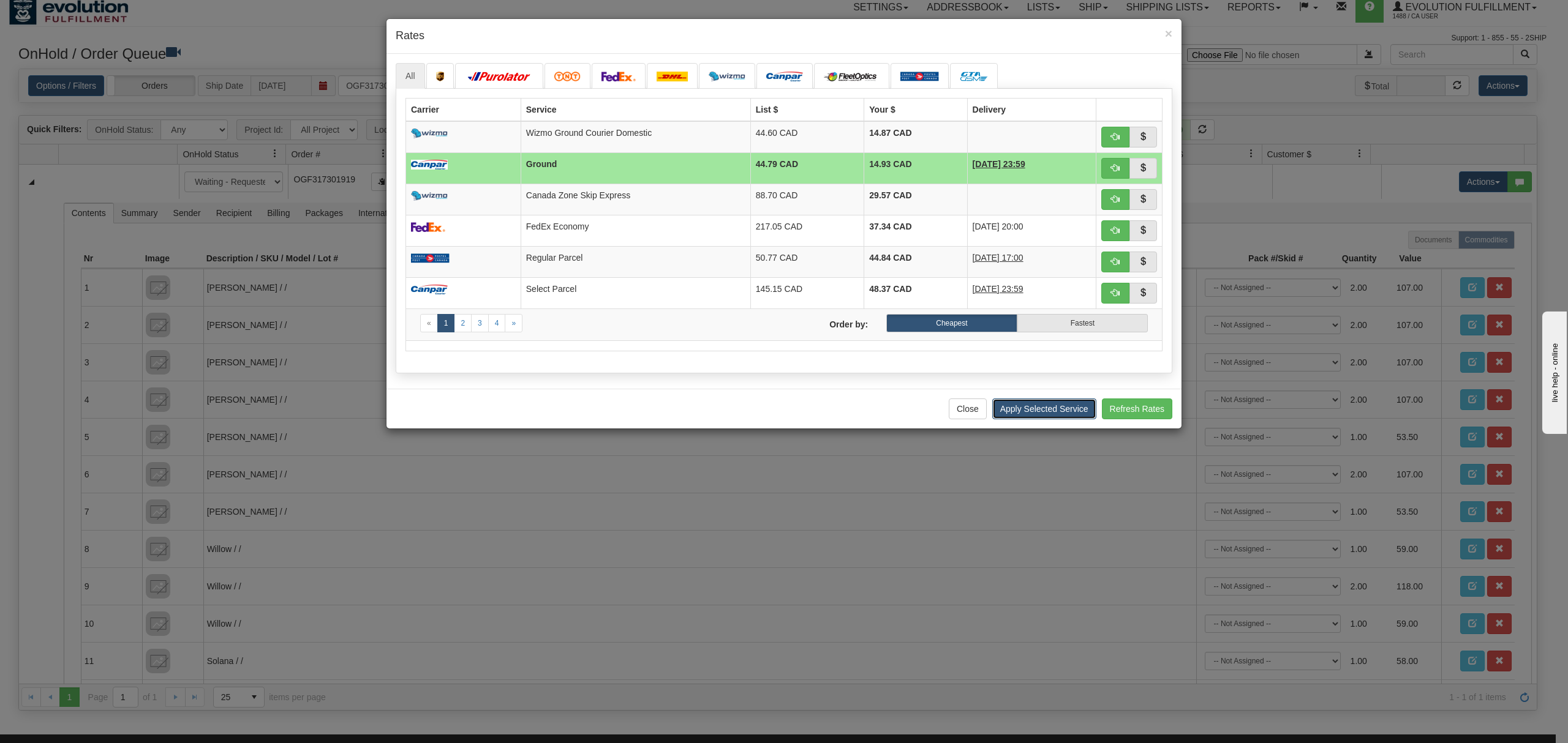
click at [1017, 420] on button "Apply Selected Service" at bounding box center [1045, 409] width 105 height 21
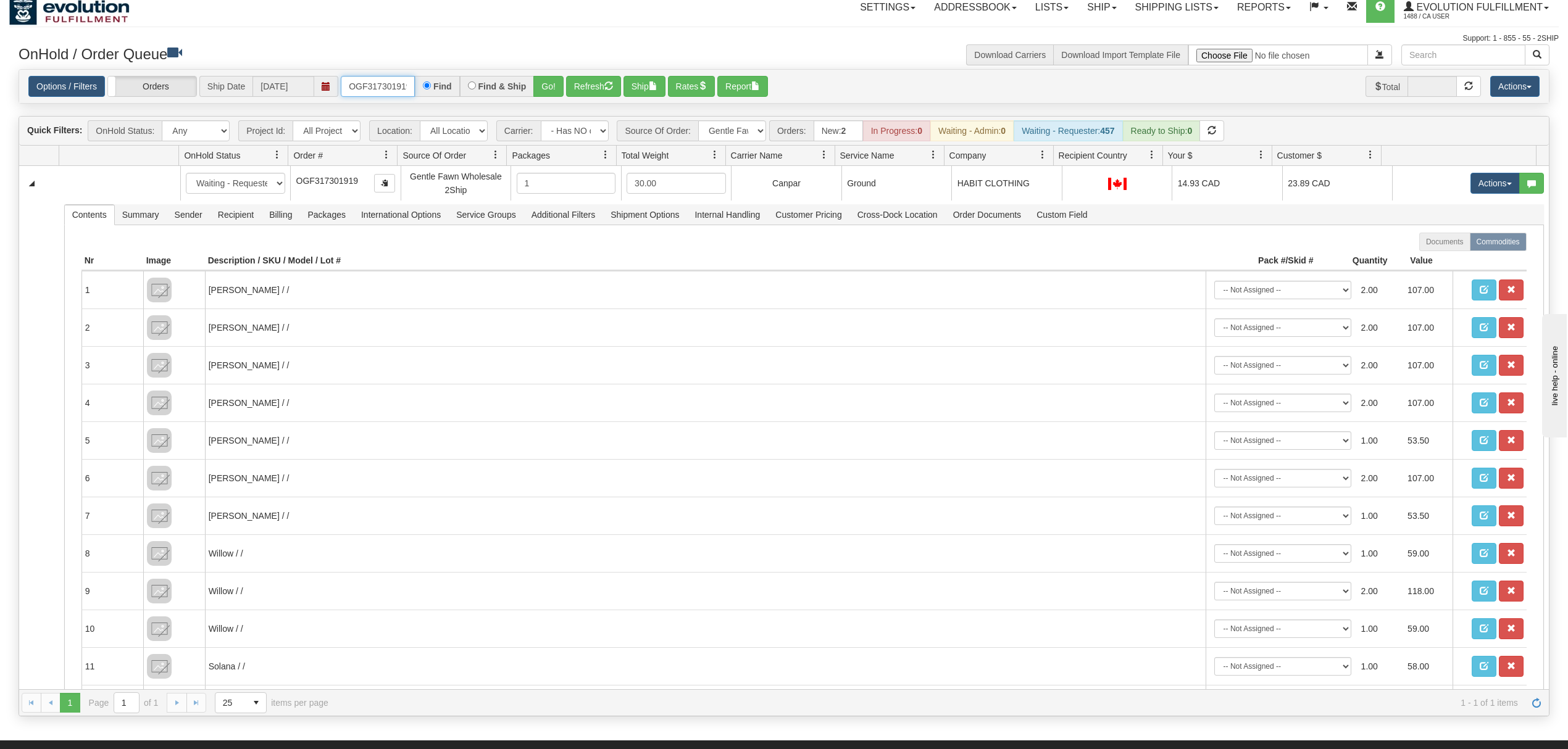
click at [391, 92] on input "OGF317301919" at bounding box center [378, 86] width 74 height 21
click at [554, 95] on button "Go!" at bounding box center [549, 86] width 30 height 21
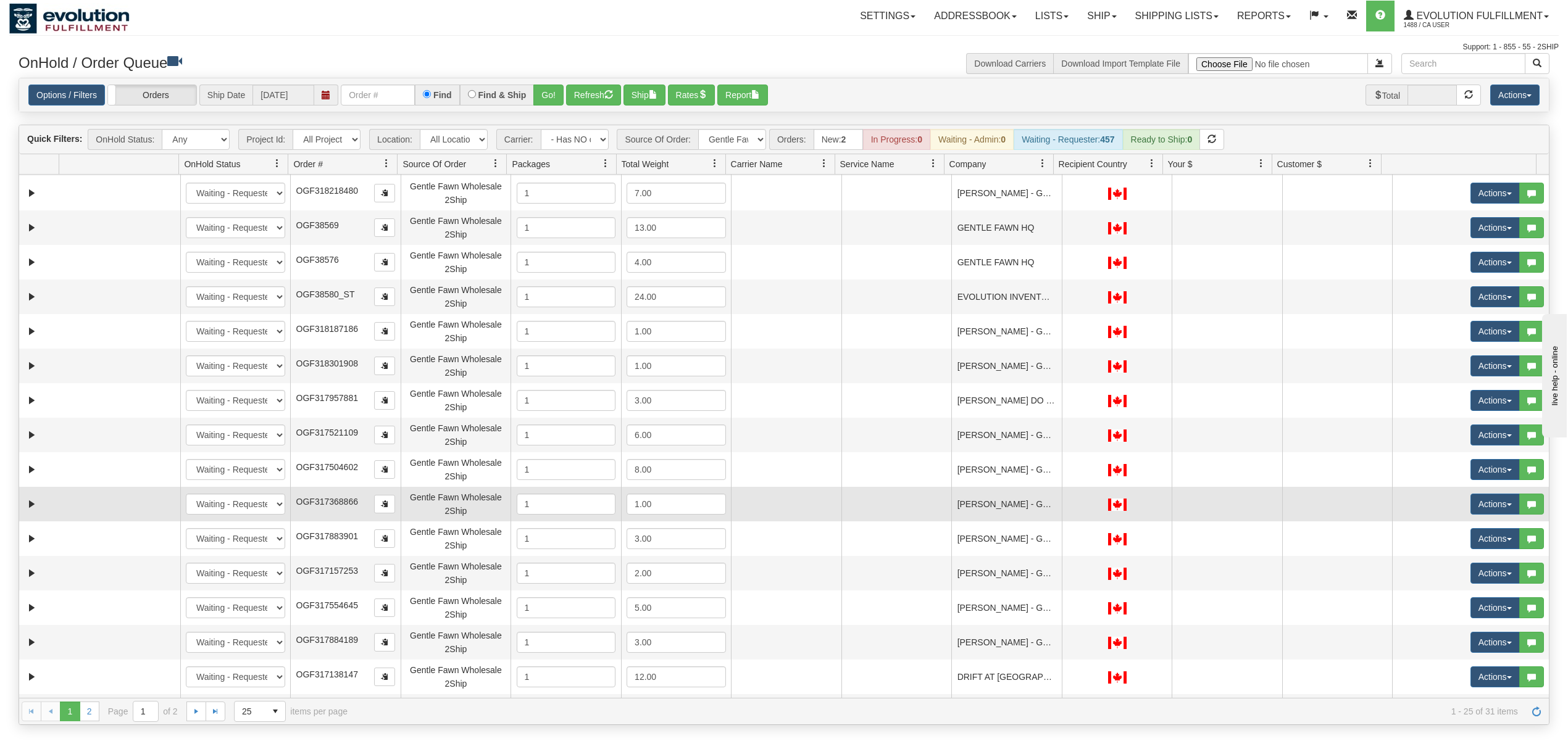
scroll to position [339, 0]
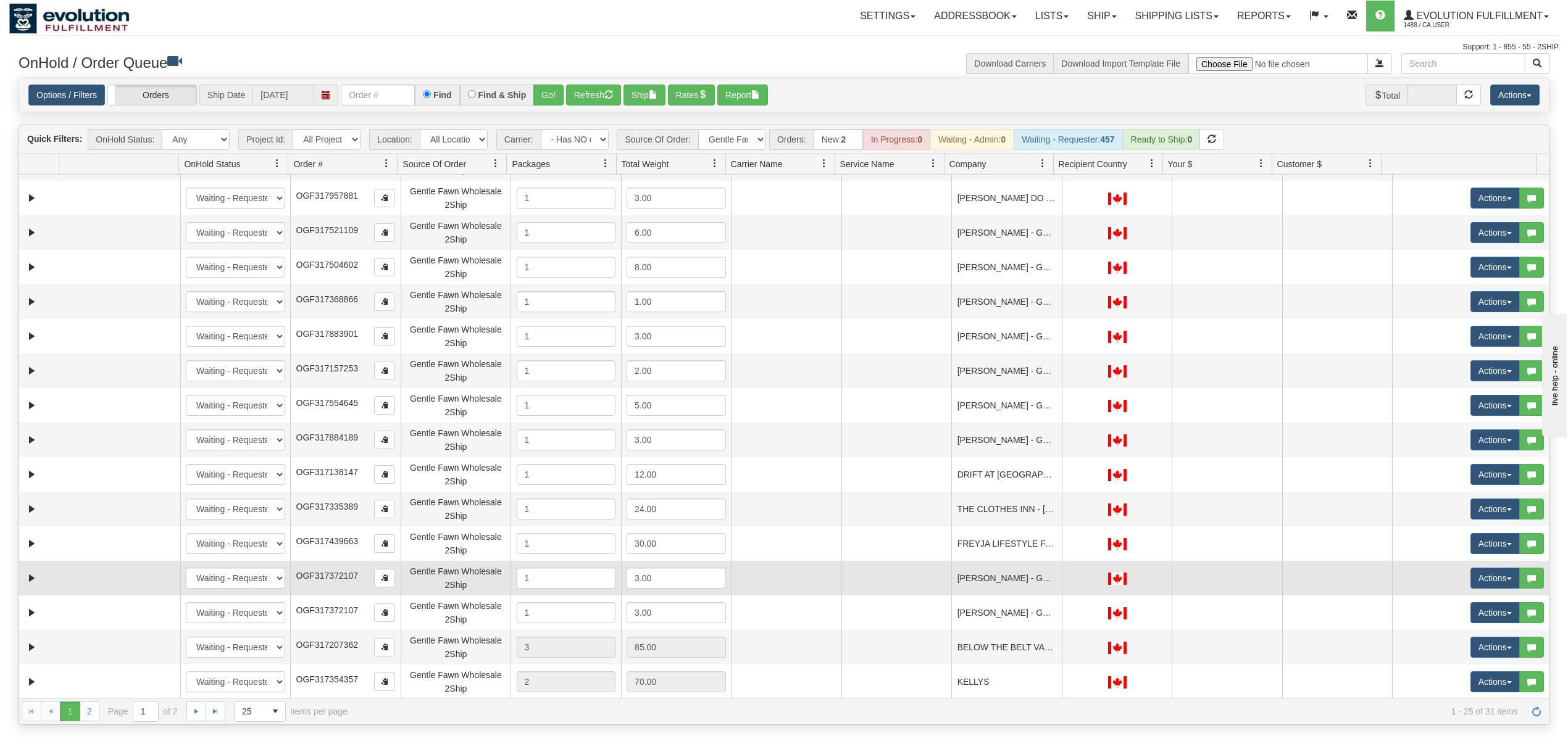
click at [324, 576] on span "OGF317372107" at bounding box center [327, 576] width 62 height 10
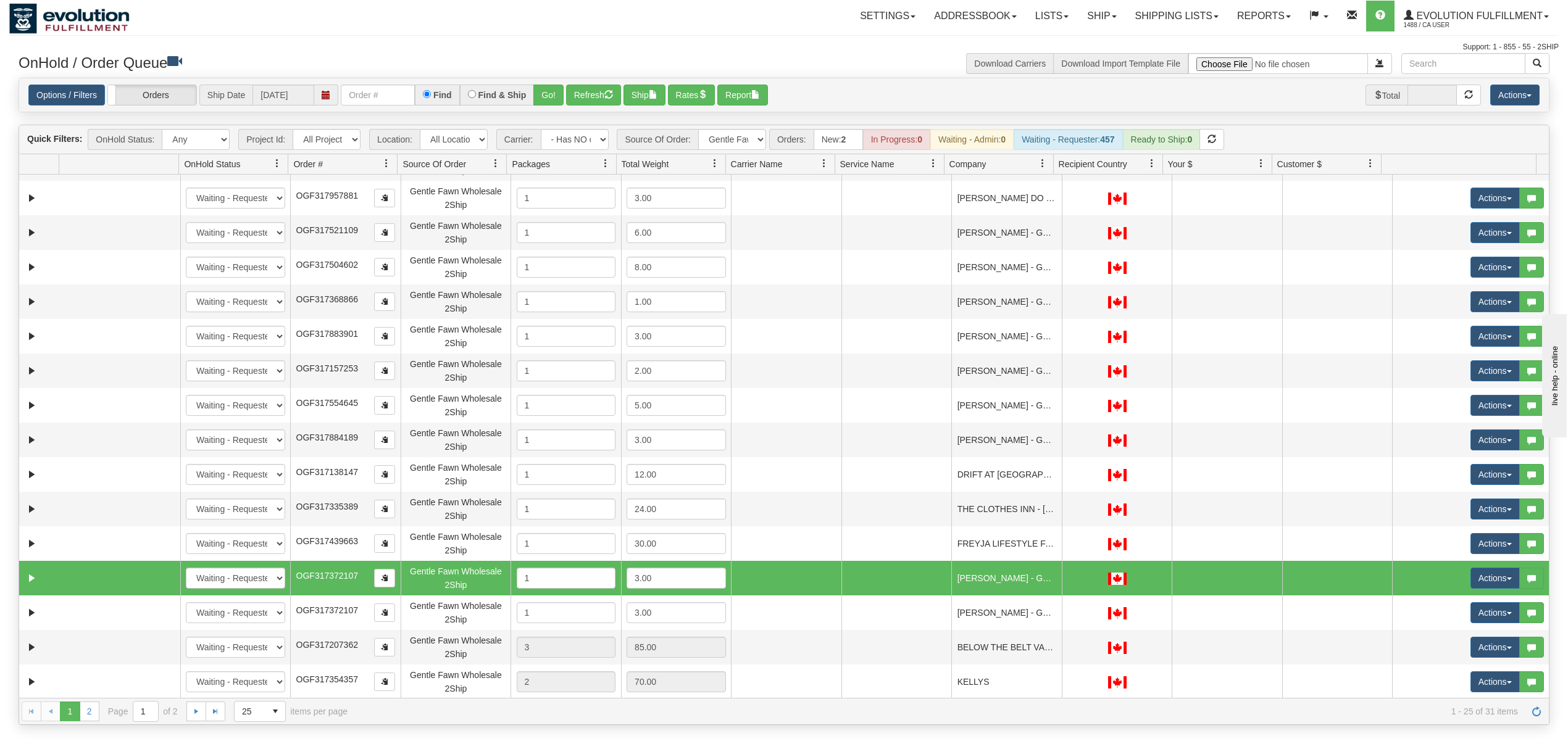
click at [324, 576] on span "OGF317372107" at bounding box center [327, 576] width 62 height 10
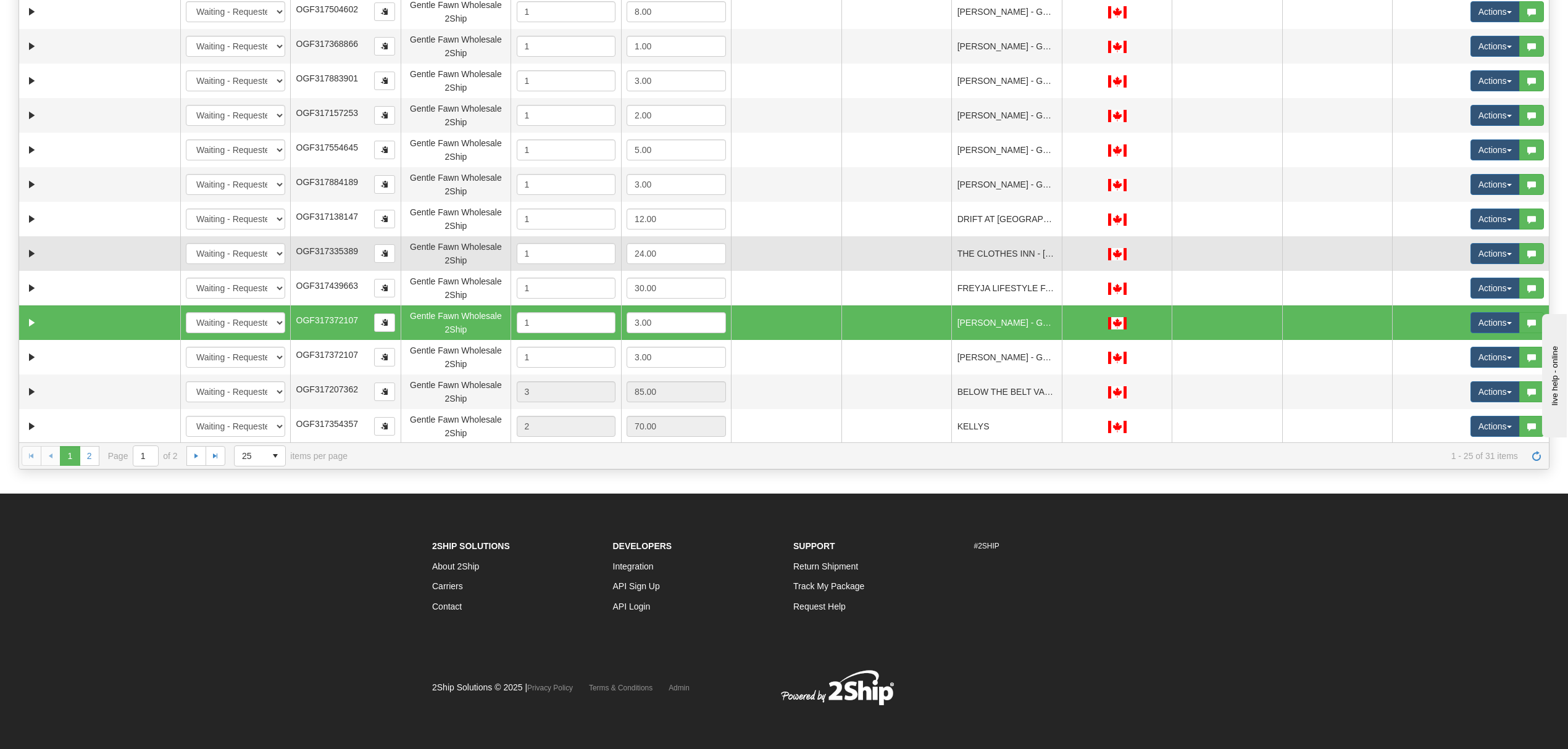
scroll to position [257, 0]
